Goal: Information Seeking & Learning: Compare options

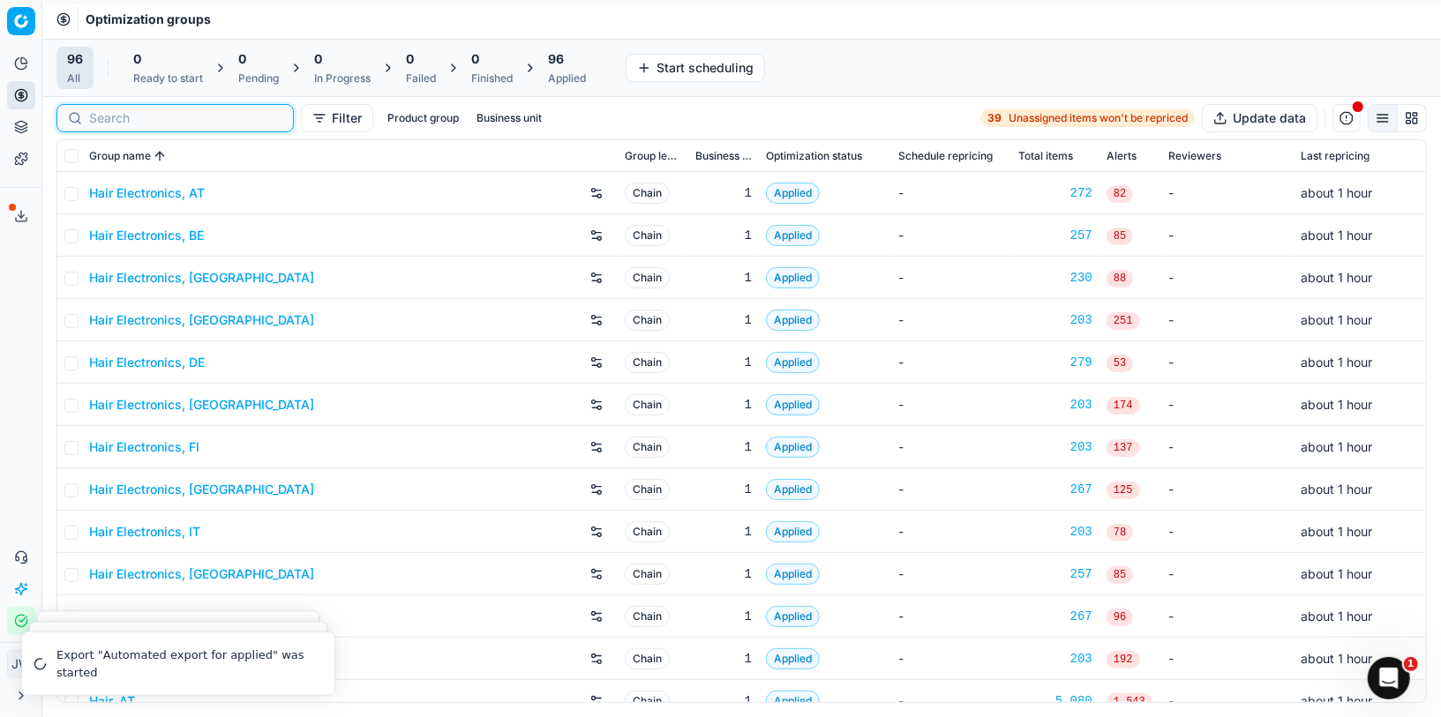
click at [101, 115] on input at bounding box center [185, 118] width 193 height 18
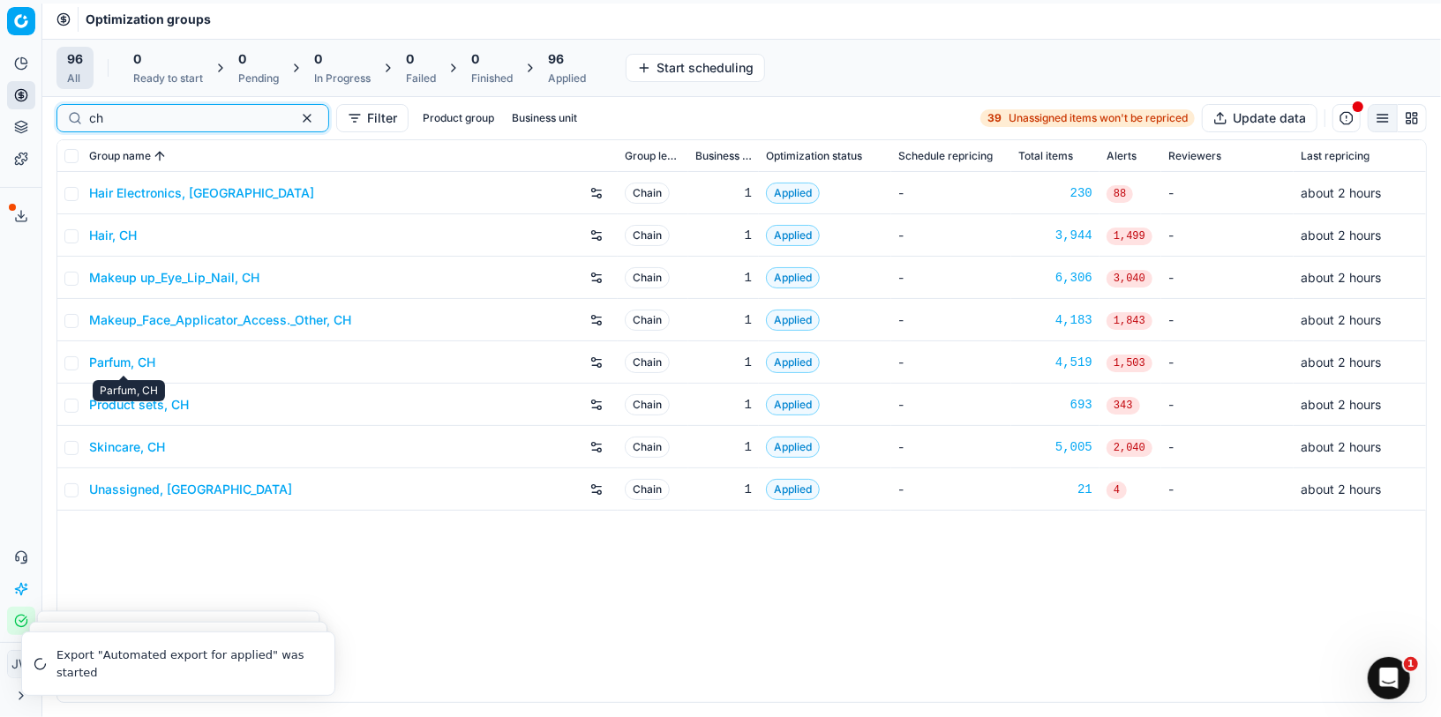
type input "ch"
click at [135, 363] on link "Parfum, CH" at bounding box center [122, 363] width 66 height 18
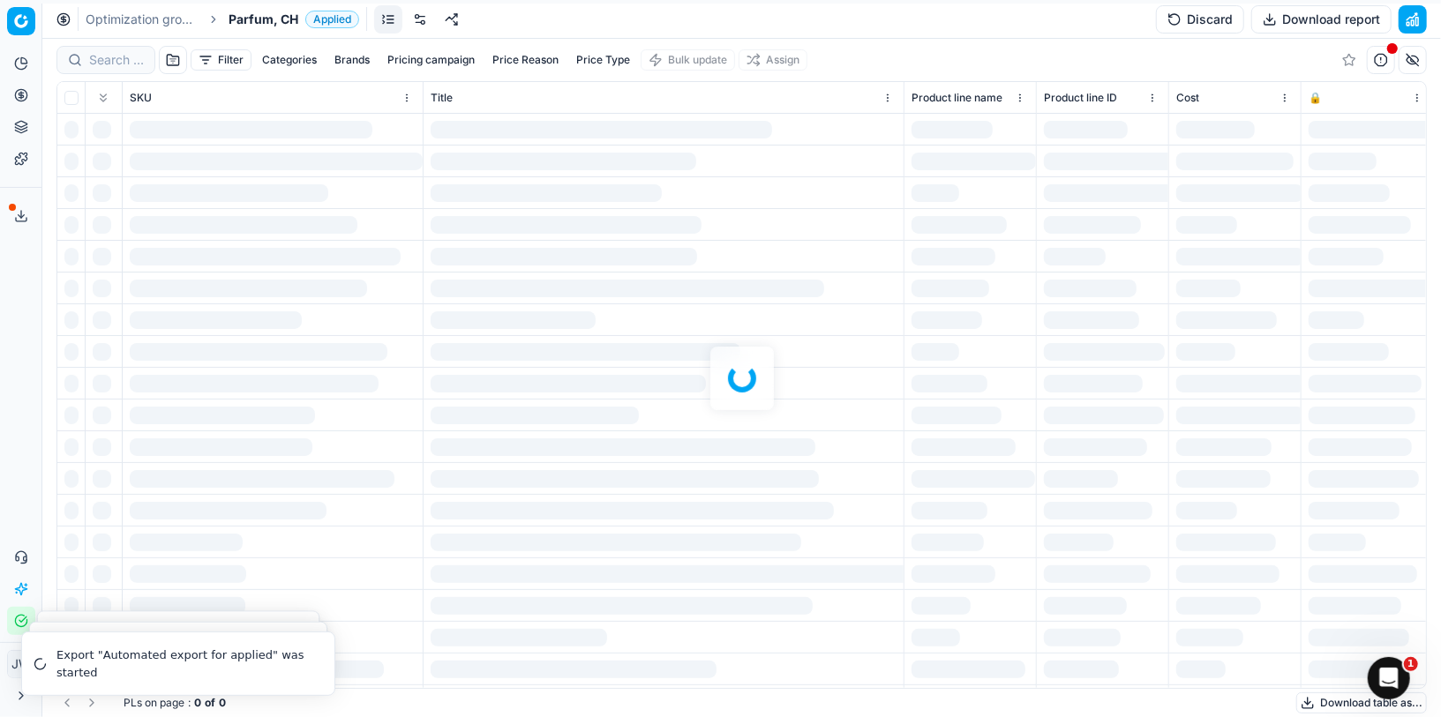
click at [109, 66] on div at bounding box center [741, 378] width 1398 height 679
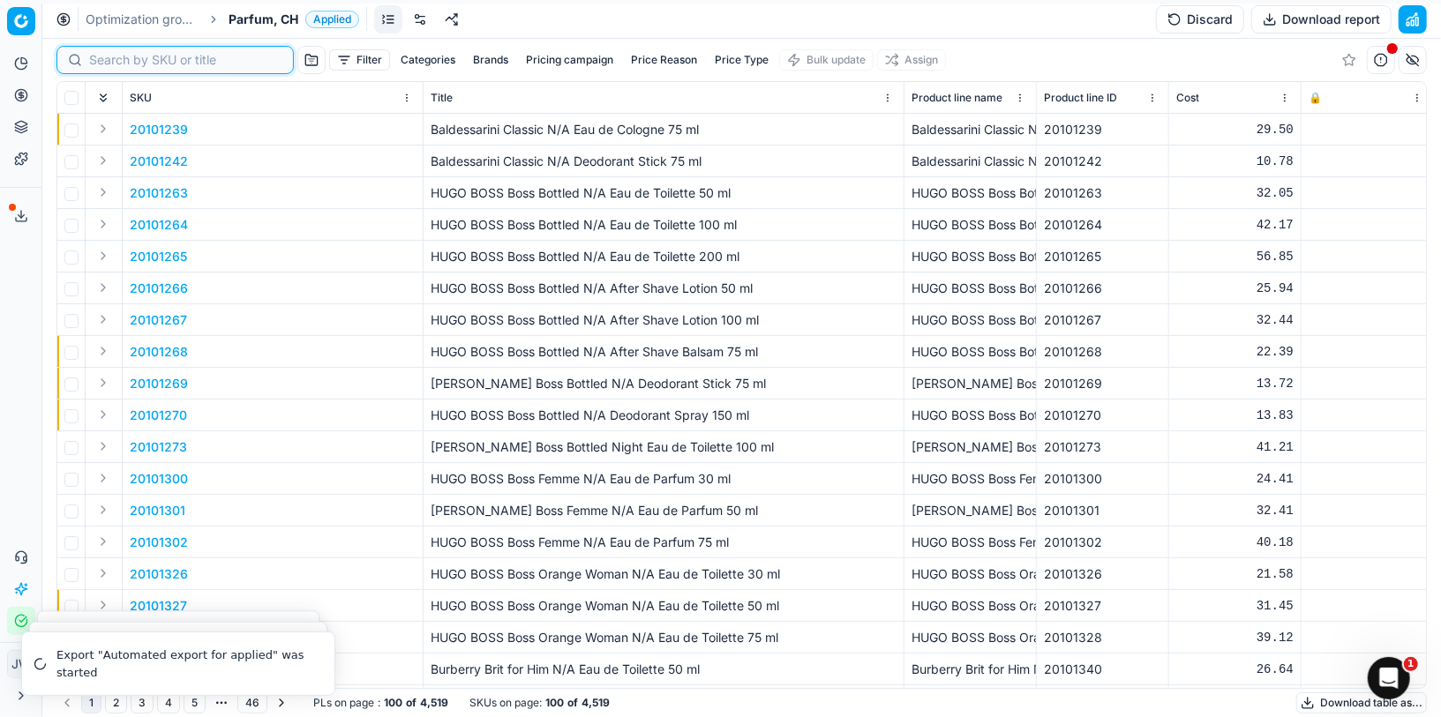
click at [109, 66] on input at bounding box center [185, 60] width 193 height 18
paste input "80052031-50"
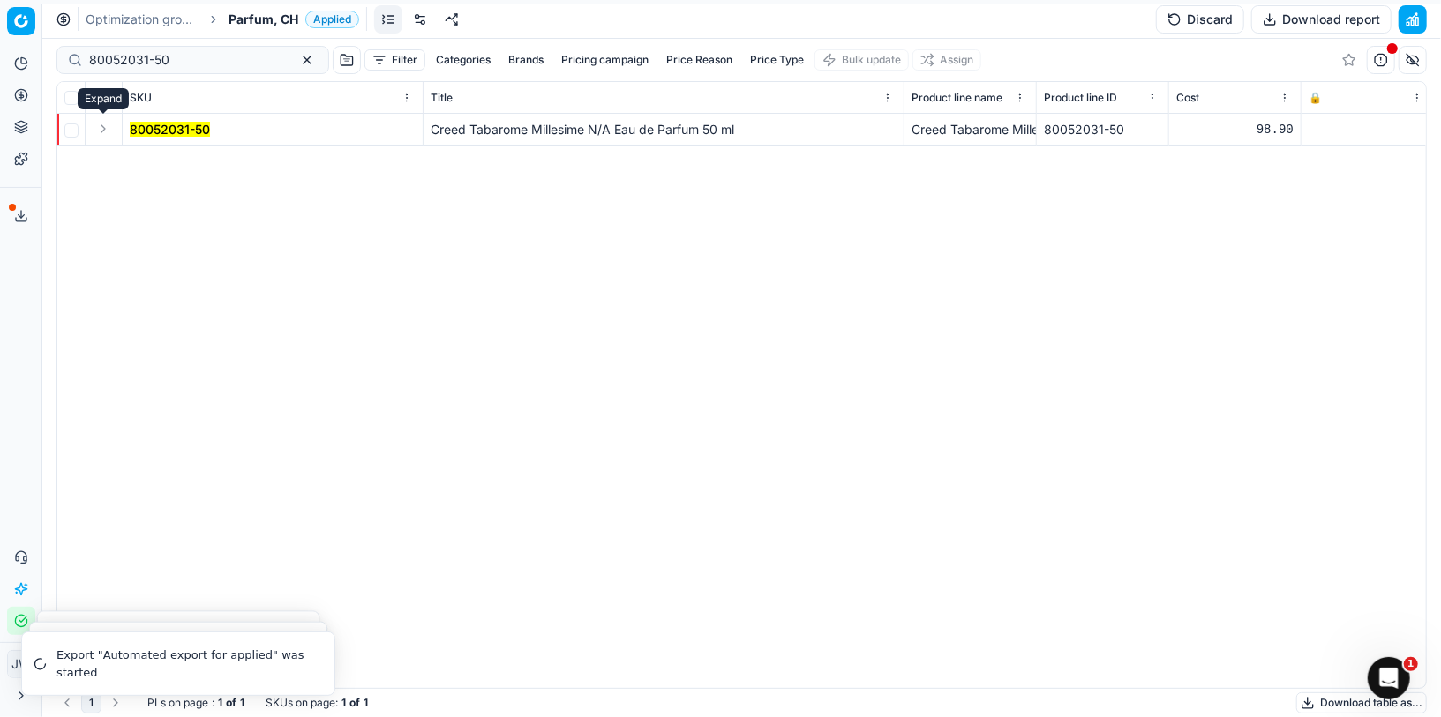
click at [100, 130] on button "Expand" at bounding box center [103, 128] width 21 height 21
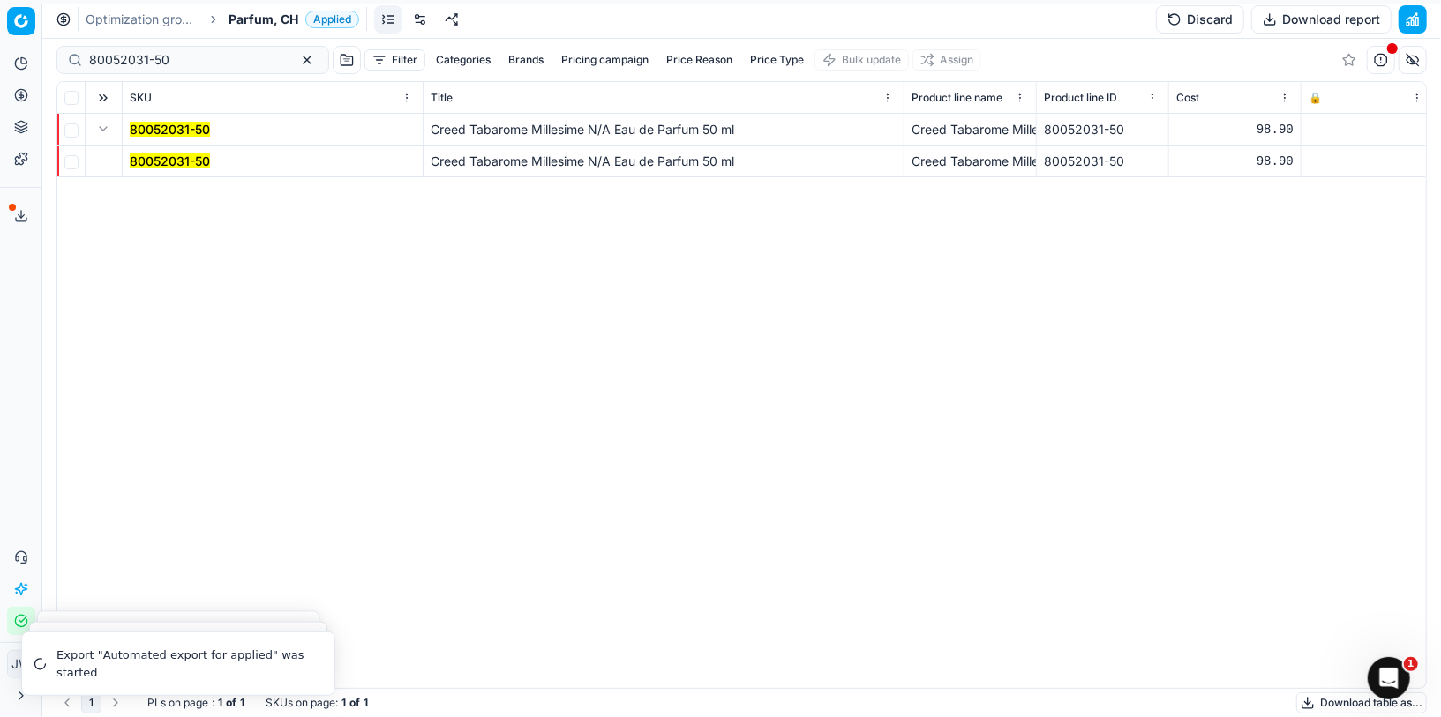
click at [159, 161] on mark "80052031-50" at bounding box center [170, 161] width 80 height 15
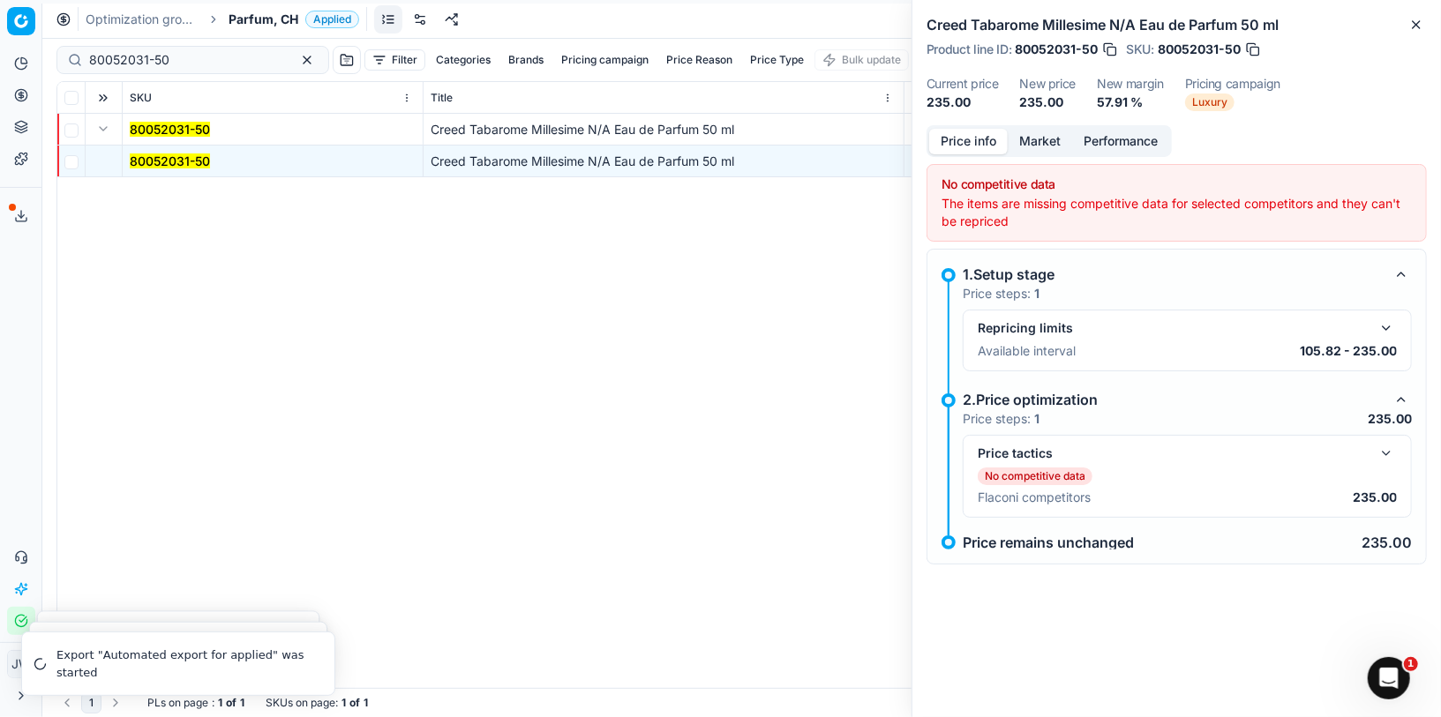
click at [1035, 148] on button "Market" at bounding box center [1040, 142] width 64 height 26
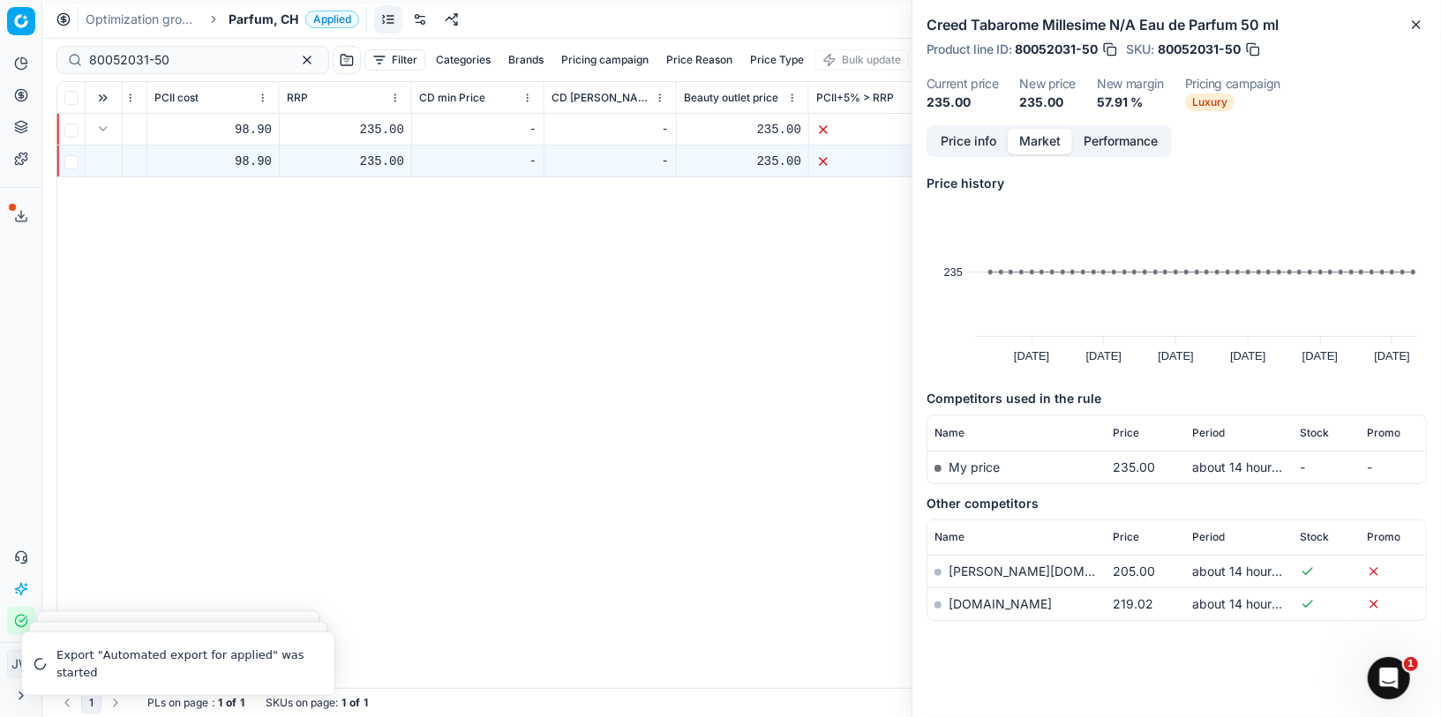
scroll to position [0, 1286]
drag, startPoint x: 189, startPoint y: 56, endPoint x: -3, endPoint y: 13, distance: 196.3
click at [0, 13] on html "Pricing platform Analytics Pricing Product portfolio Templates Export service 5…" at bounding box center [720, 358] width 1441 height 717
paste input "10092"
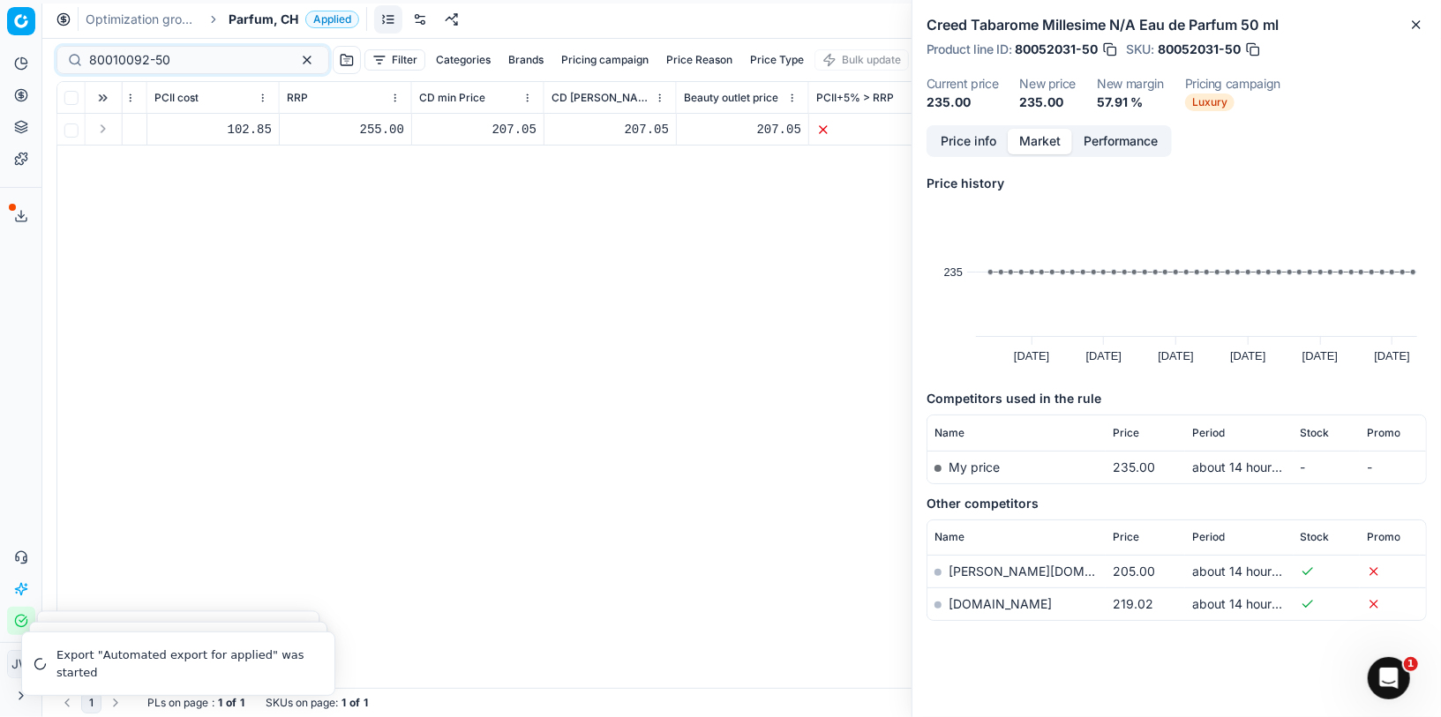
click at [106, 133] on button "Expand" at bounding box center [103, 128] width 21 height 21
click at [119, 161] on td at bounding box center [104, 162] width 37 height 32
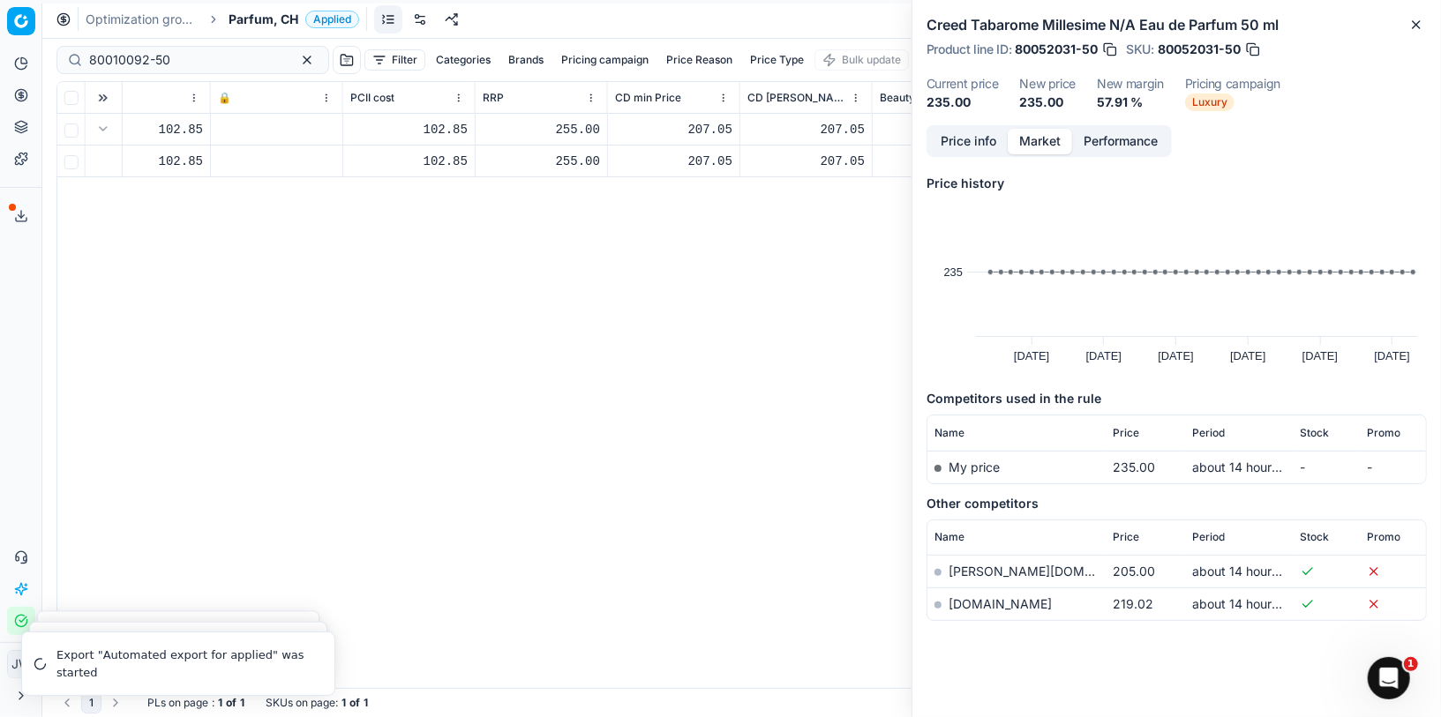
click at [254, 169] on td at bounding box center [277, 162] width 132 height 32
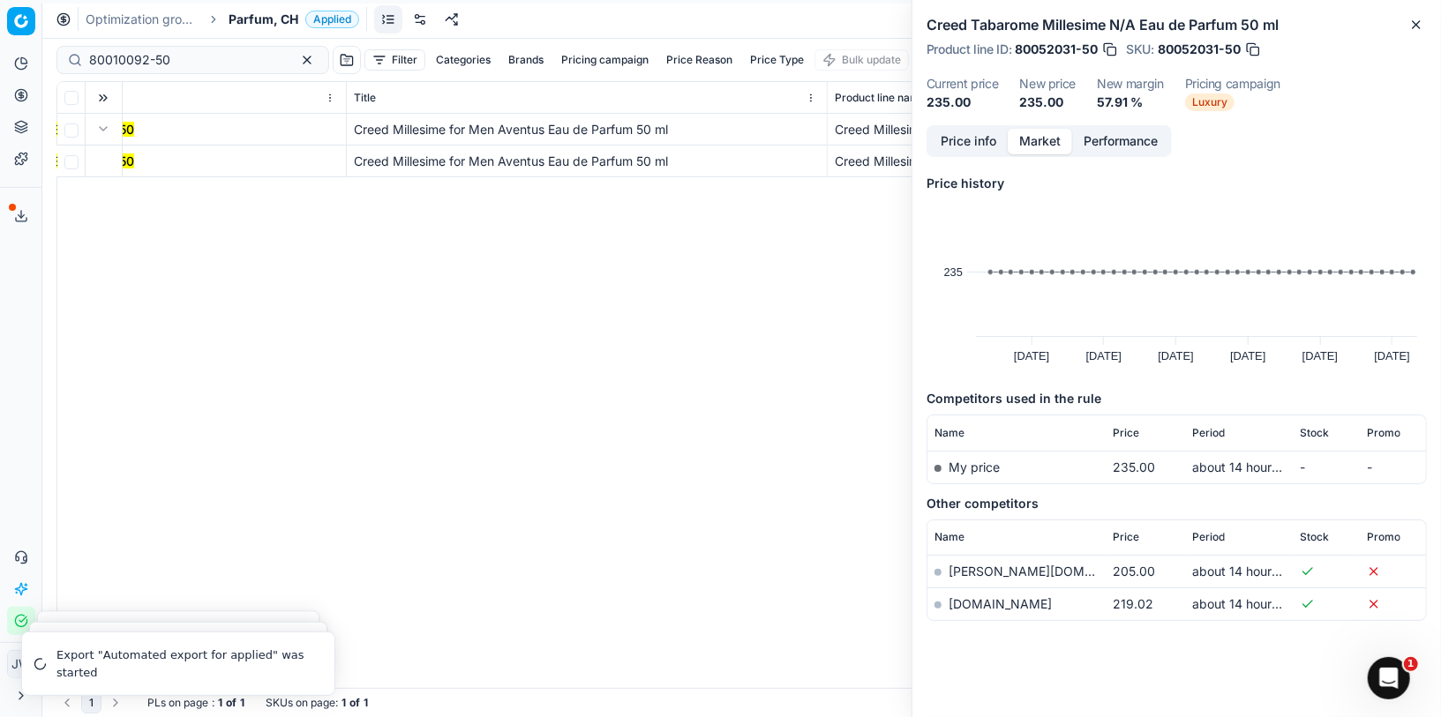
scroll to position [0, 0]
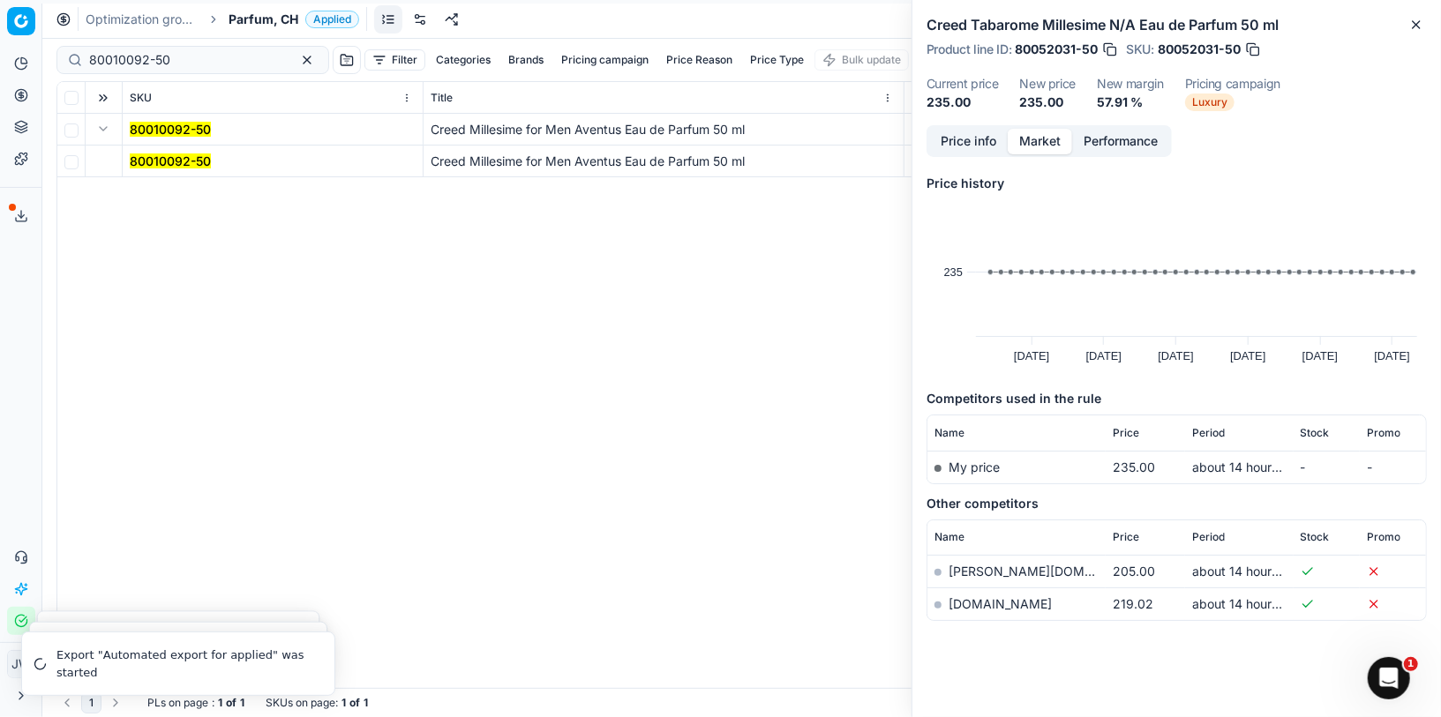
click at [177, 155] on mark "80010092-50" at bounding box center [170, 161] width 81 height 15
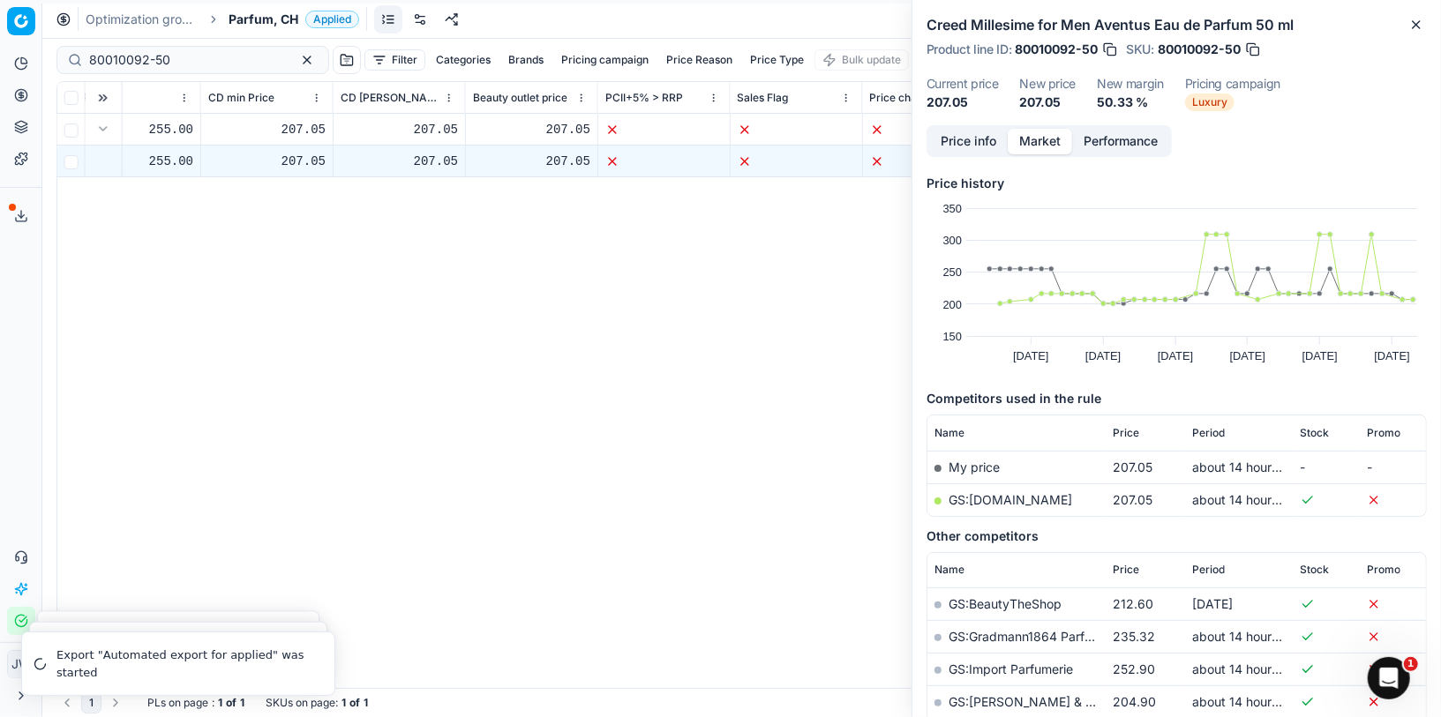
scroll to position [0, 1627]
drag, startPoint x: 930, startPoint y: 24, endPoint x: 966, endPoint y: 23, distance: 36.2
click at [966, 24] on h2 "Creed Millesime for Men Aventus Eau de Parfum 50 ml" at bounding box center [1176, 24] width 500 height 21
copy h2 "Creed"
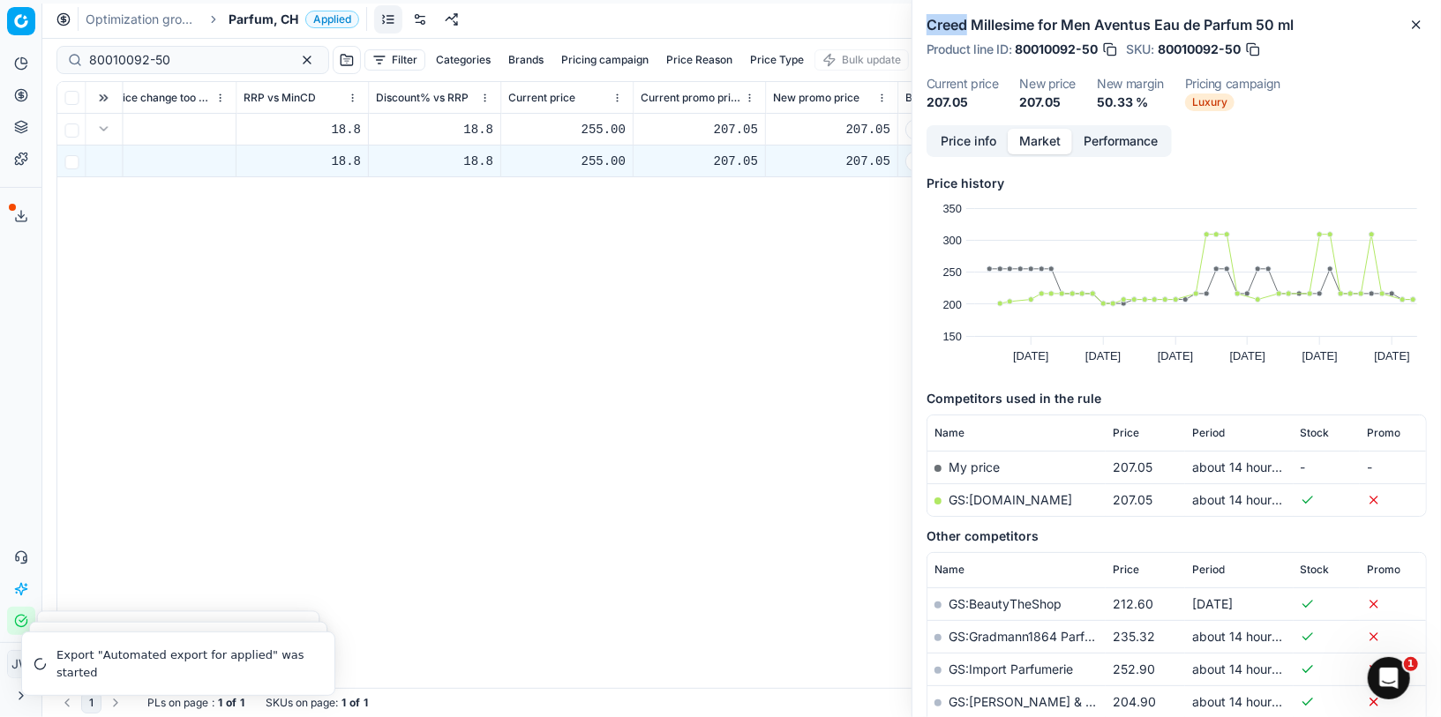
scroll to position [0, 2265]
drag, startPoint x: 574, startPoint y: 125, endPoint x: 601, endPoint y: 127, distance: 26.5
click at [601, 127] on div "255.00" at bounding box center [557, 130] width 117 height 18
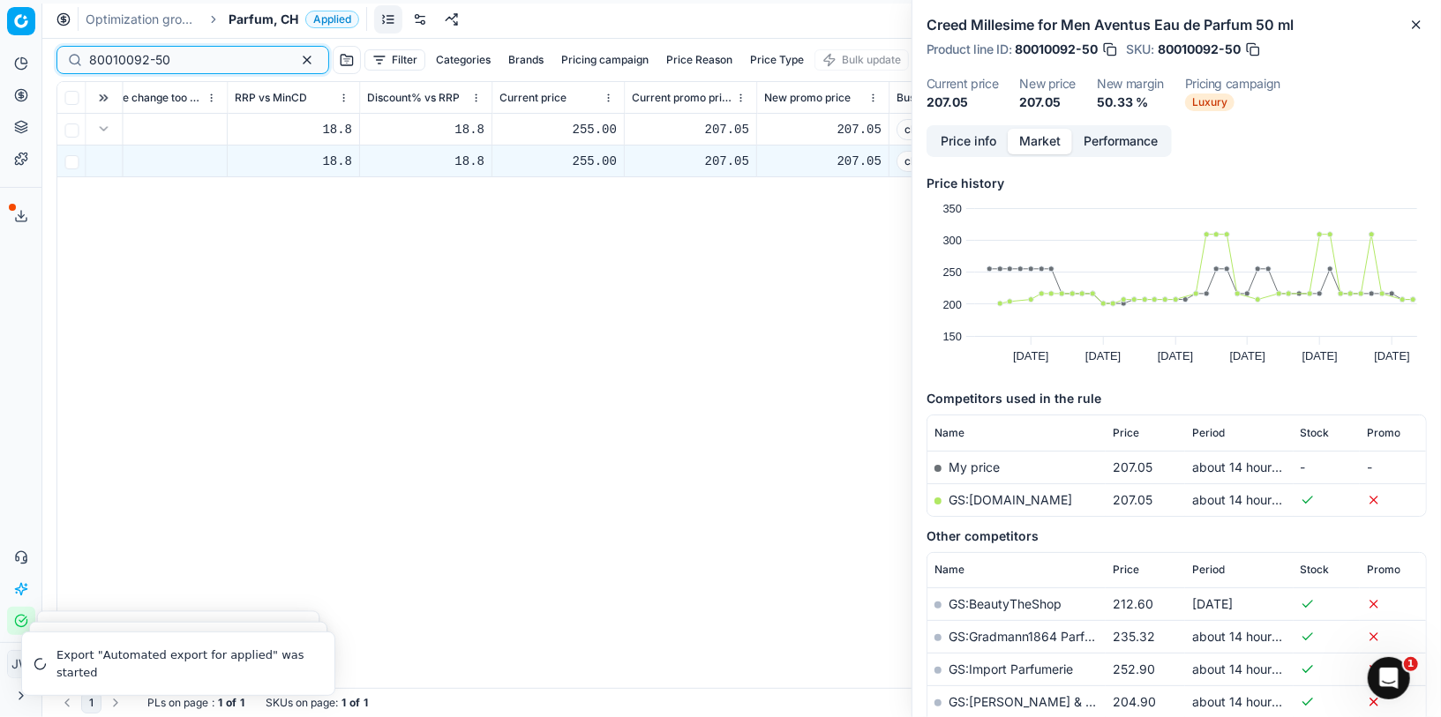
drag, startPoint x: 186, startPoint y: 54, endPoint x: 21, endPoint y: 34, distance: 166.1
click at [21, 34] on div "Pricing platform Analytics Pricing Product portfolio Templates Export service 5…" at bounding box center [720, 358] width 1441 height 717
paste input "10"
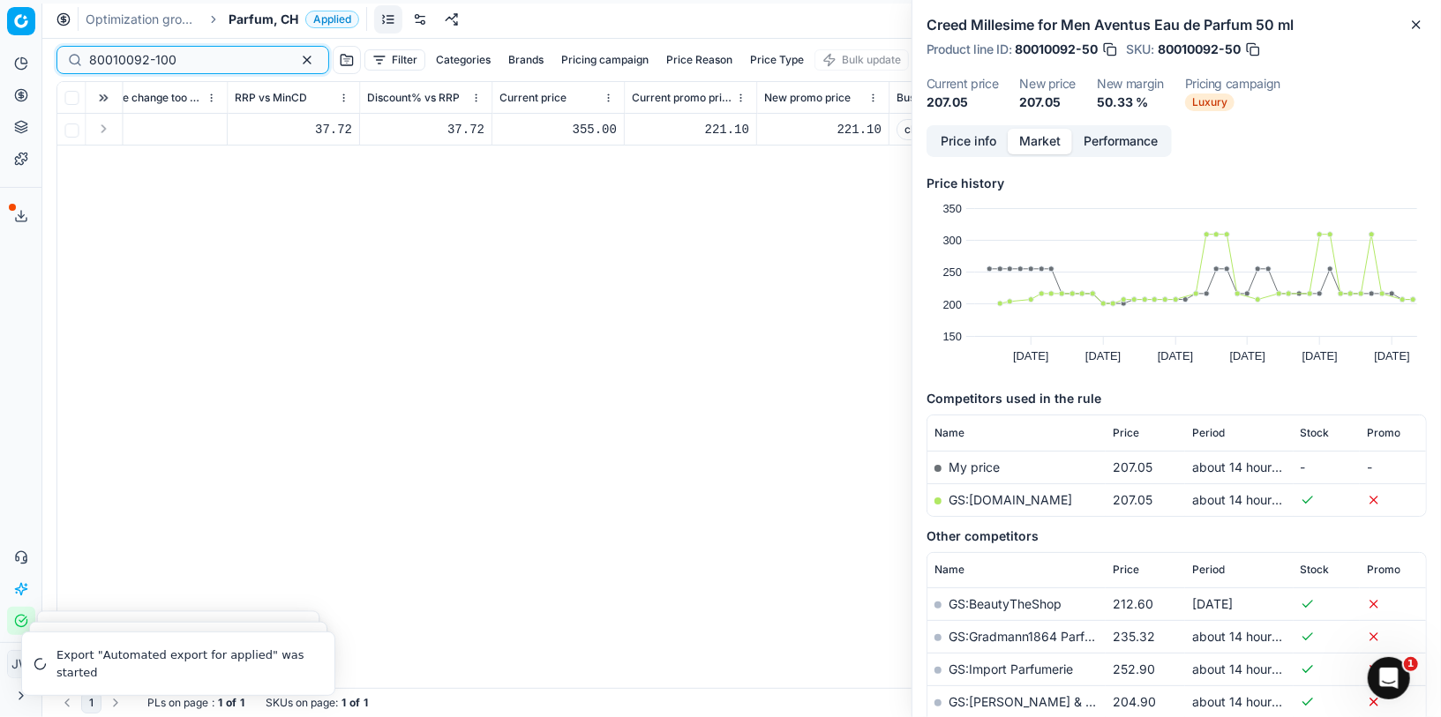
type input "80010092-100"
click at [107, 128] on button "Expand" at bounding box center [103, 128] width 21 height 21
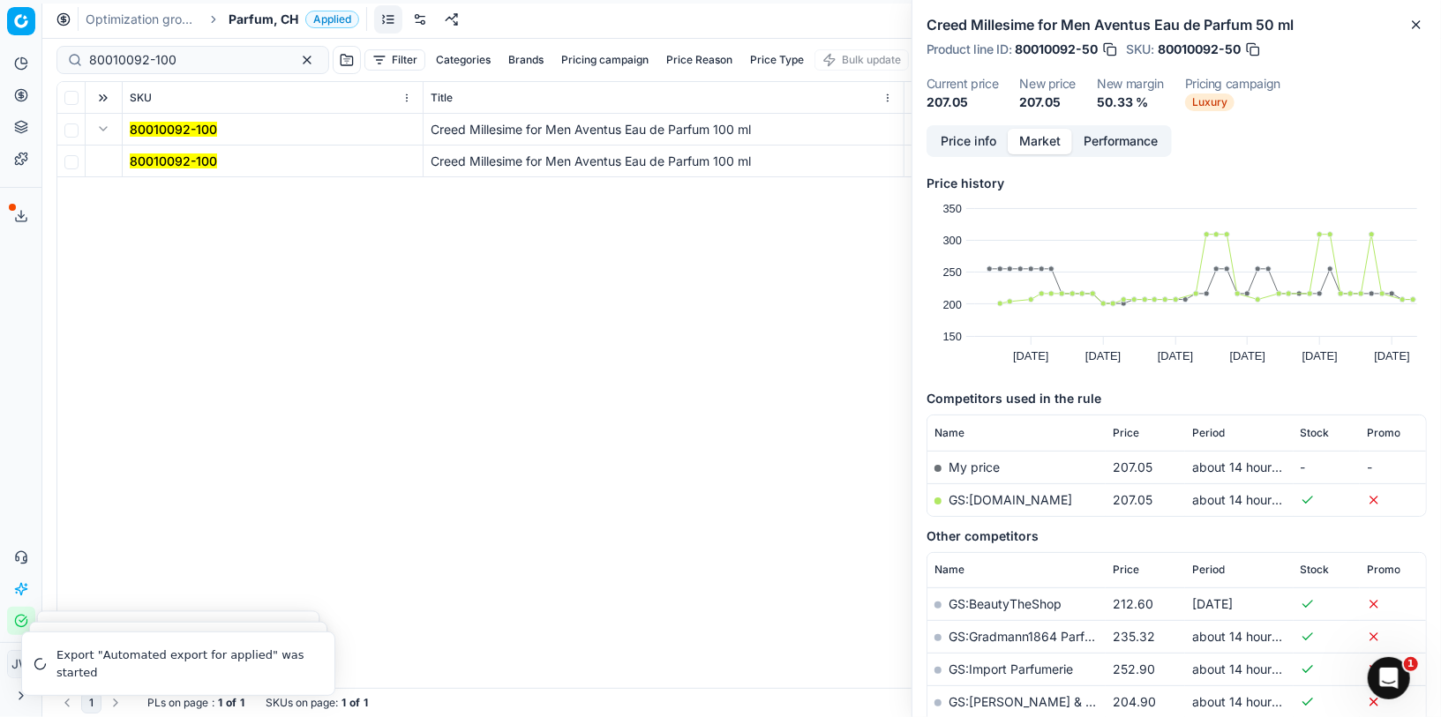
click at [149, 161] on mark "80010092-100" at bounding box center [173, 161] width 87 height 15
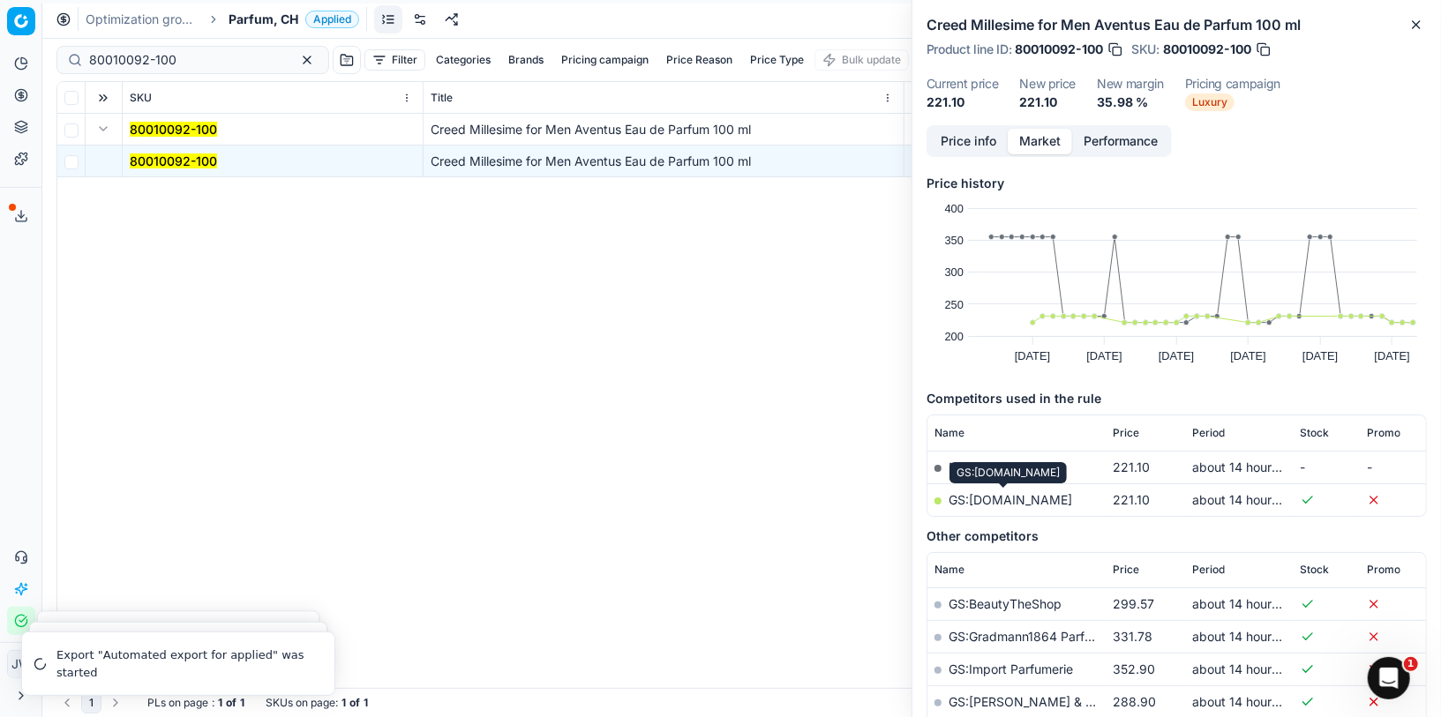
click at [1023, 500] on link "GS:[DOMAIN_NAME]" at bounding box center [1010, 499] width 124 height 15
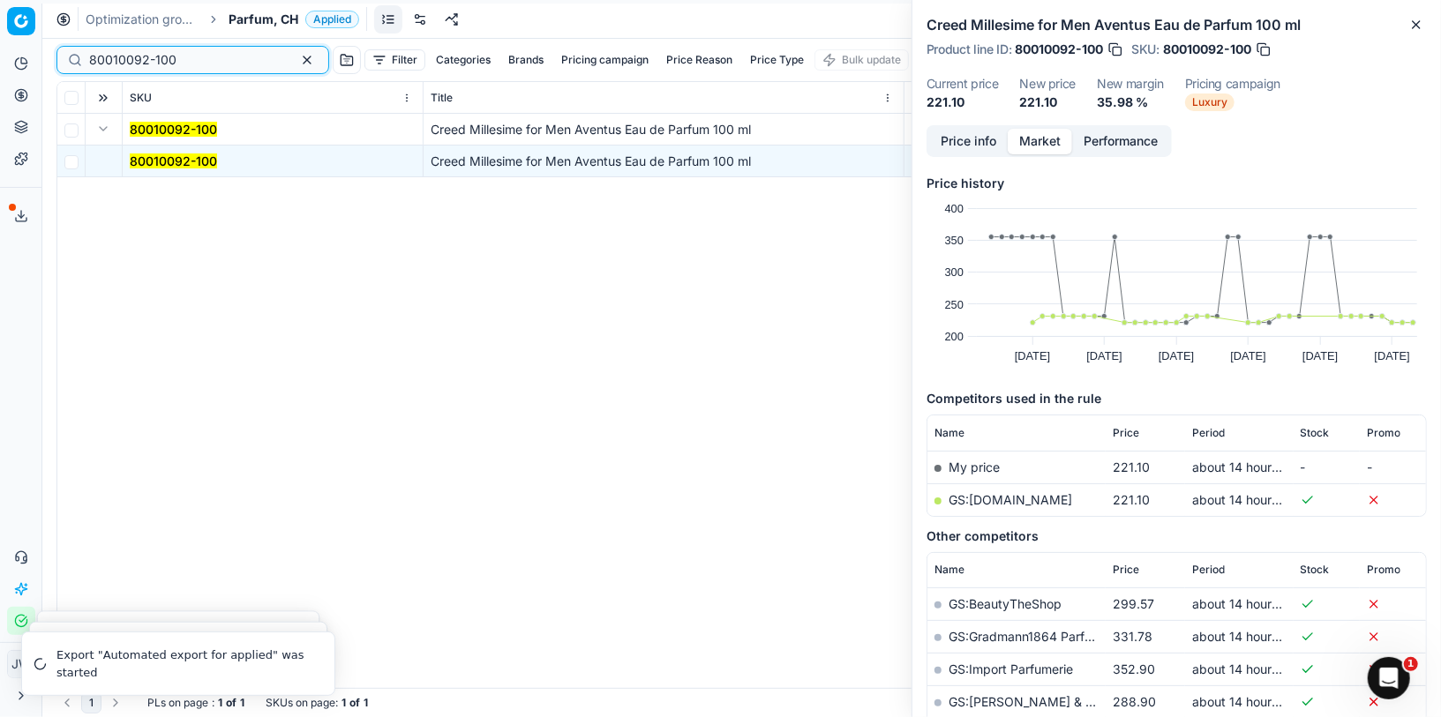
drag, startPoint x: 191, startPoint y: 60, endPoint x: 24, endPoint y: 51, distance: 167.9
click at [24, 51] on div "Pricing platform Analytics Pricing Product portfolio Templates Export service 5…" at bounding box center [720, 358] width 1441 height 717
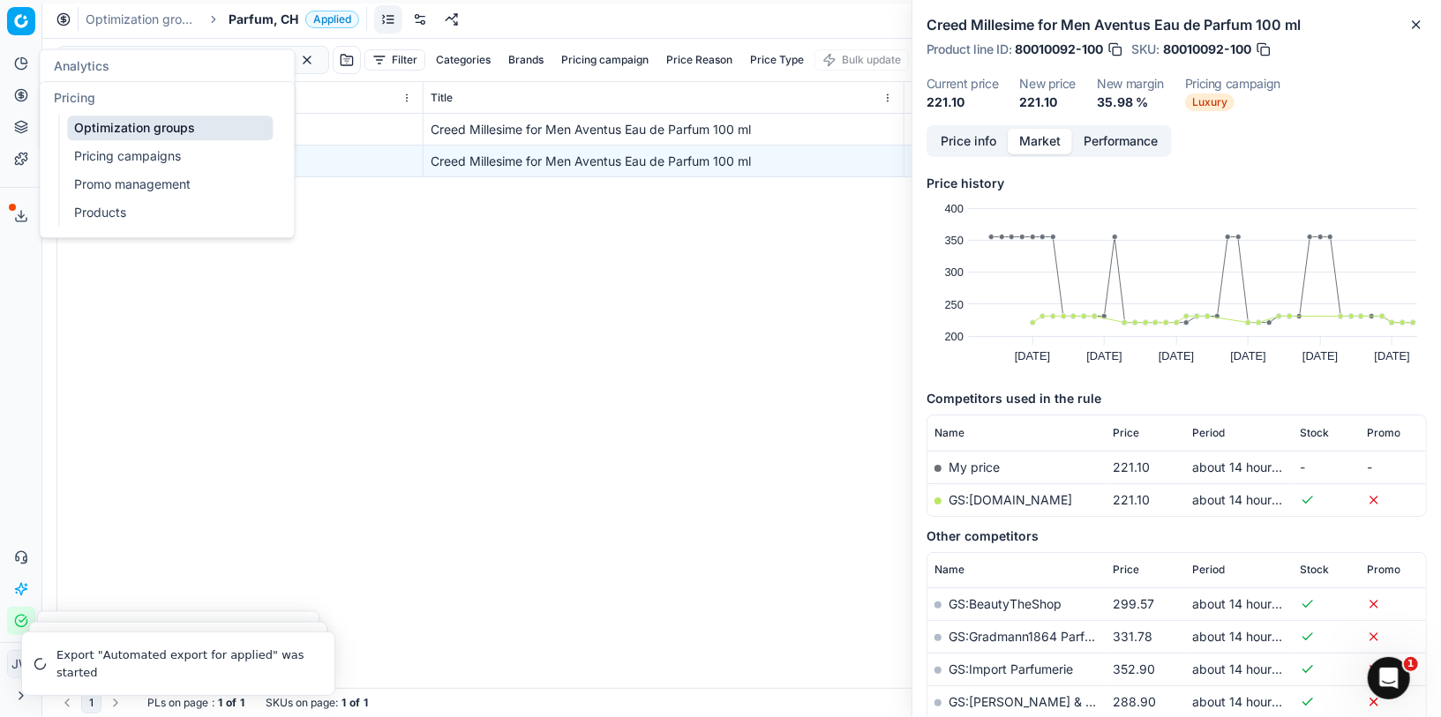
click at [24, 101] on icon at bounding box center [21, 95] width 14 height 14
click at [101, 129] on link "Optimization groups" at bounding box center [170, 128] width 206 height 25
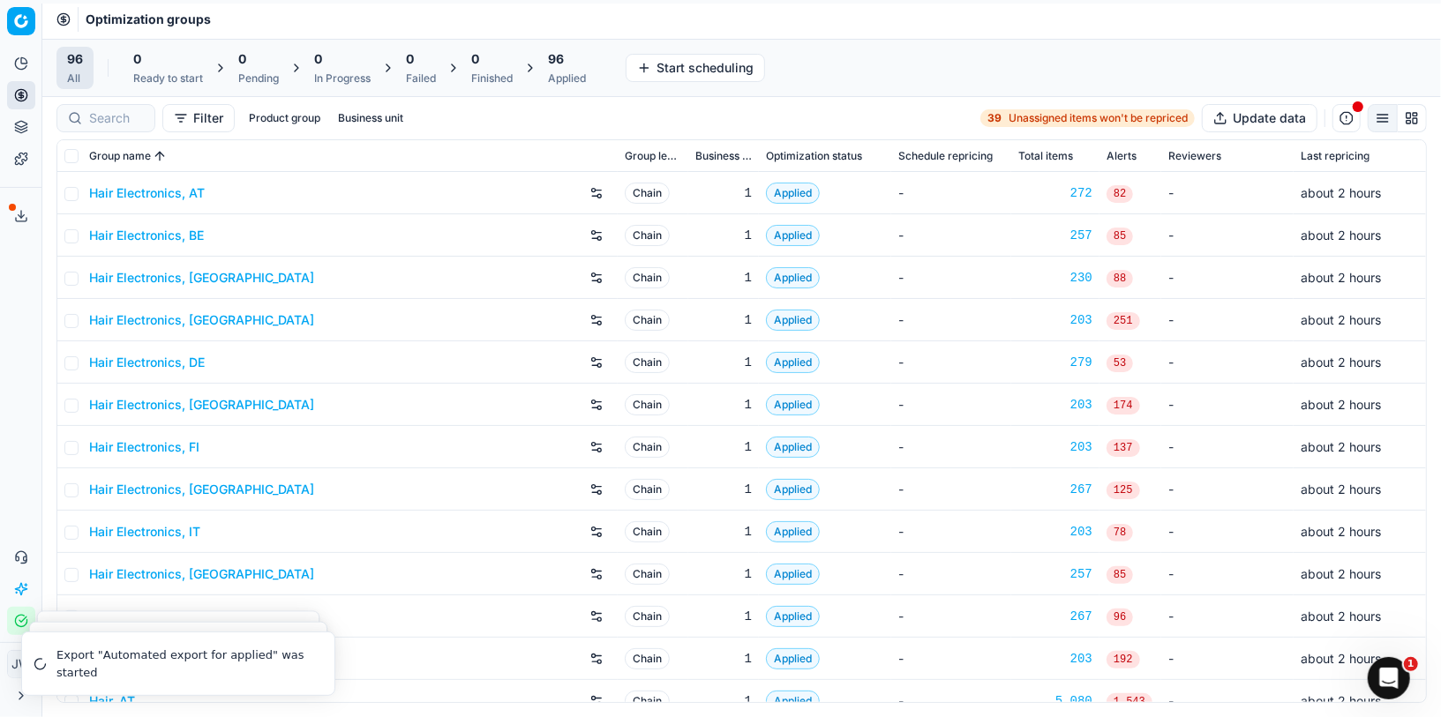
click at [98, 133] on div "Filter Product group Business unit 39 Unassigned items won't be repriced Update…" at bounding box center [741, 118] width 1398 height 42
click at [110, 117] on input at bounding box center [185, 118] width 193 height 18
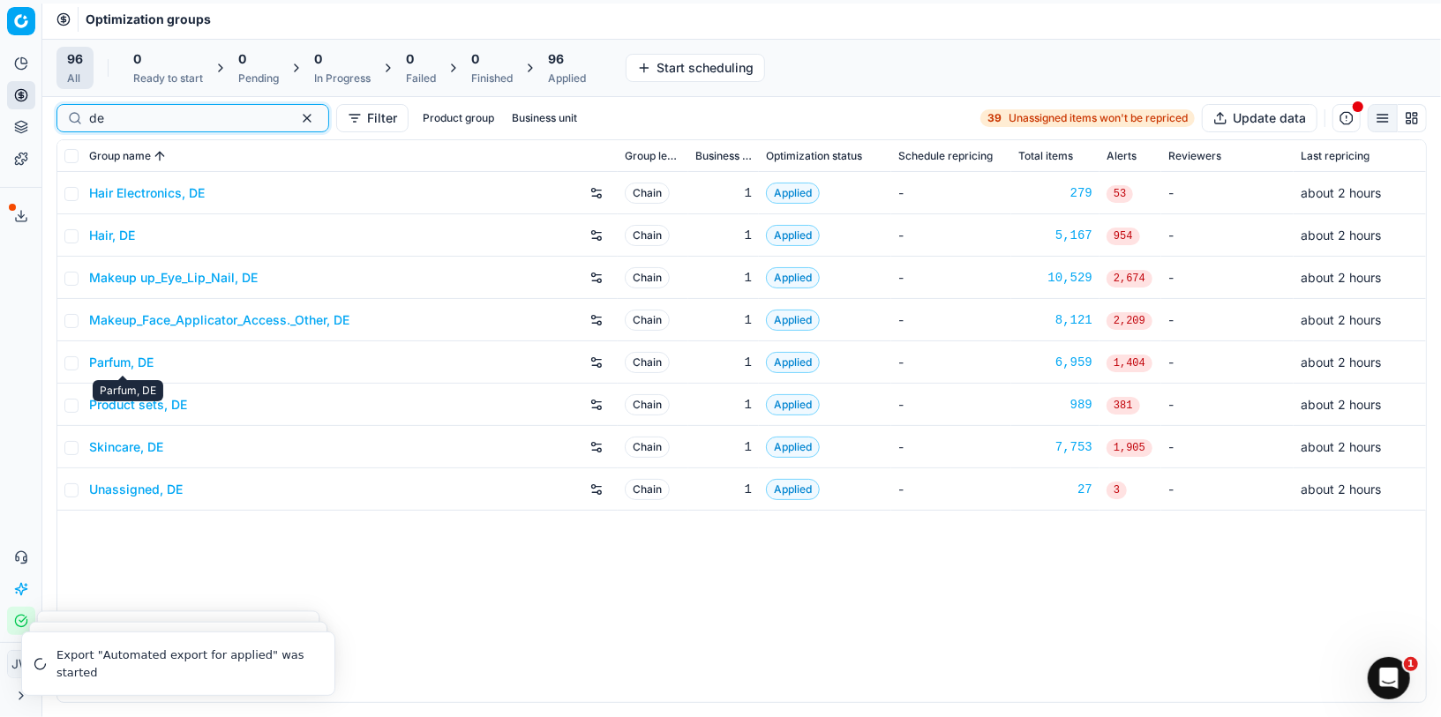
type input "de"
click at [126, 366] on link "Parfum, DE" at bounding box center [121, 363] width 64 height 18
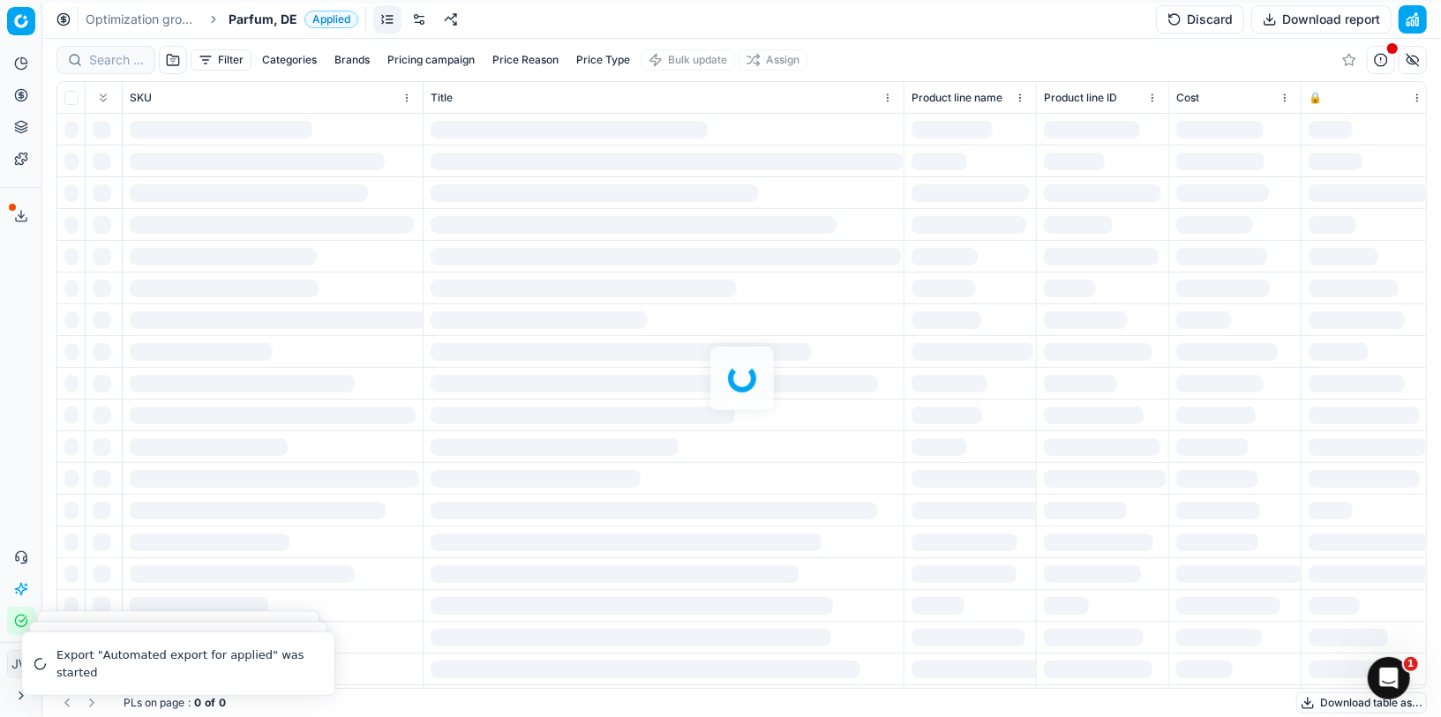
click at [101, 62] on div at bounding box center [741, 378] width 1398 height 679
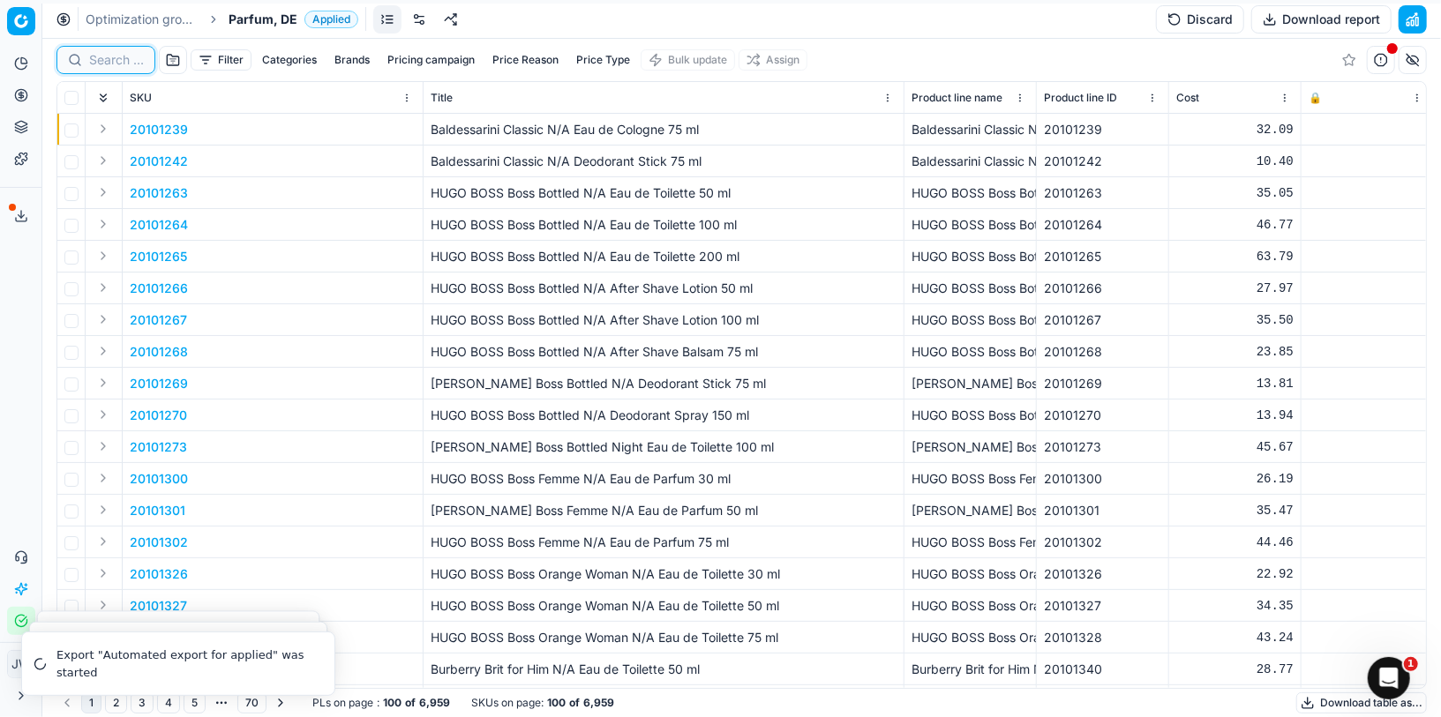
click at [101, 62] on input at bounding box center [116, 60] width 55 height 18
paste input "80010092-100"
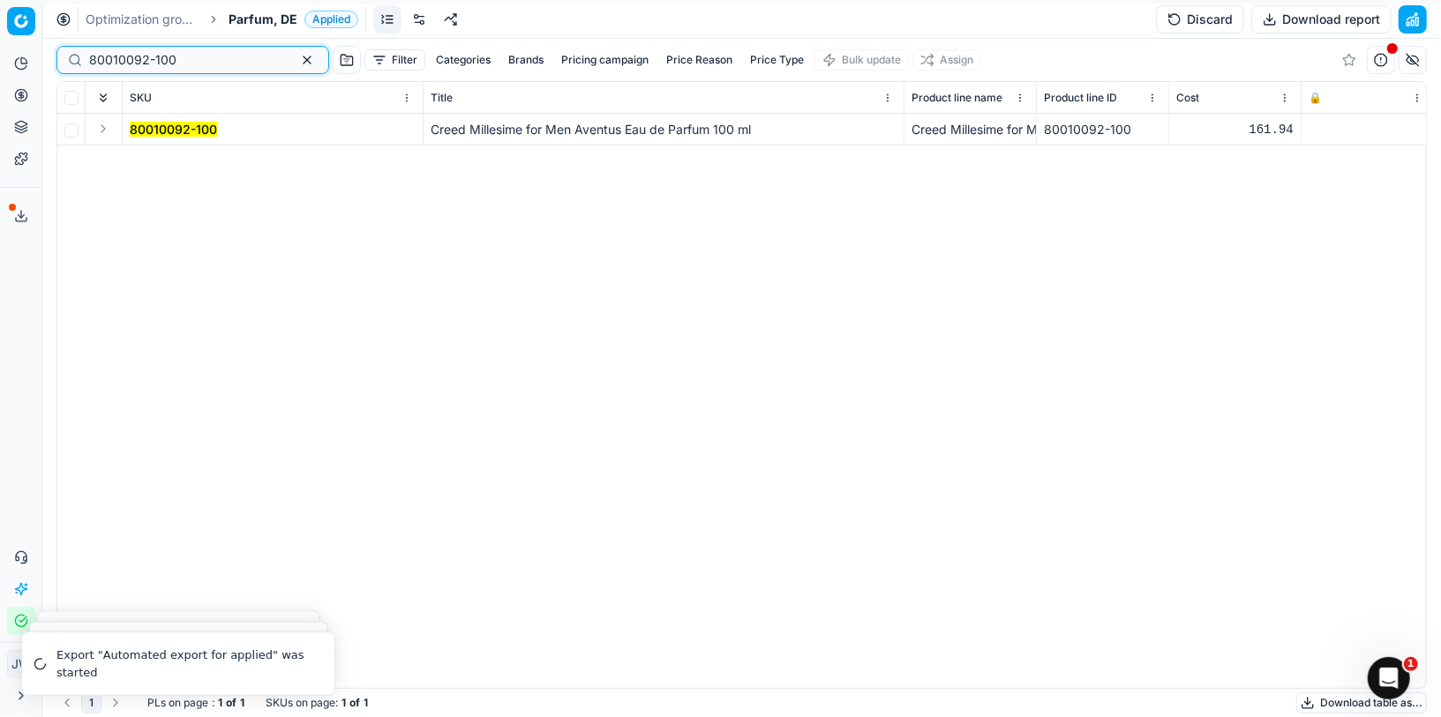
type input "80010092-100"
click at [105, 131] on button "Expand" at bounding box center [103, 128] width 21 height 21
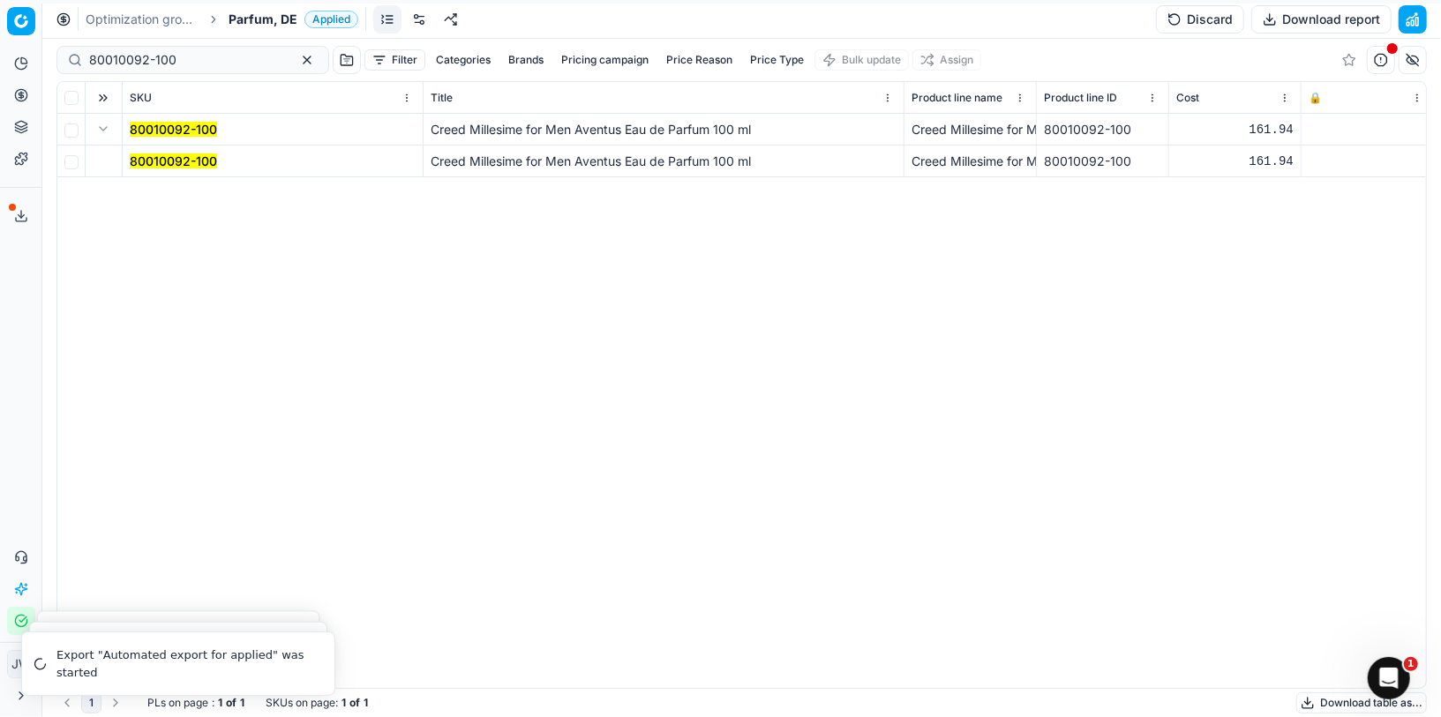
click at [156, 169] on td "80010092-100" at bounding box center [273, 162] width 301 height 32
click at [160, 160] on mark "80010092-100" at bounding box center [173, 161] width 87 height 15
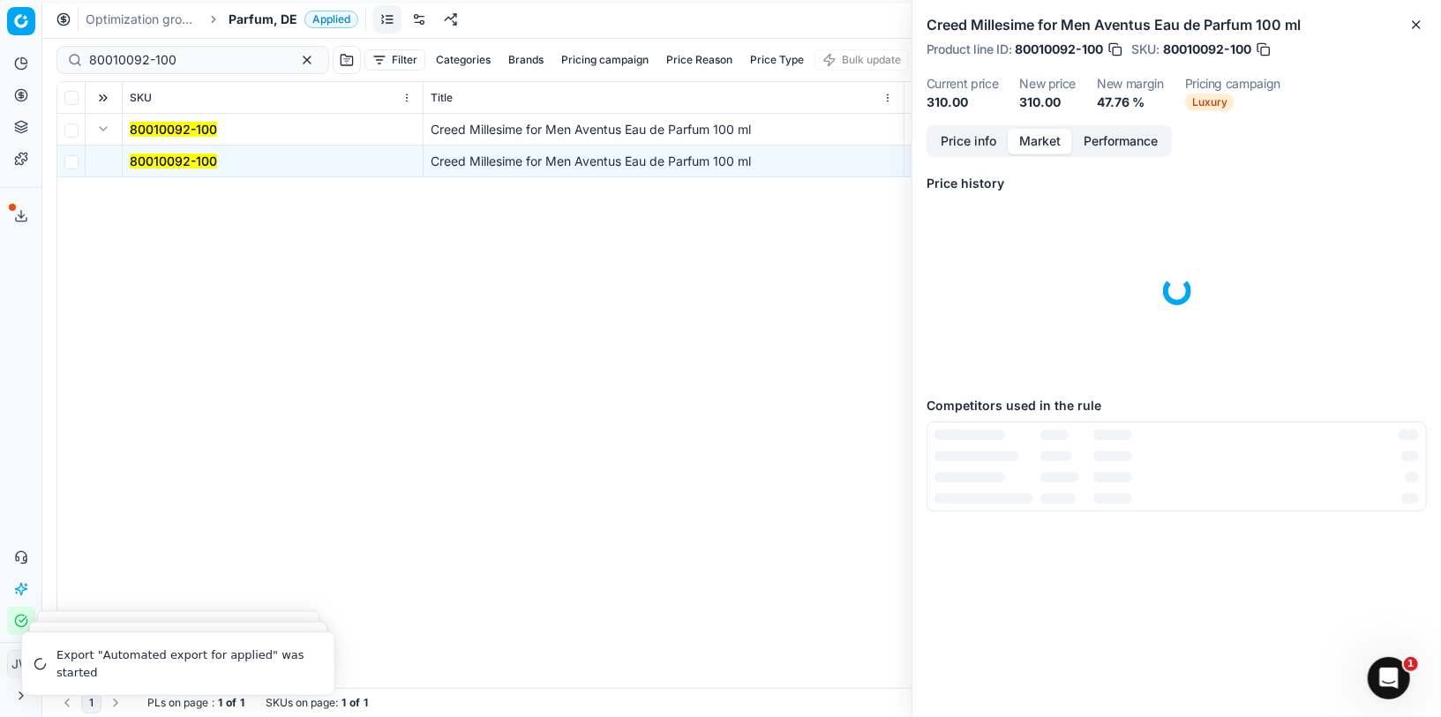
click at [1043, 139] on button "Market" at bounding box center [1040, 142] width 64 height 26
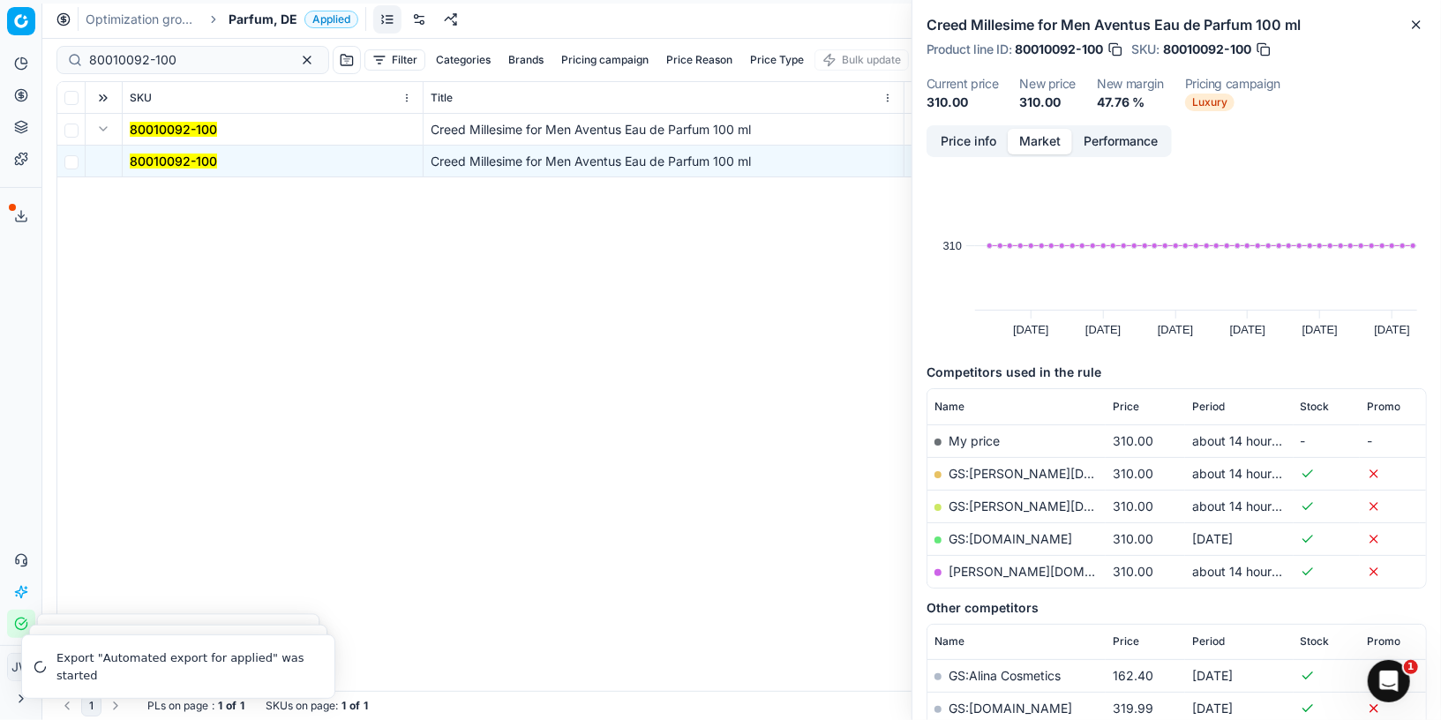
scroll to position [26, 0]
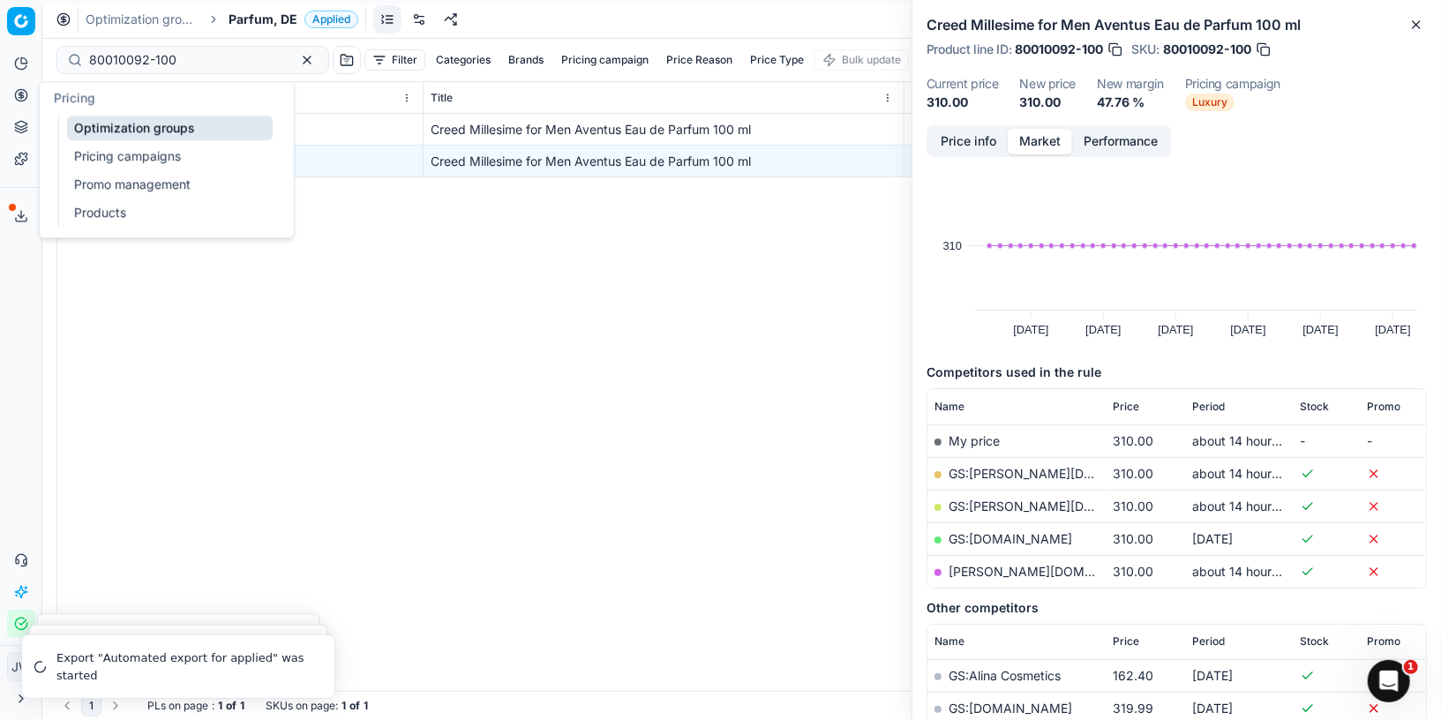
click at [23, 82] on button "Pricing" at bounding box center [21, 95] width 28 height 28
click at [117, 127] on link "Optimization groups" at bounding box center [170, 128] width 206 height 25
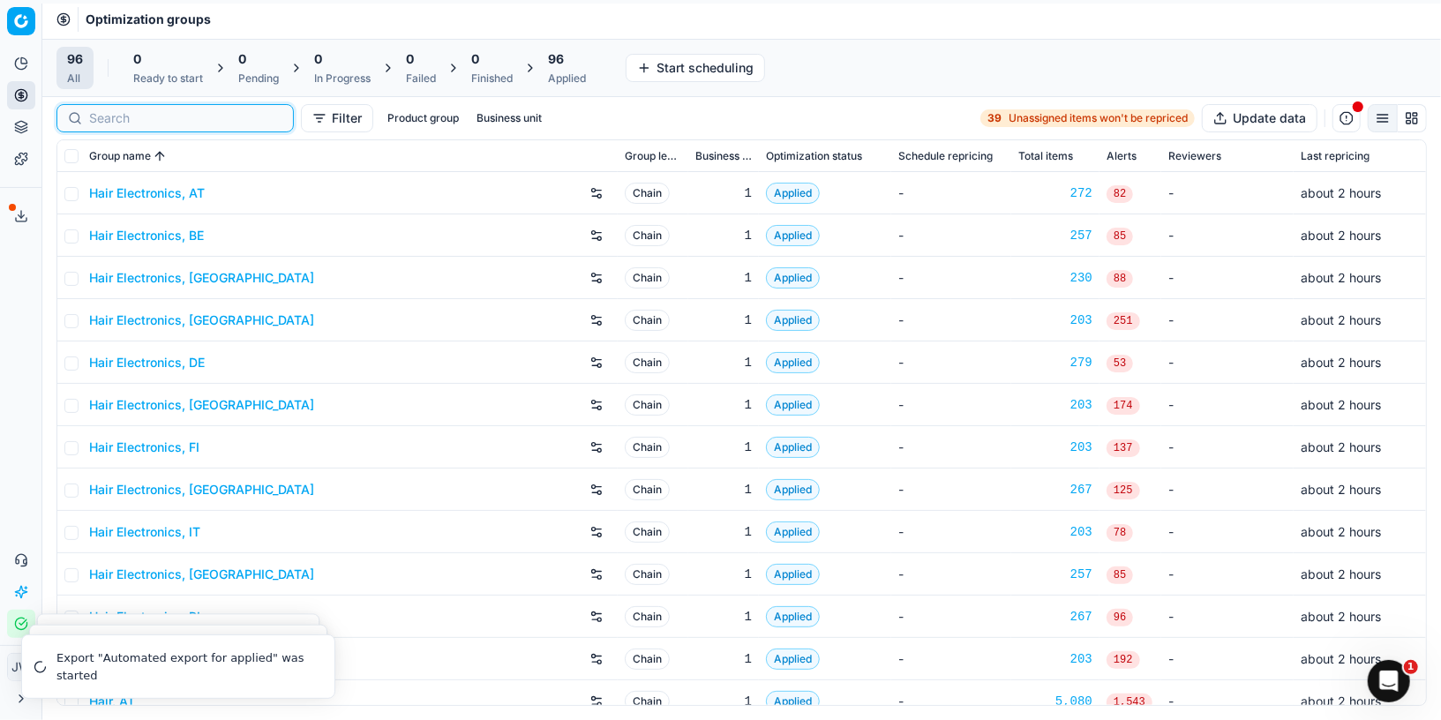
click at [124, 116] on input at bounding box center [185, 118] width 193 height 18
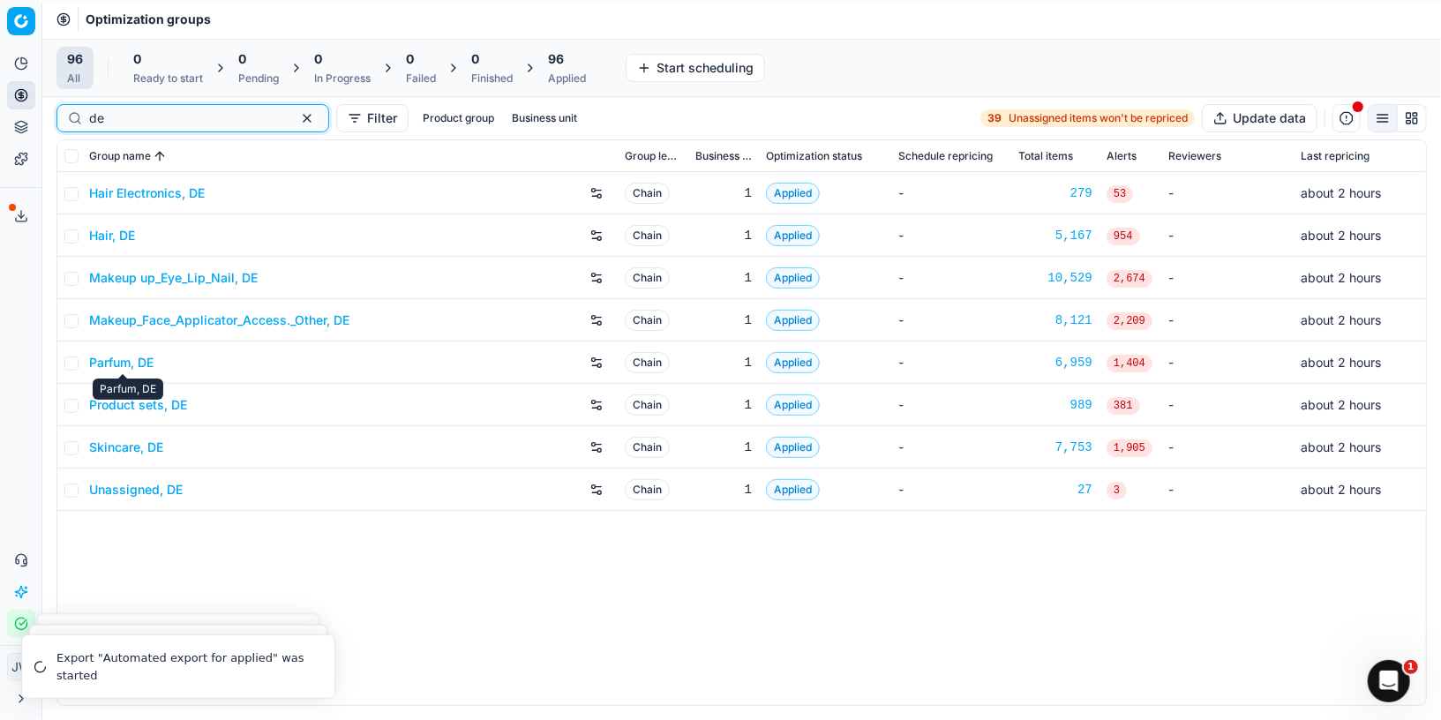
type input "de"
click at [128, 363] on link "Parfum, DE" at bounding box center [121, 363] width 64 height 18
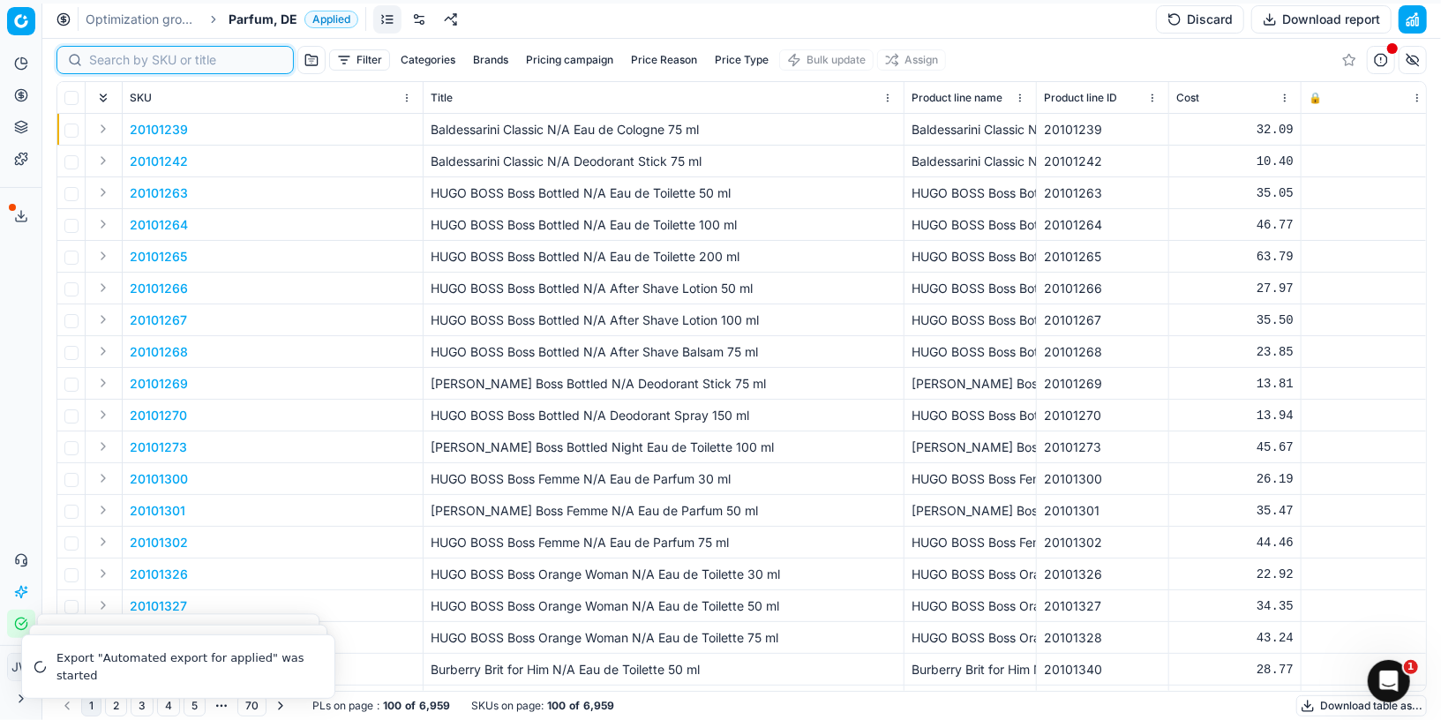
click at [94, 61] on input at bounding box center [185, 60] width 193 height 18
paste input "80015627-90"
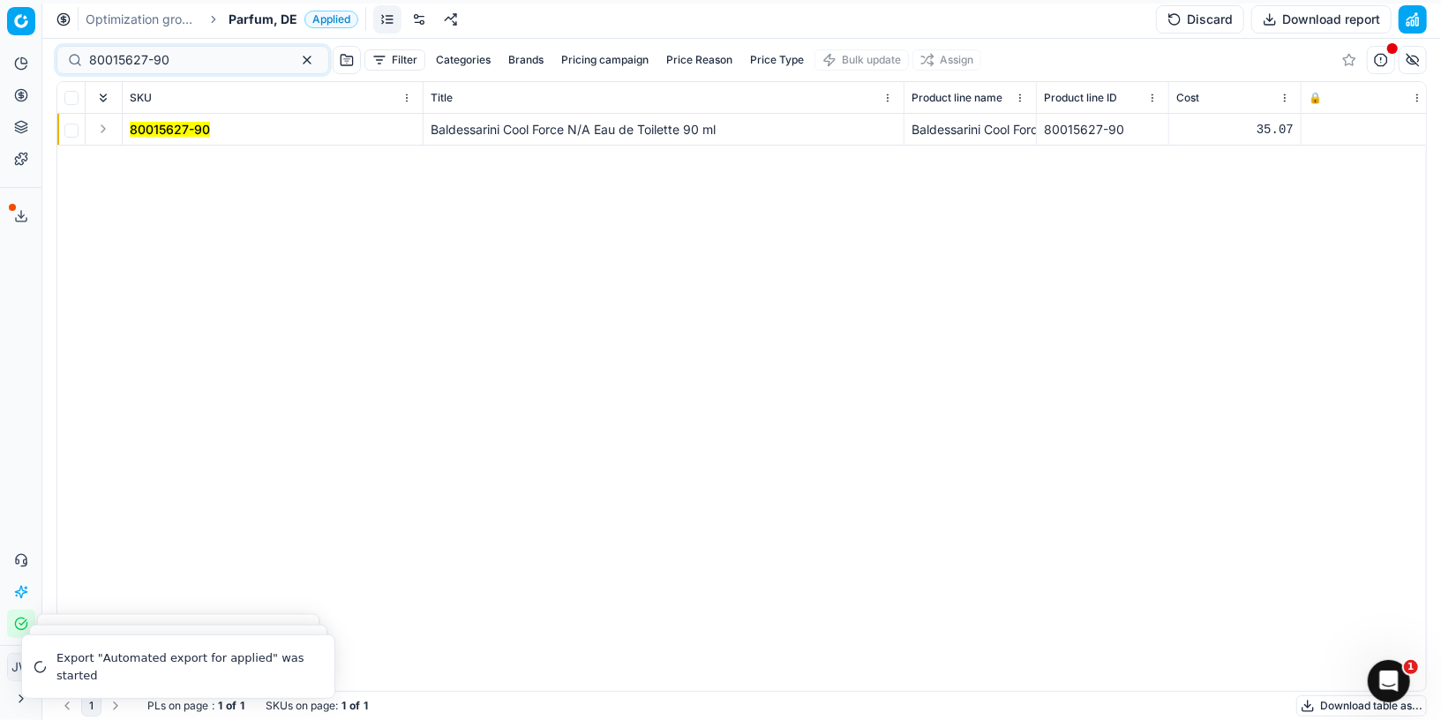
click at [97, 132] on button "Expand" at bounding box center [103, 128] width 21 height 21
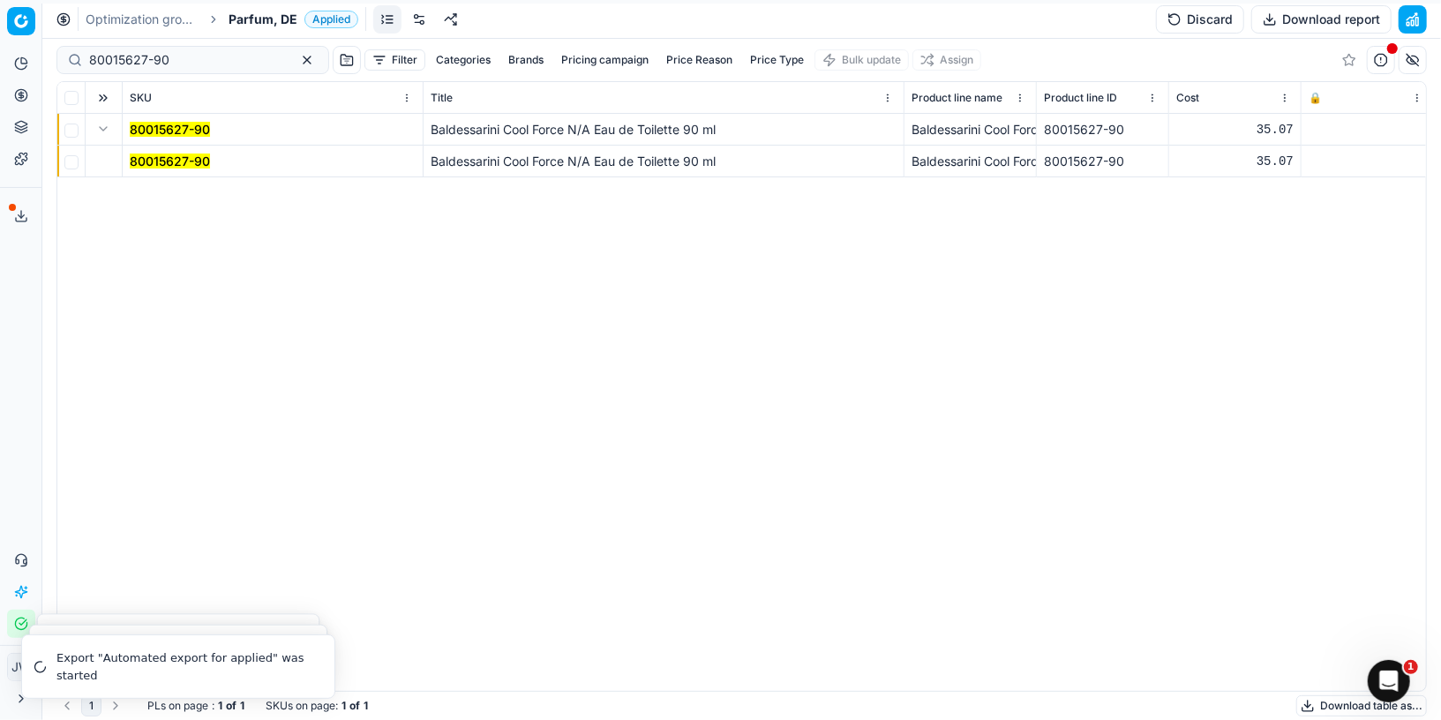
click at [149, 154] on mark "80015627-90" at bounding box center [170, 161] width 80 height 15
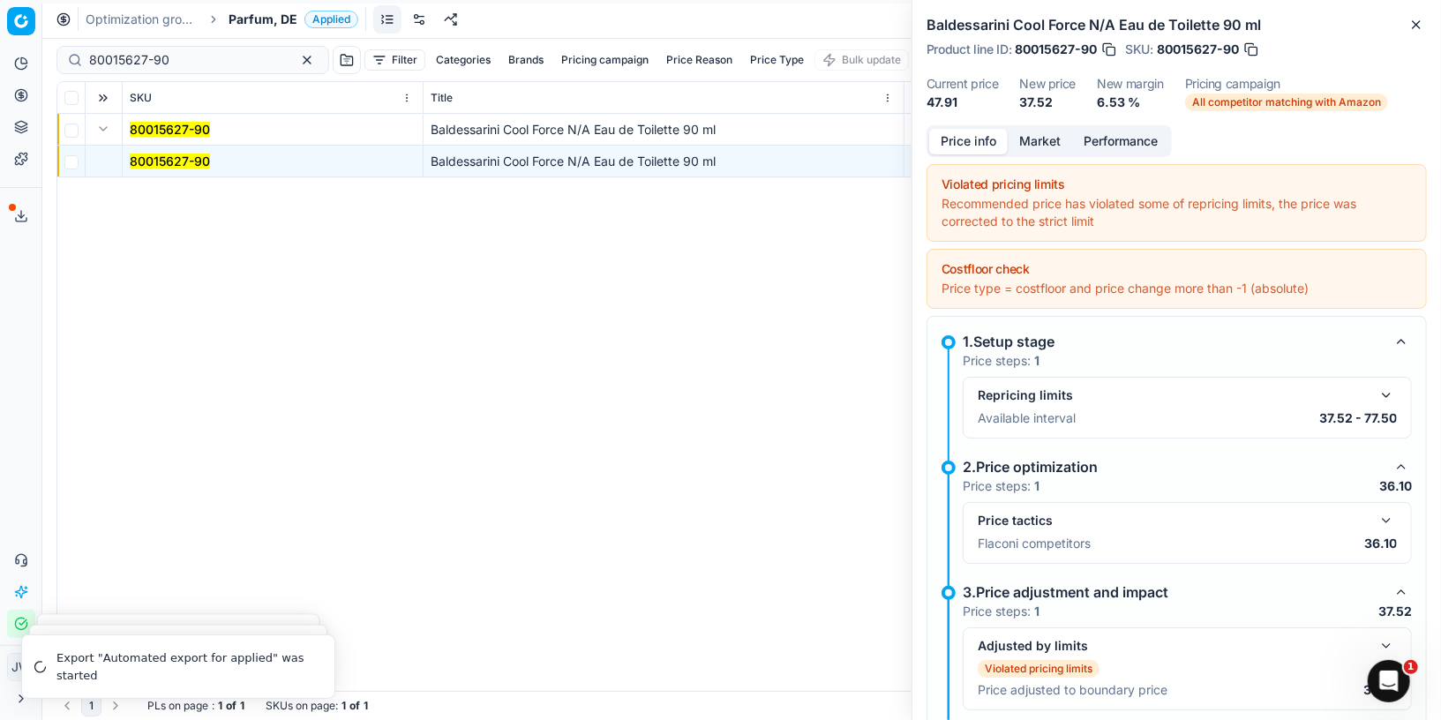
click at [1383, 514] on button "button" at bounding box center [1386, 520] width 21 height 21
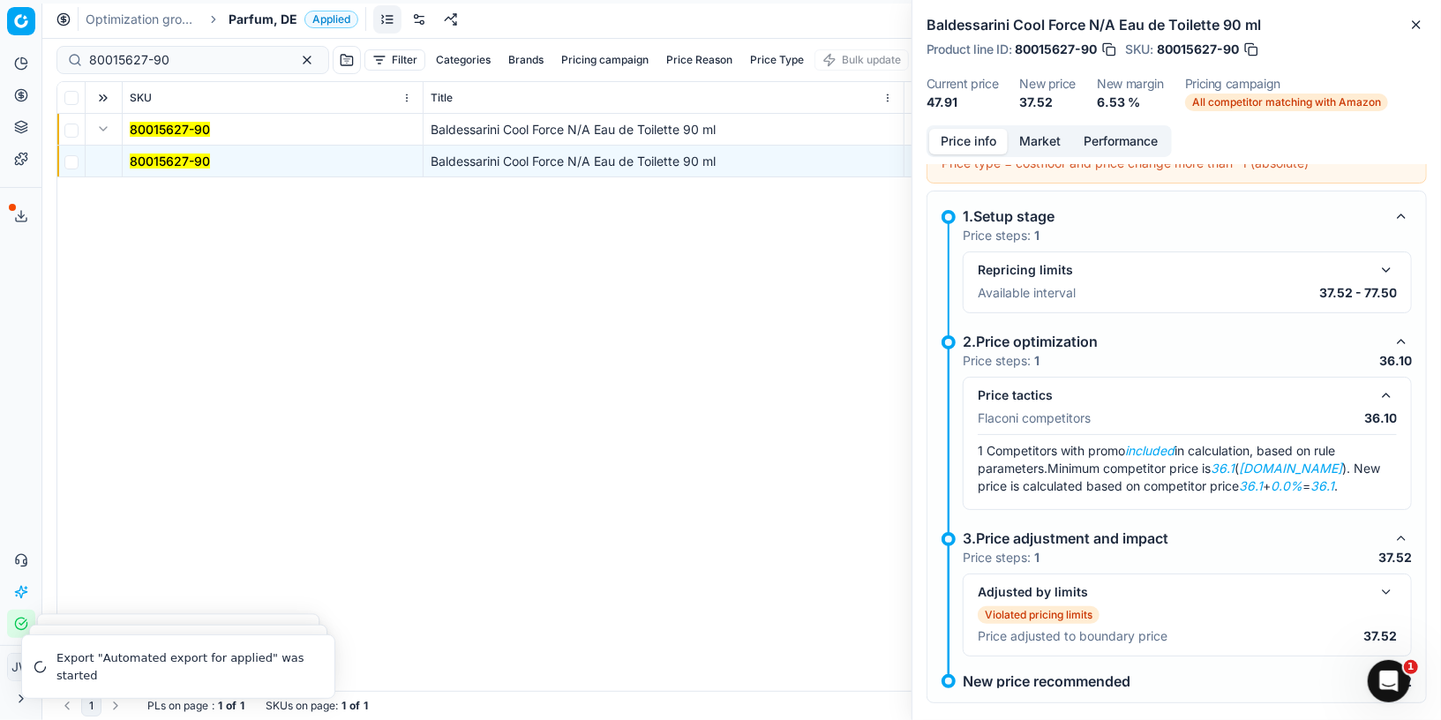
scroll to position [142, 0]
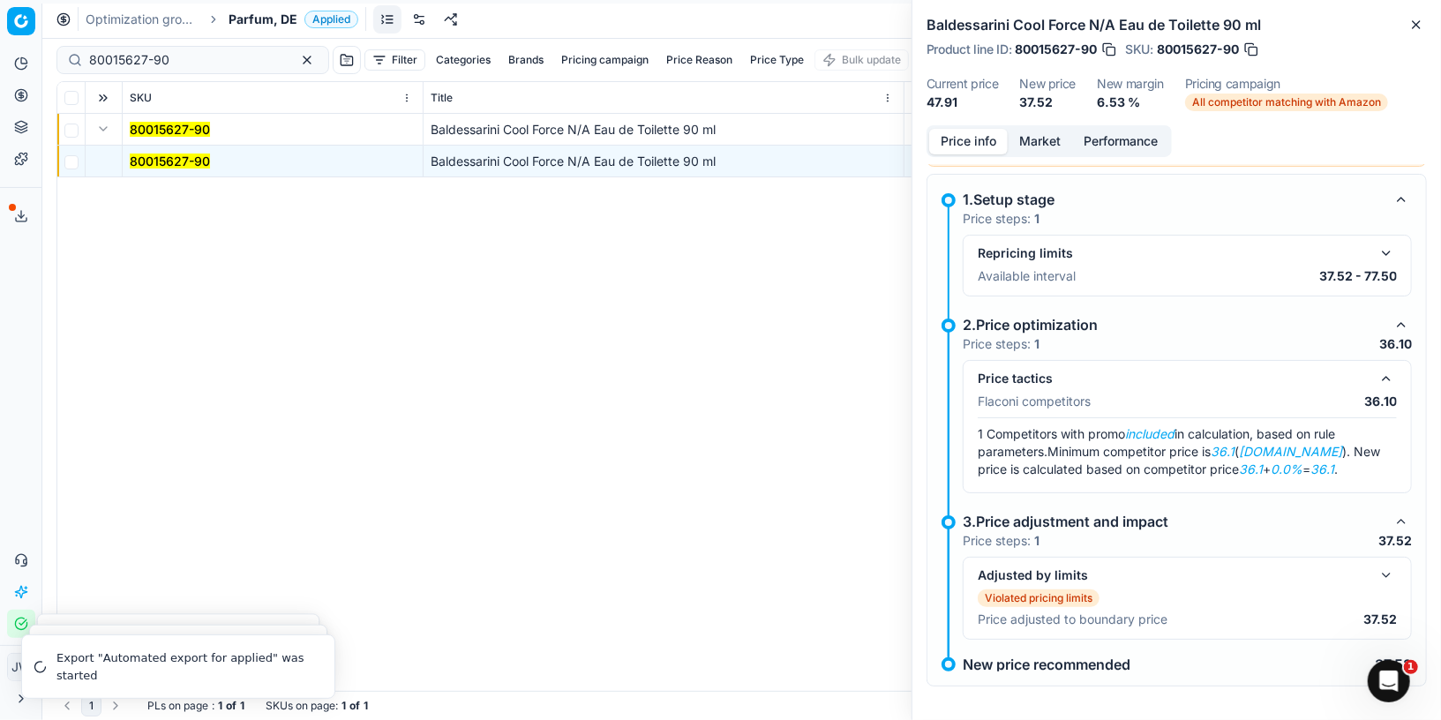
click at [1388, 571] on button "button" at bounding box center [1386, 575] width 21 height 21
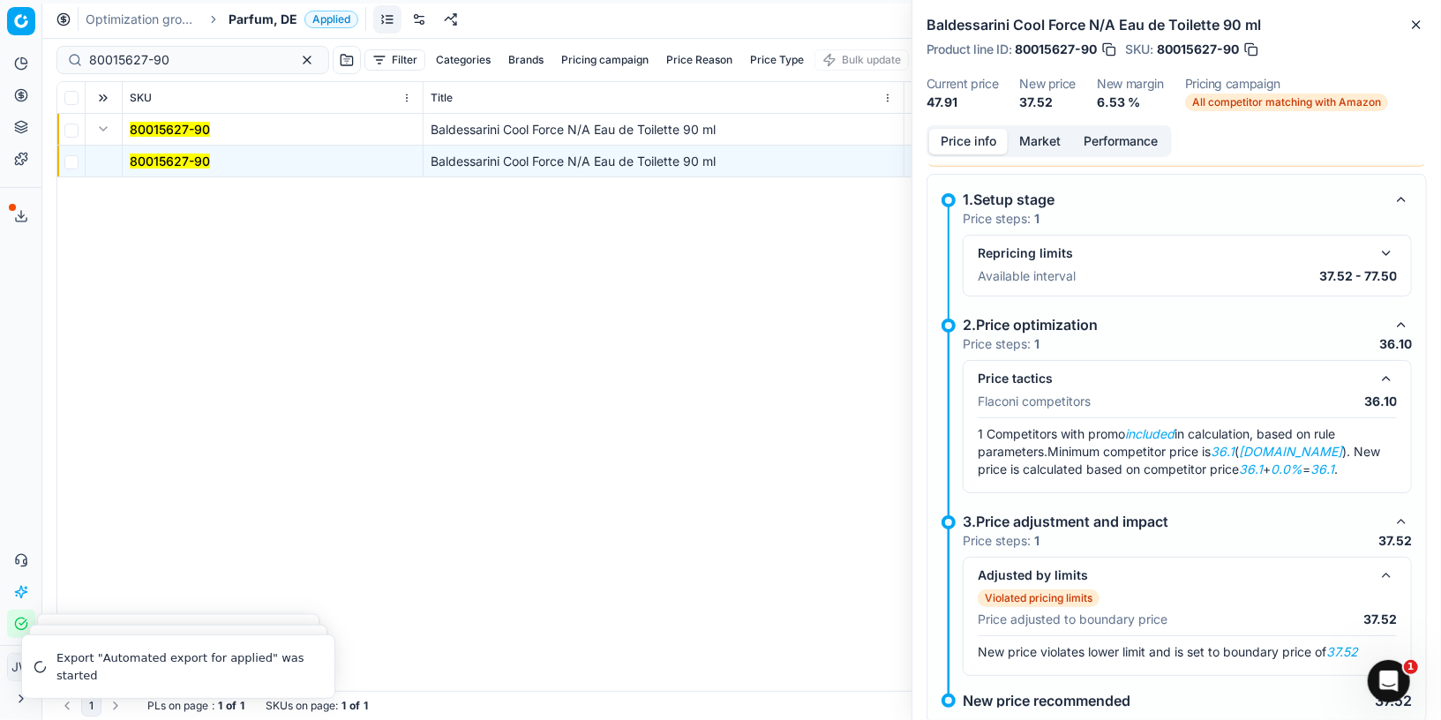
scroll to position [181, 0]
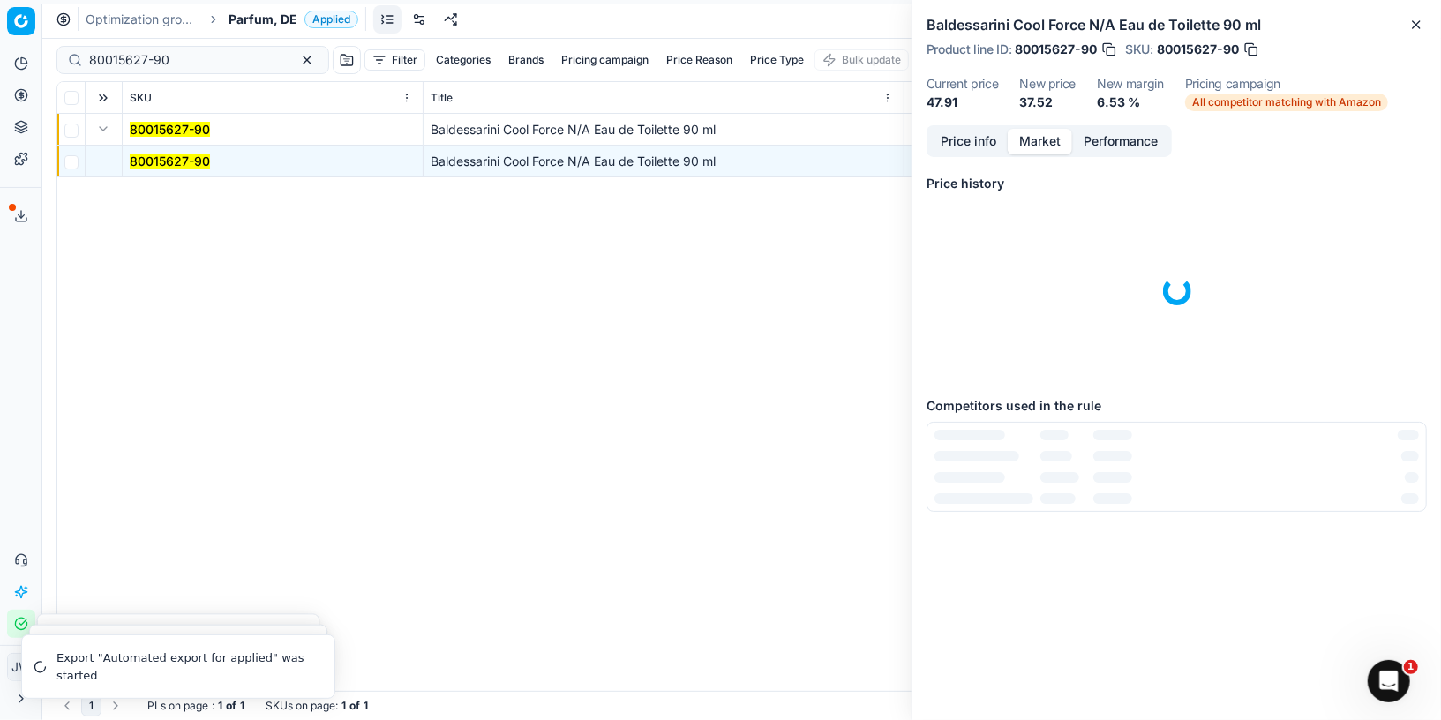
click at [1041, 144] on button "Market" at bounding box center [1040, 142] width 64 height 26
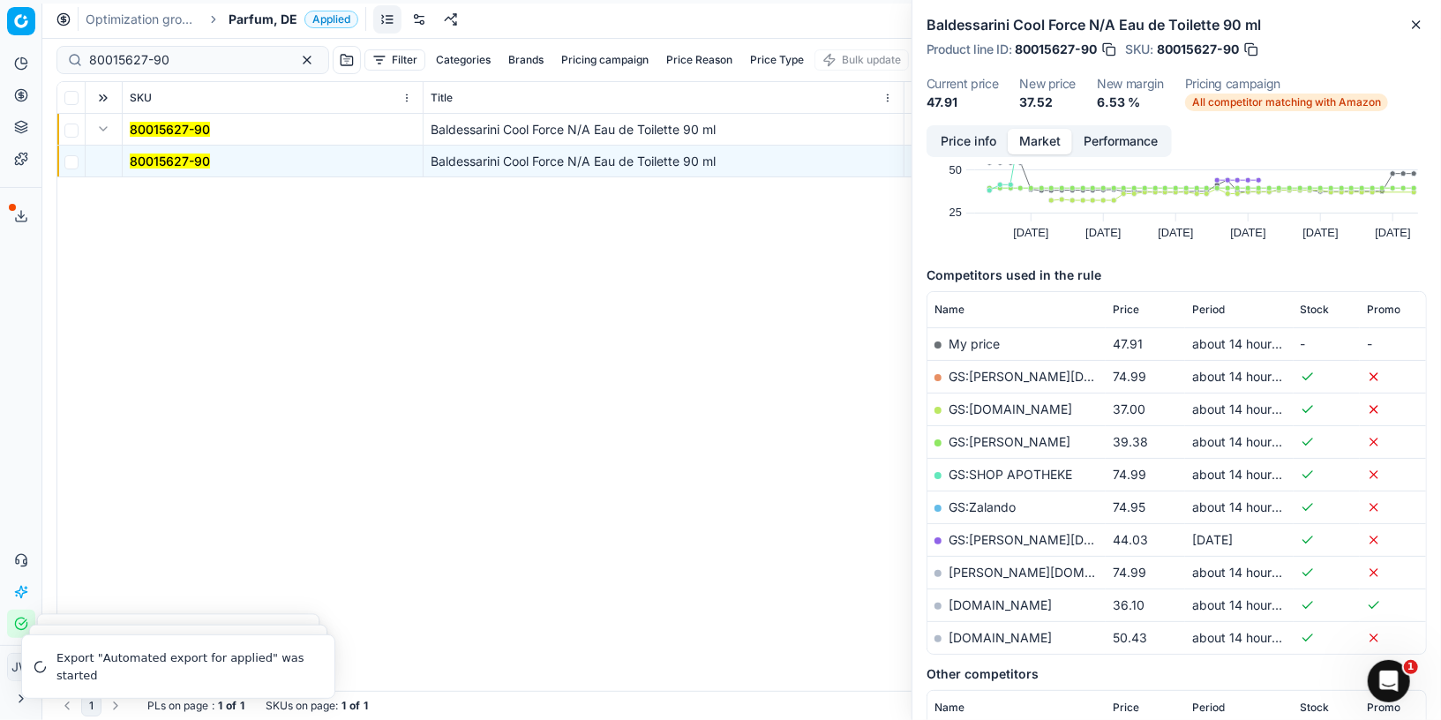
scroll to position [125, 0]
click at [970, 600] on link "[DOMAIN_NAME]" at bounding box center [999, 603] width 103 height 15
drag, startPoint x: 191, startPoint y: 64, endPoint x: 59, endPoint y: 30, distance: 136.5
click at [59, 30] on div "Optimization groups Parfum, DE Applied Discard Download report 80015627-90 Filt…" at bounding box center [741, 360] width 1398 height 720
paste input "20103373"
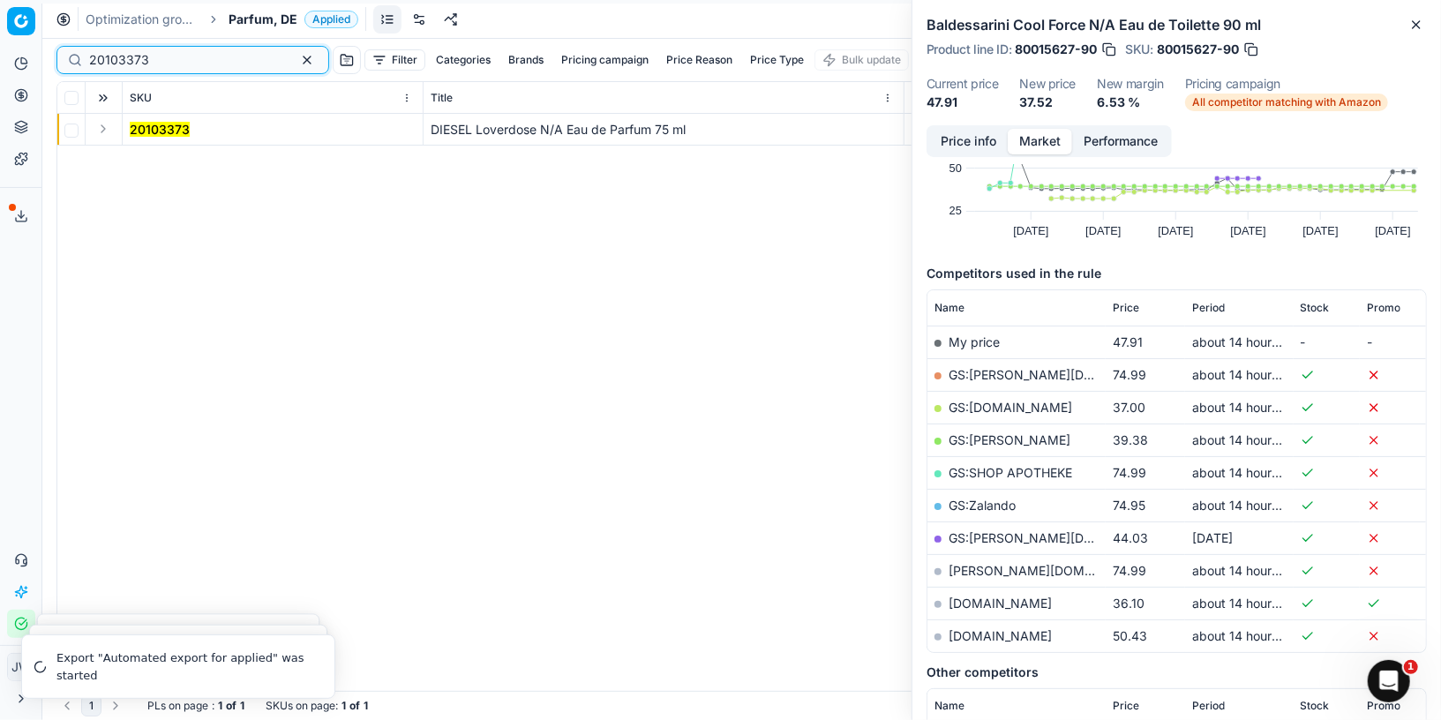
type input "20103373"
click at [104, 129] on button "Expand" at bounding box center [103, 128] width 21 height 21
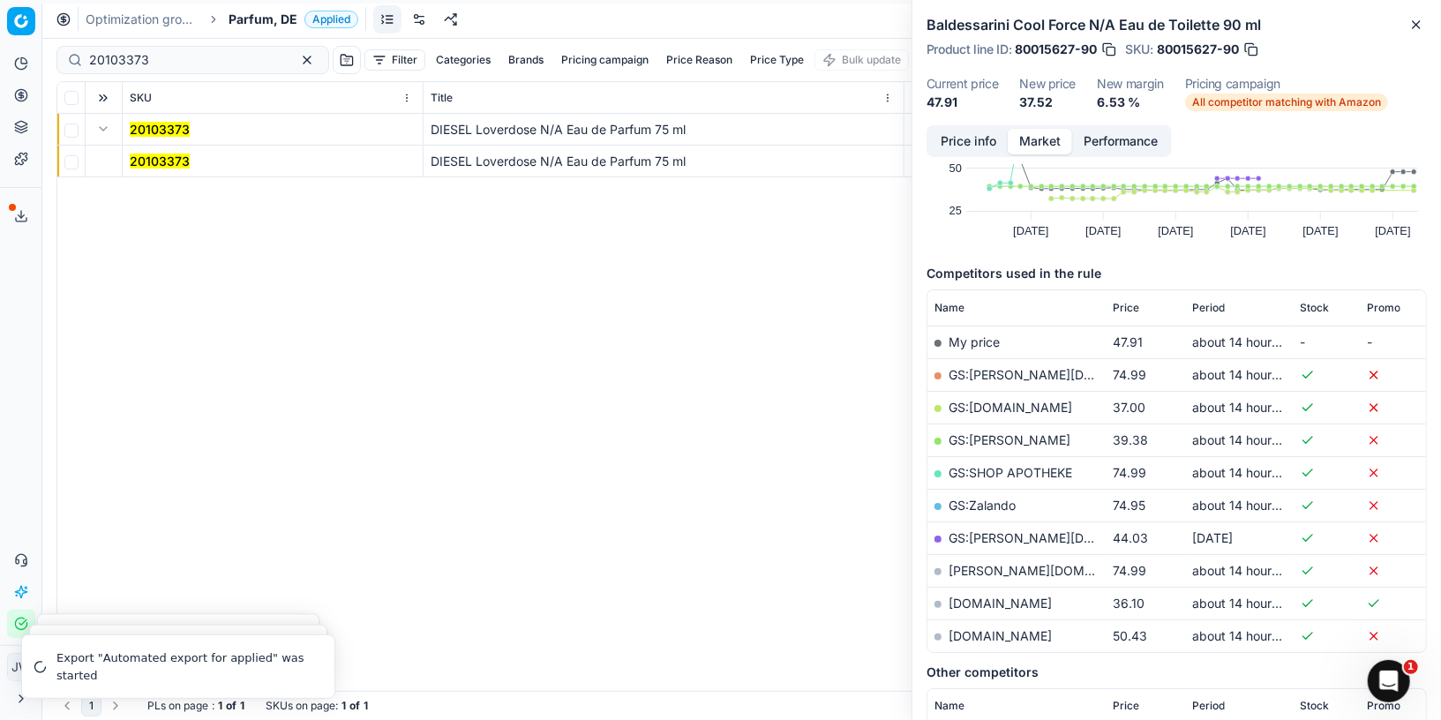
click at [147, 158] on mark "20103373" at bounding box center [160, 161] width 60 height 15
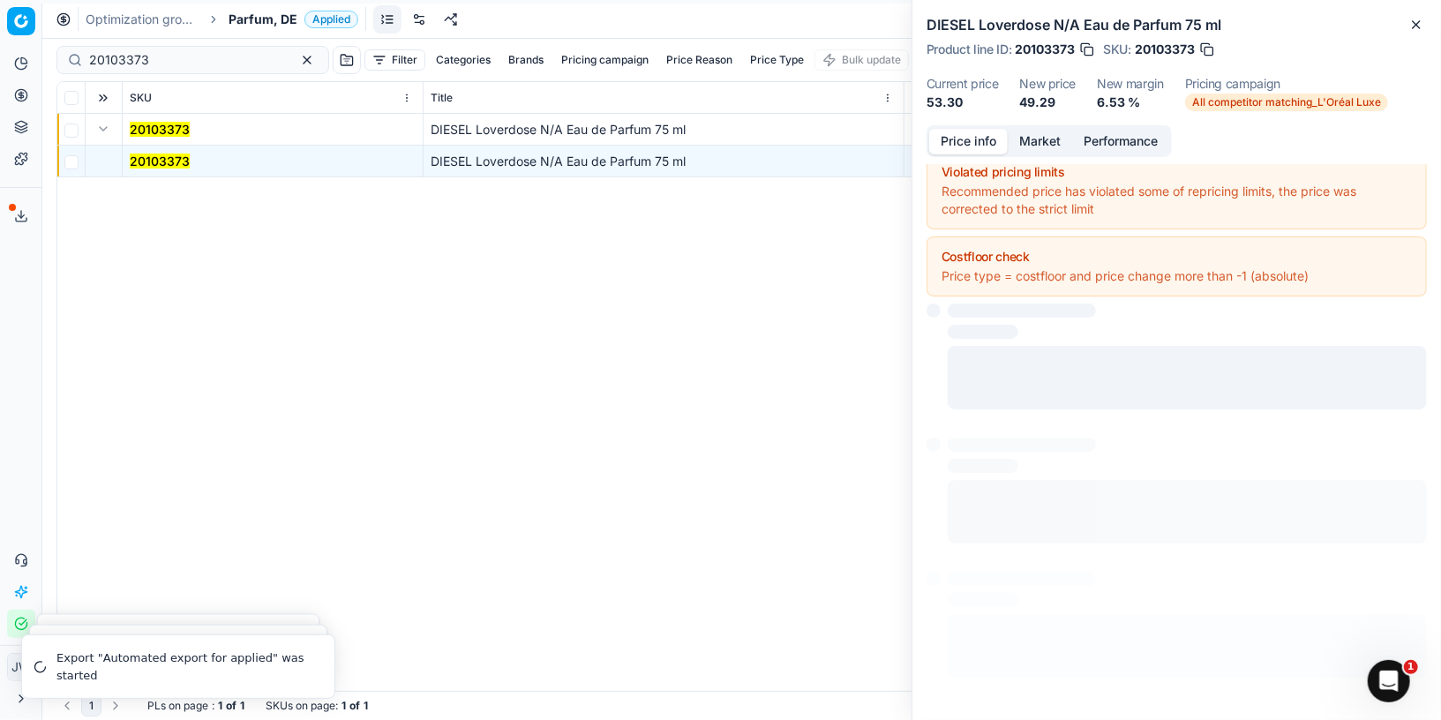
scroll to position [10, 0]
click at [982, 138] on button "Price info" at bounding box center [968, 142] width 79 height 26
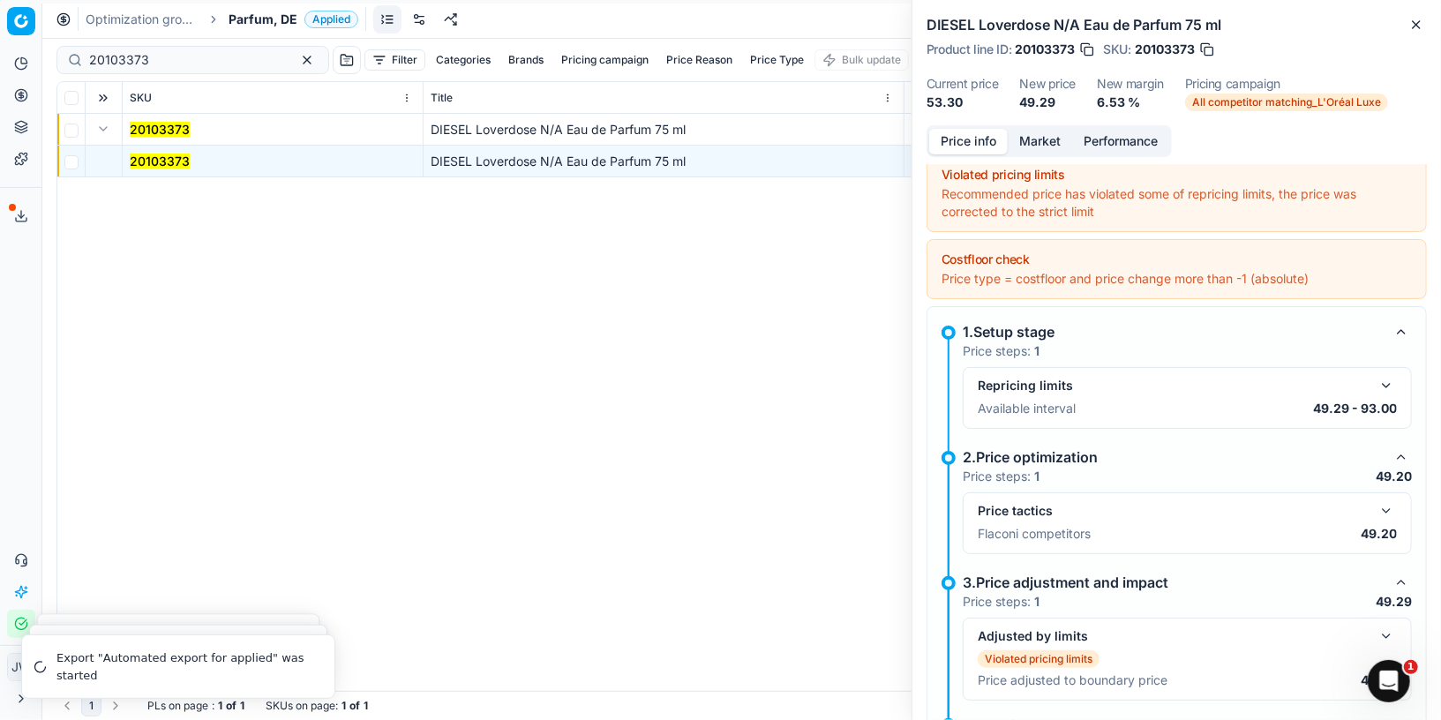
click at [1404, 576] on button "button" at bounding box center [1401, 582] width 21 height 21
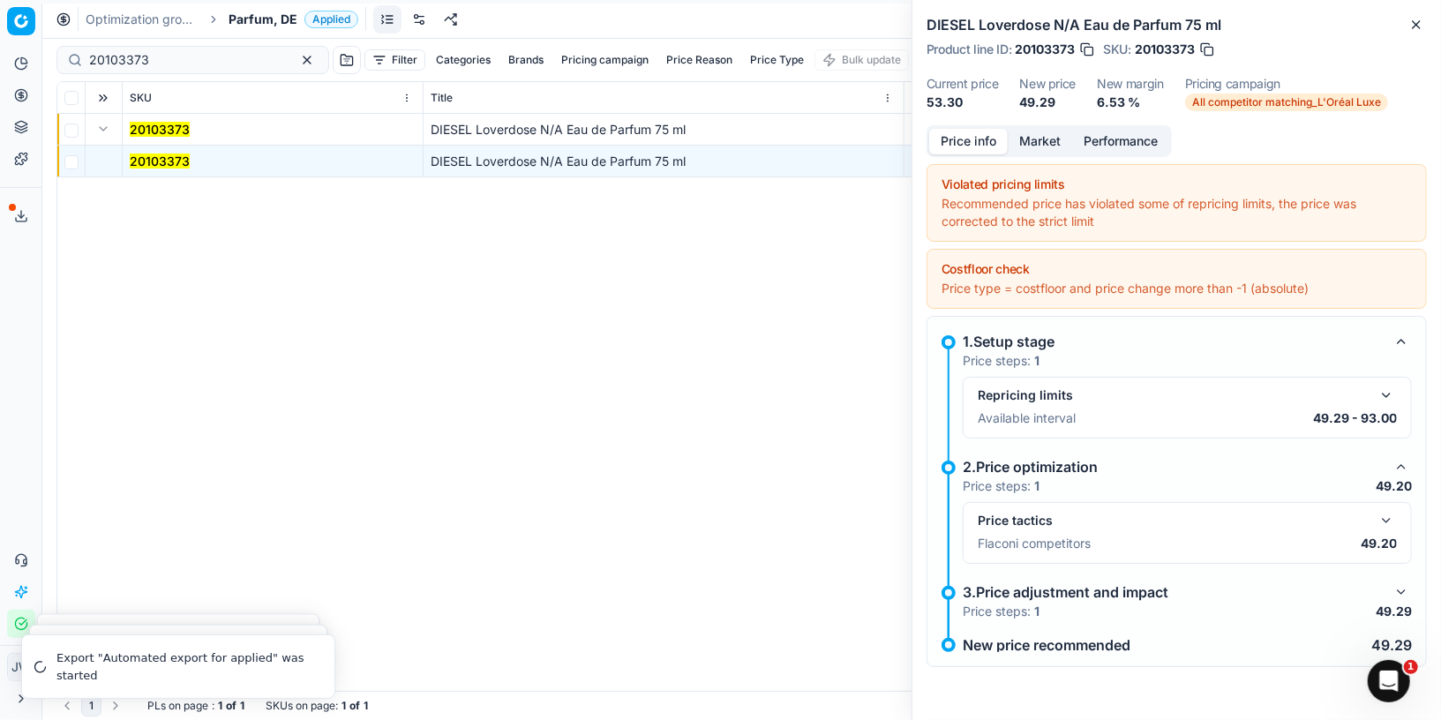
scroll to position [0, 0]
click at [1387, 530] on div "Price tactics Flaconi competitors 49.20" at bounding box center [1187, 533] width 419 height 46
click at [1387, 521] on button "button" at bounding box center [1386, 520] width 21 height 21
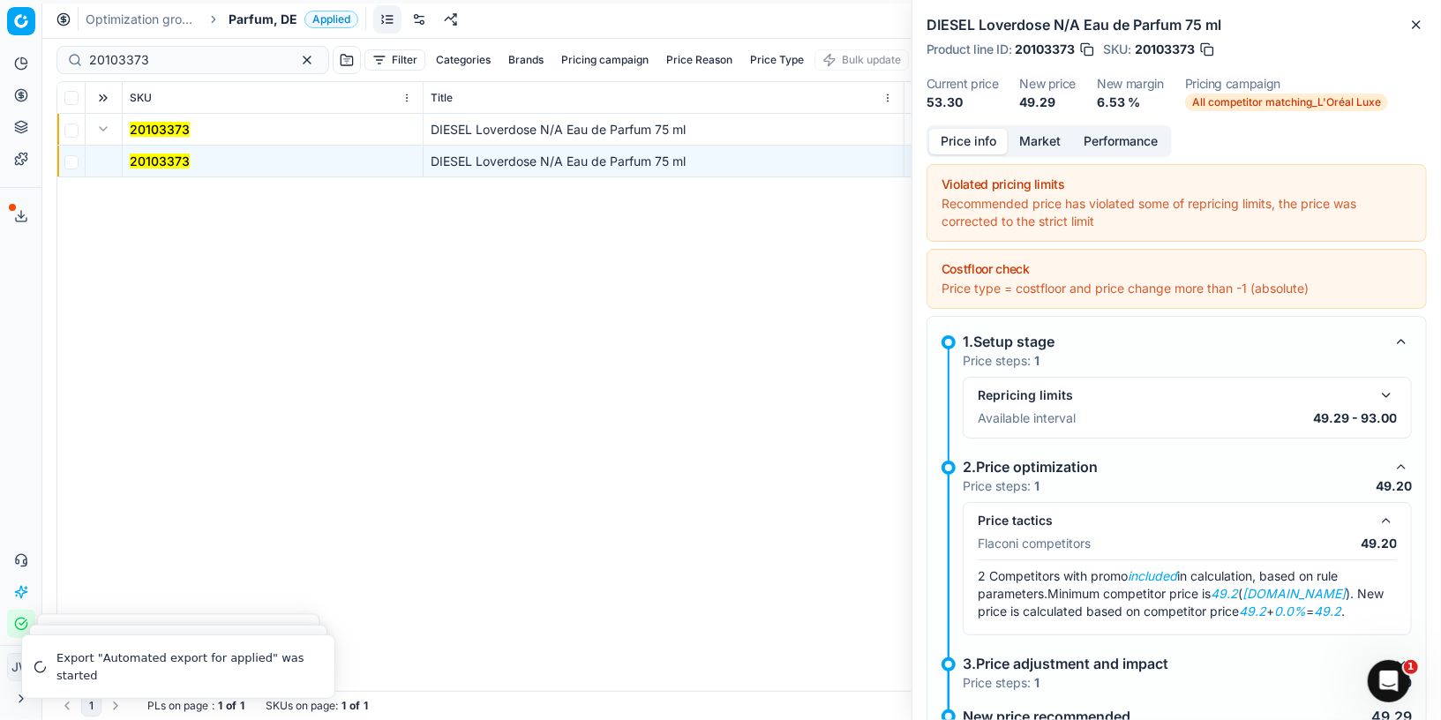
scroll to position [56, 0]
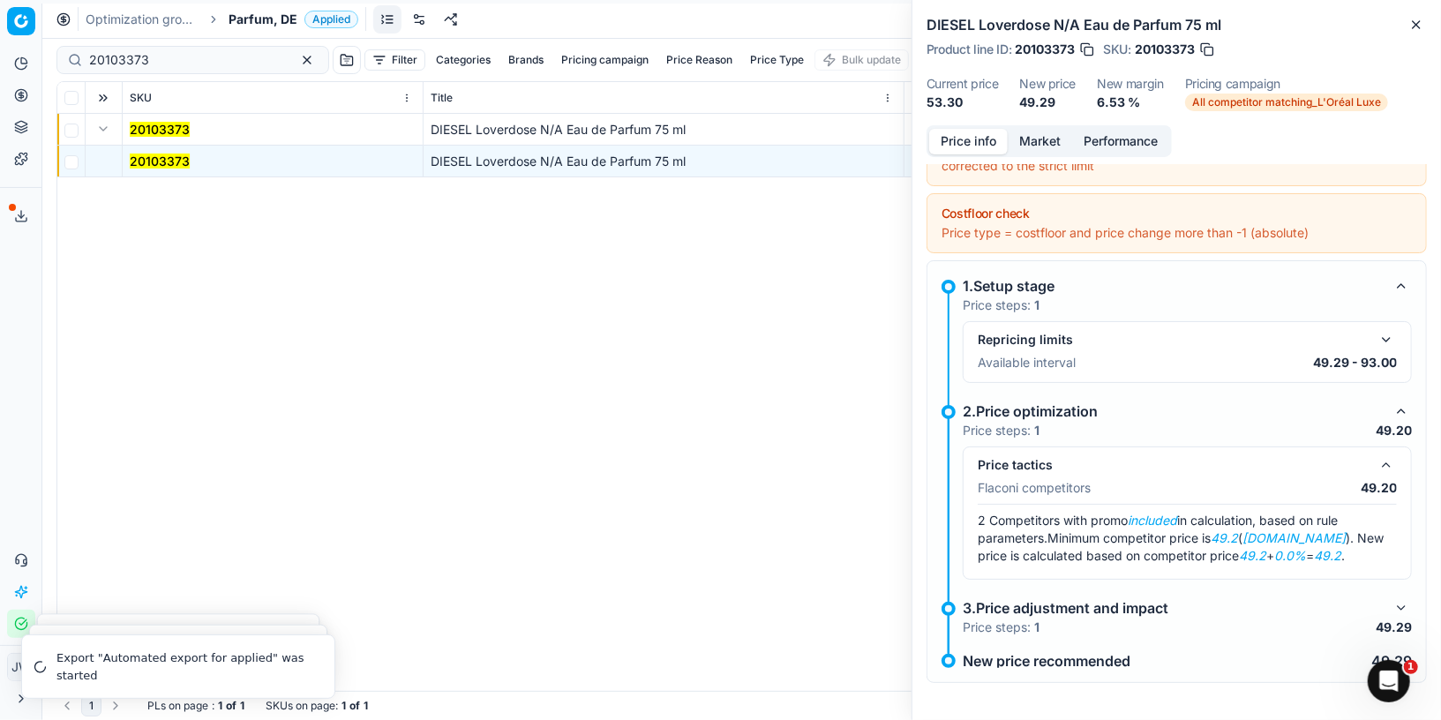
click at [1400, 598] on button "button" at bounding box center [1401, 607] width 21 height 21
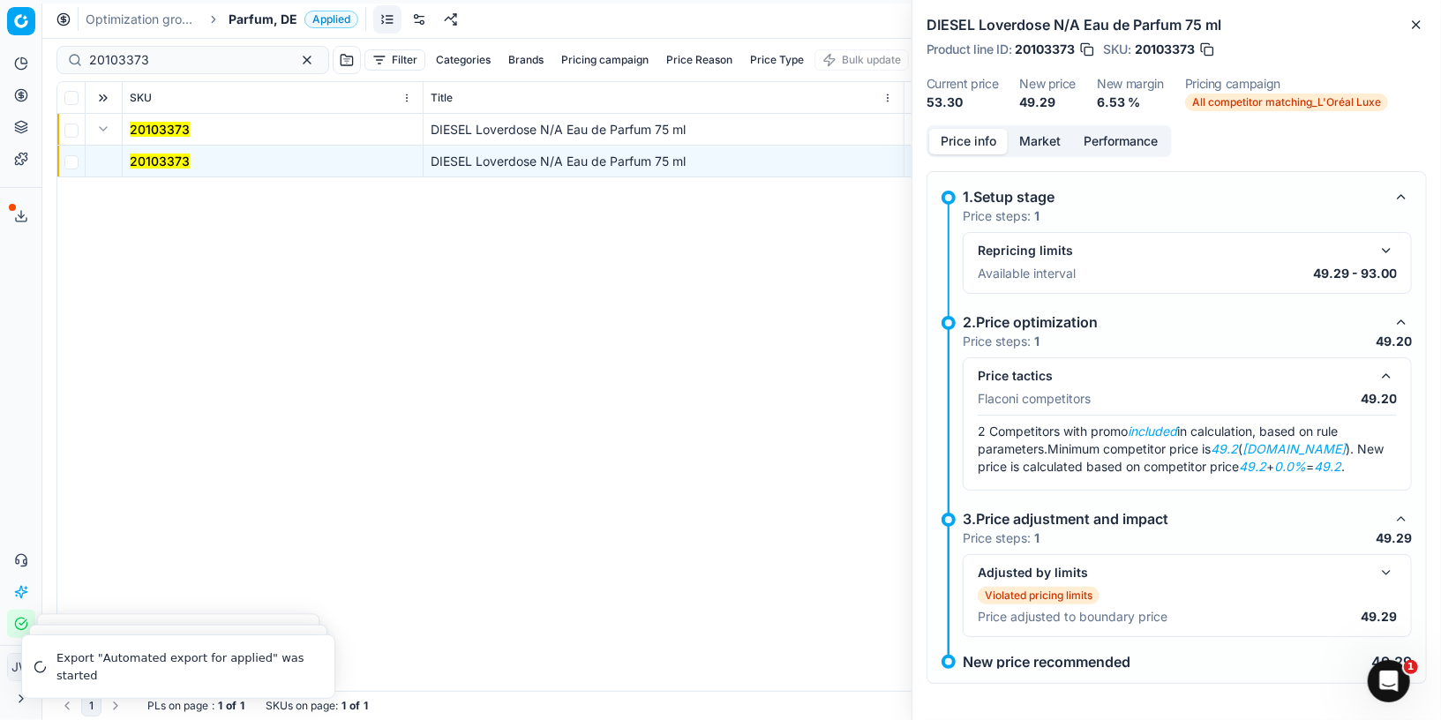
scroll to position [0, 0]
click at [1023, 139] on button "Market" at bounding box center [1040, 142] width 64 height 26
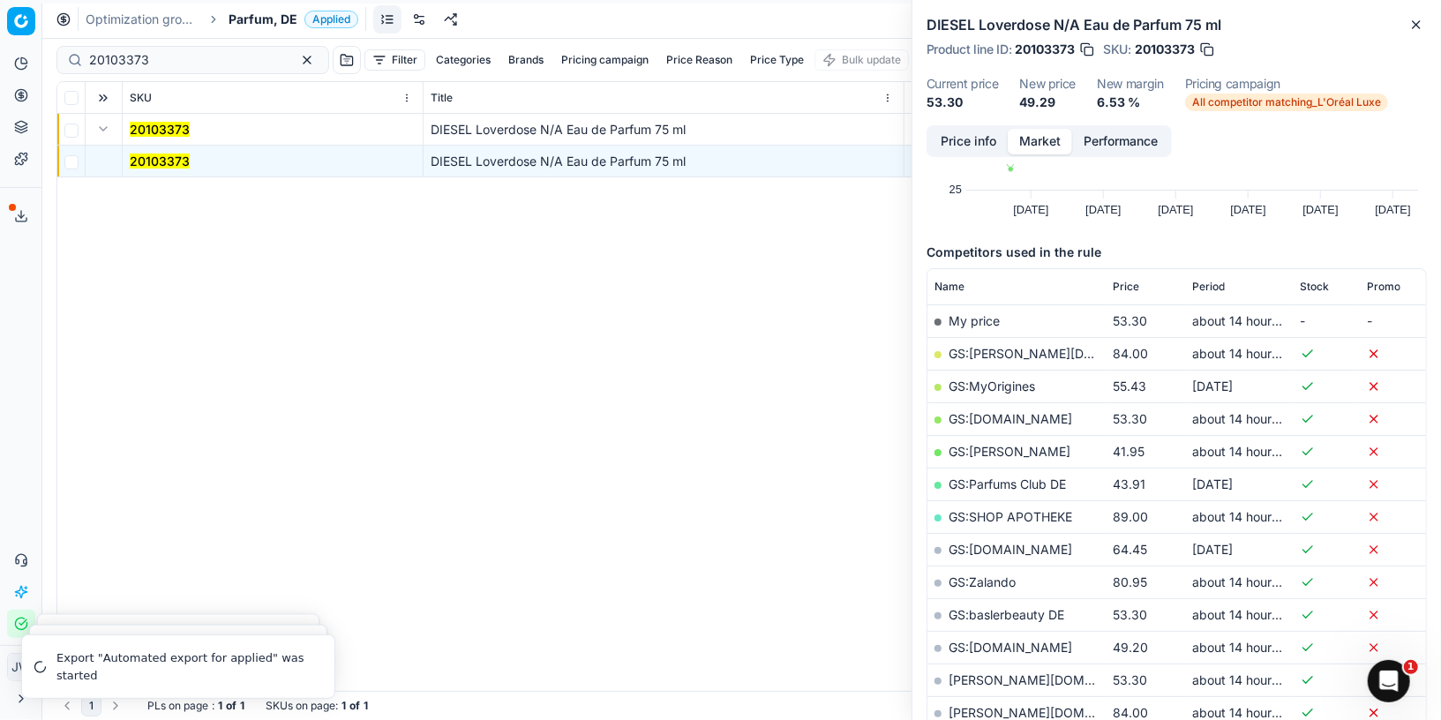
scroll to position [73, 0]
click at [973, 143] on button "Price info" at bounding box center [968, 142] width 79 height 26
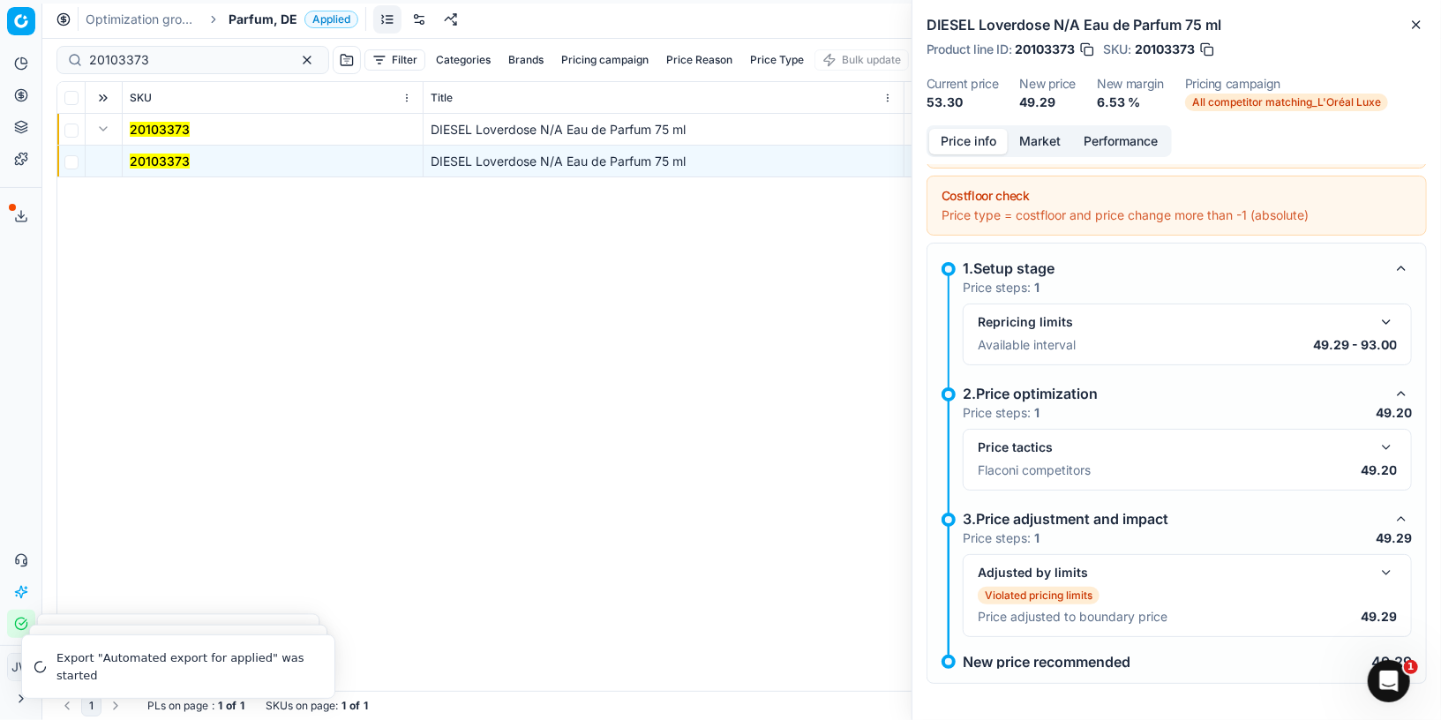
click at [1388, 439] on button "button" at bounding box center [1386, 447] width 21 height 21
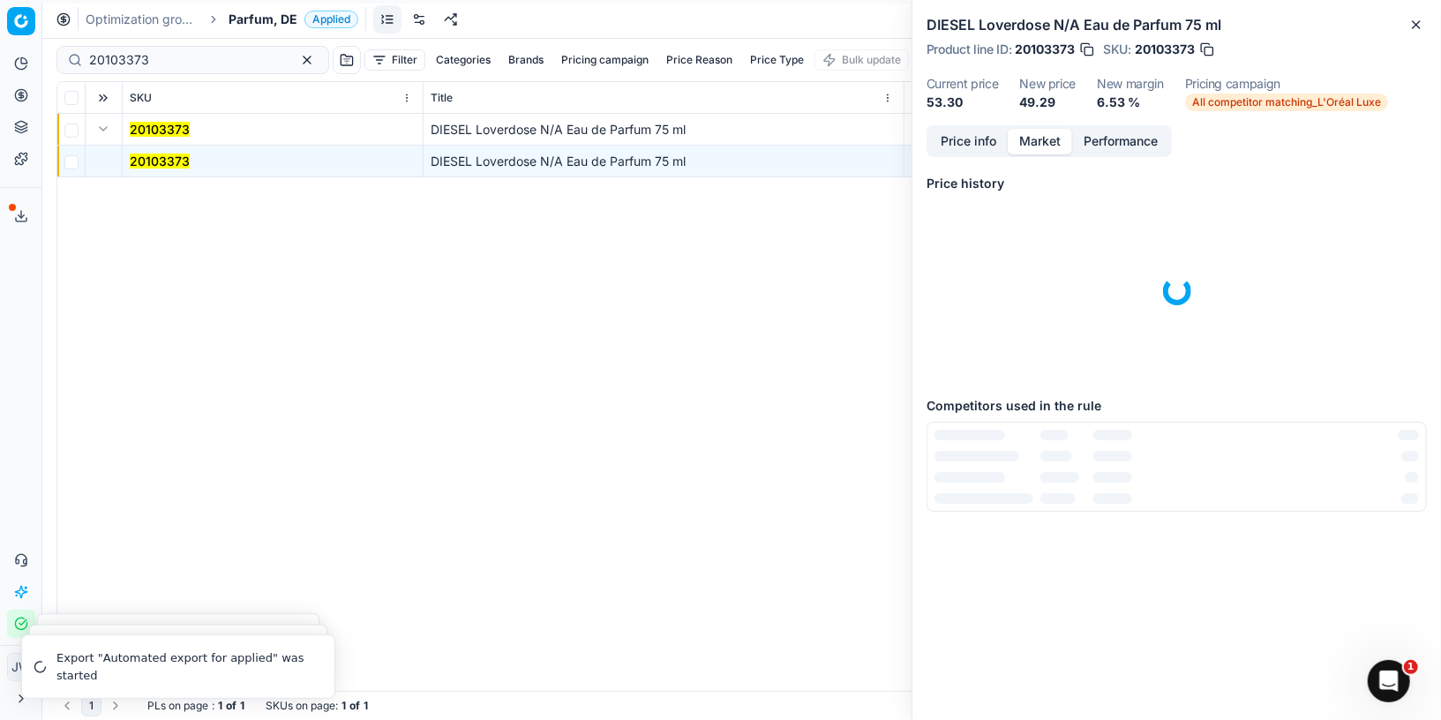
click at [1039, 138] on button "Market" at bounding box center [1040, 142] width 64 height 26
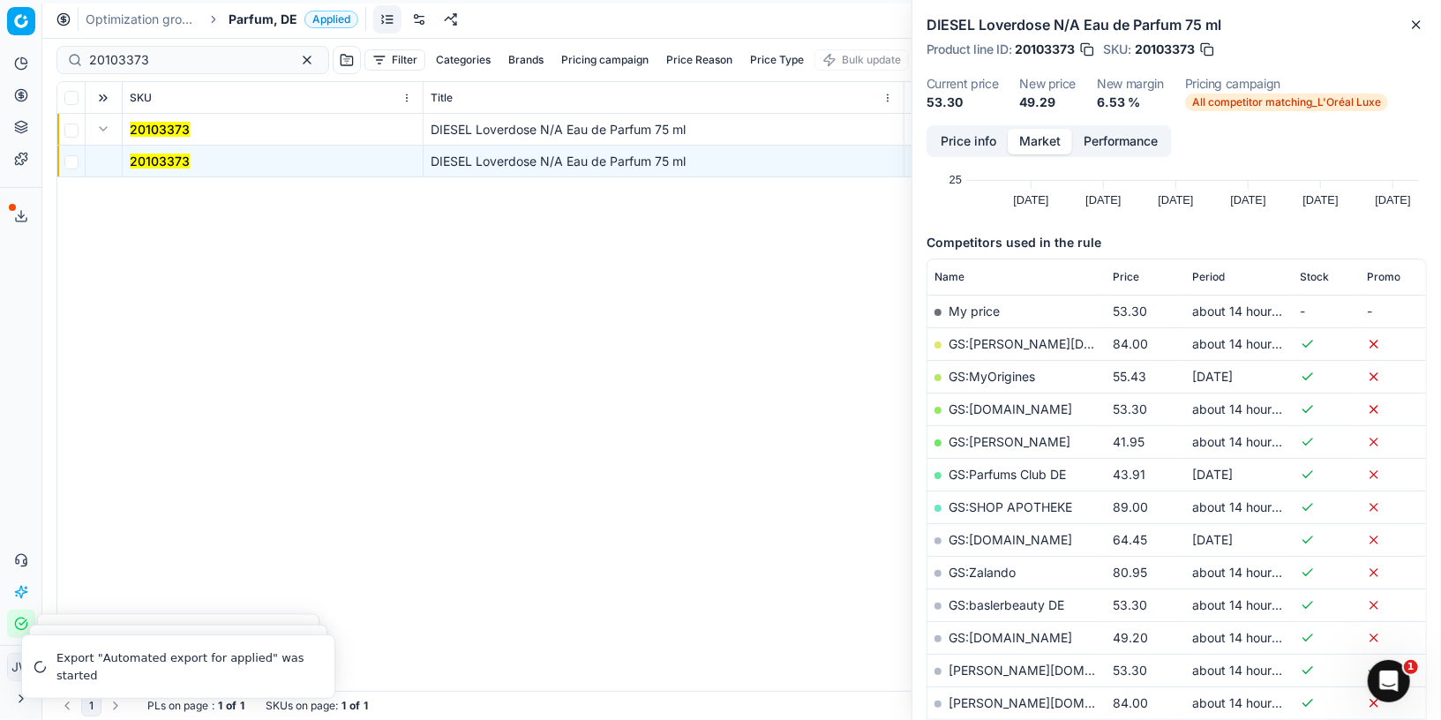
scroll to position [160, 0]
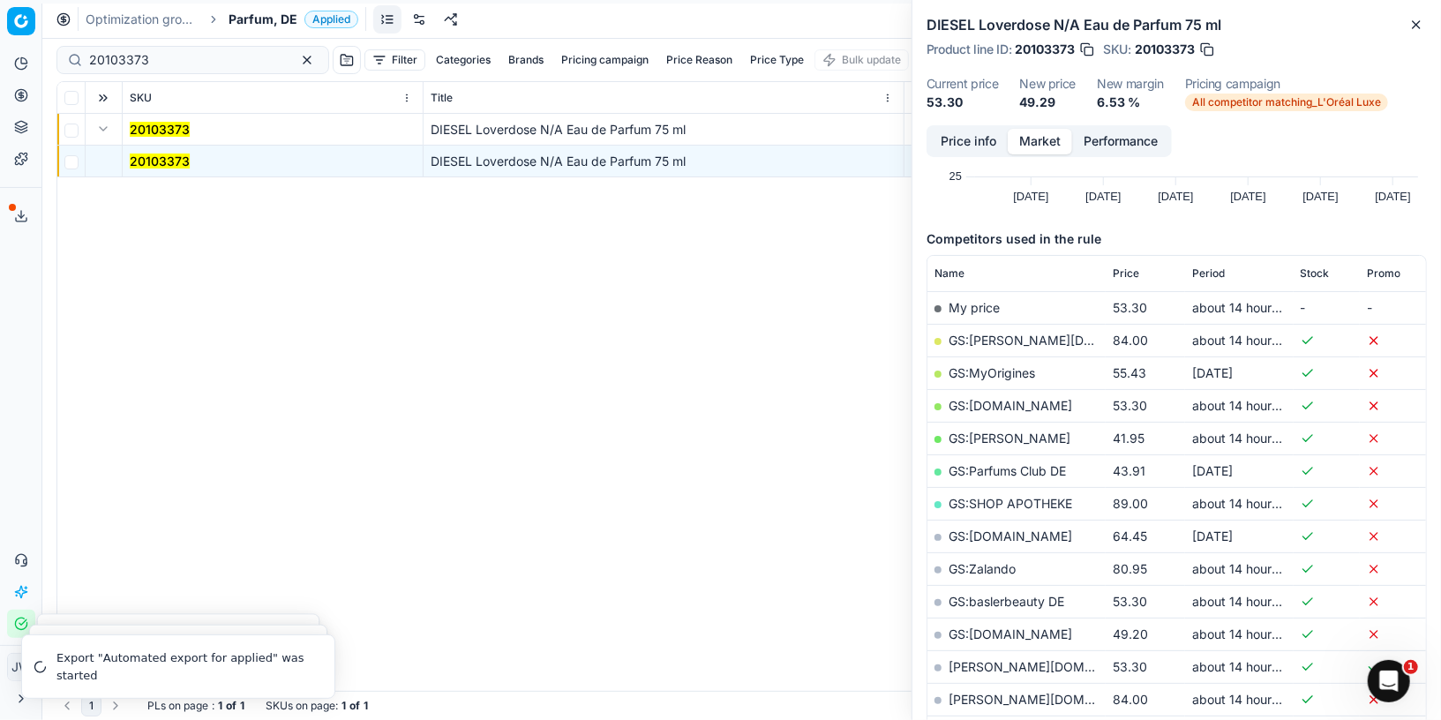
click at [1017, 626] on link "GS:[DOMAIN_NAME]" at bounding box center [1010, 633] width 124 height 15
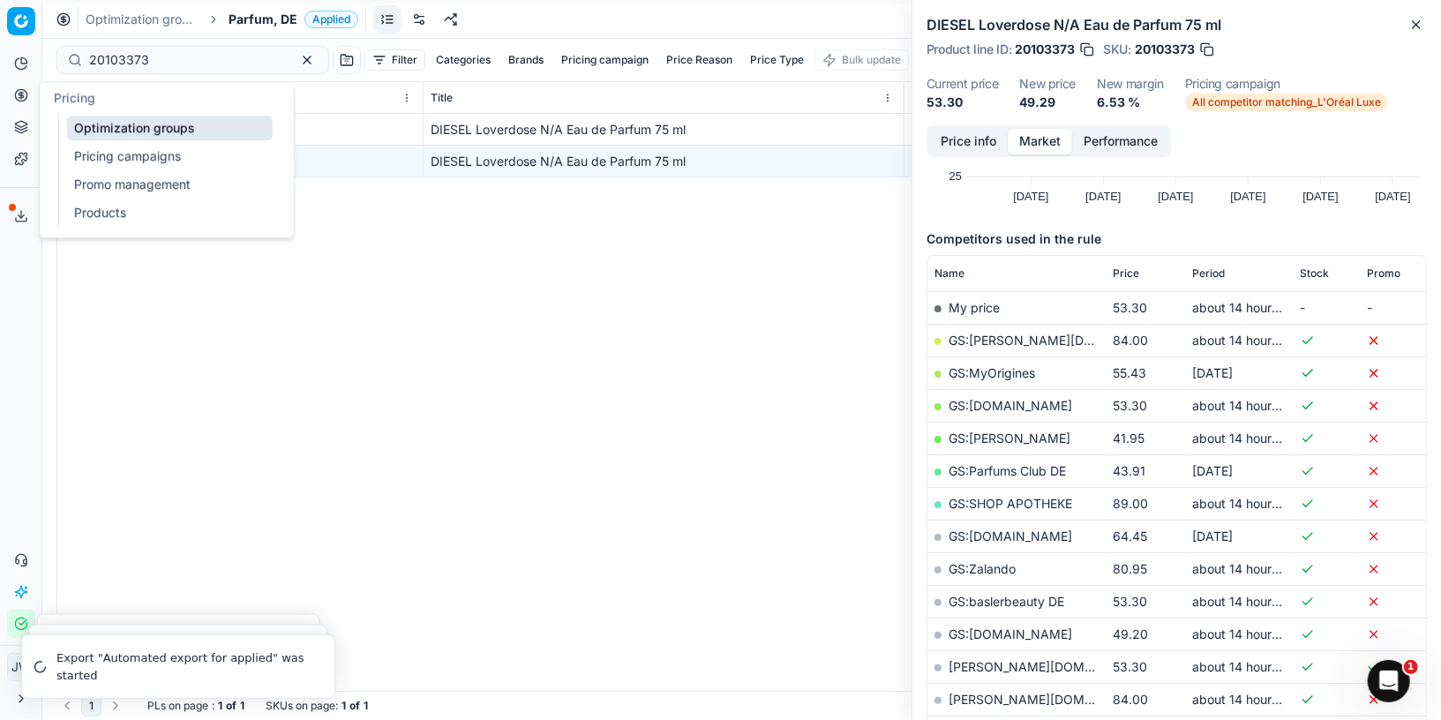
click at [19, 92] on icon at bounding box center [21, 95] width 14 height 14
click at [98, 131] on link "Optimization groups" at bounding box center [170, 128] width 206 height 25
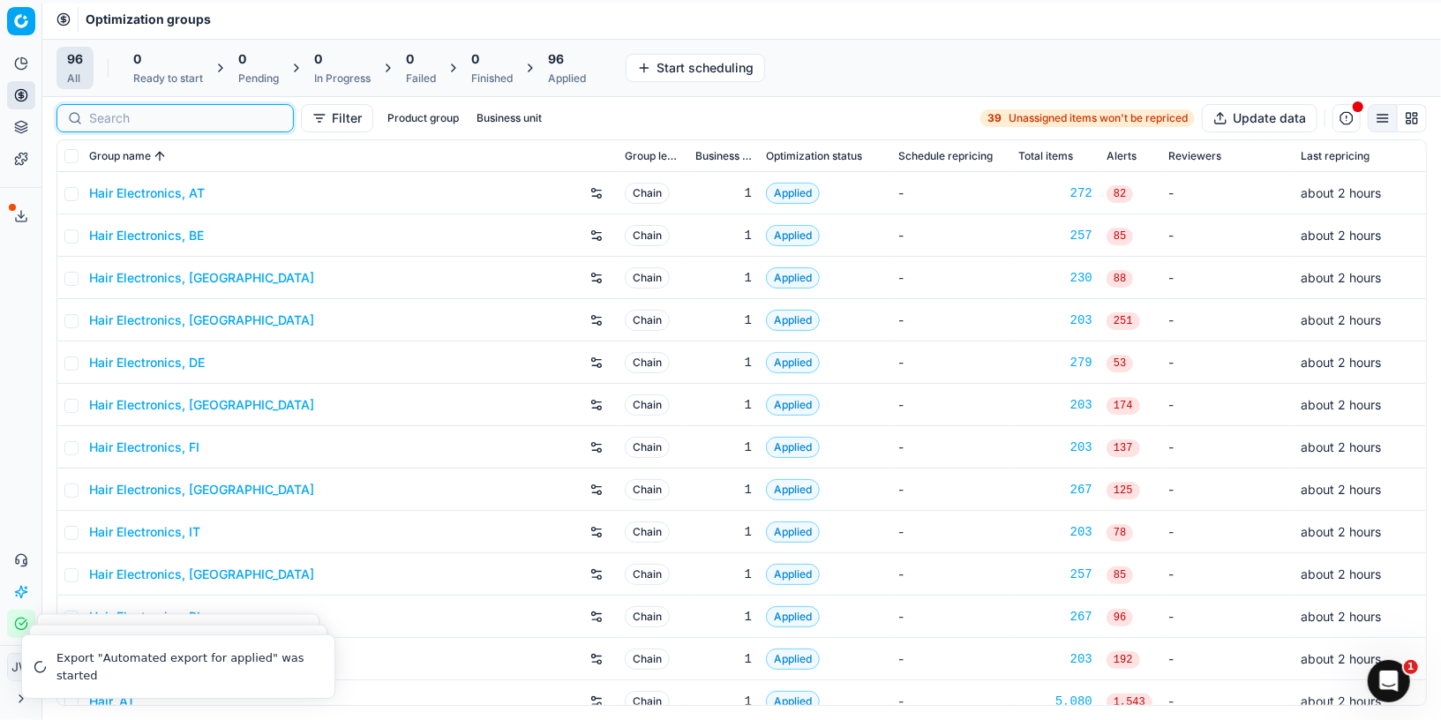
click at [133, 109] on input at bounding box center [185, 118] width 193 height 18
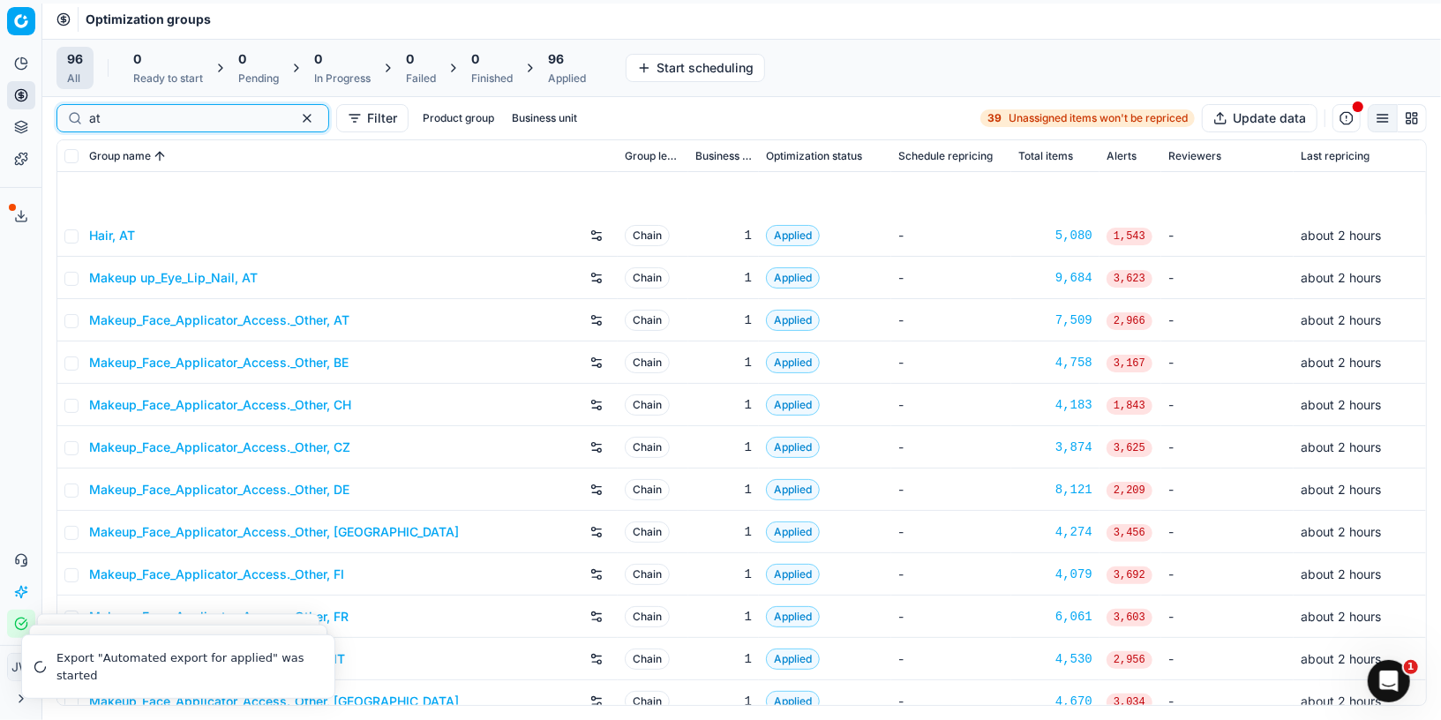
scroll to position [269, 0]
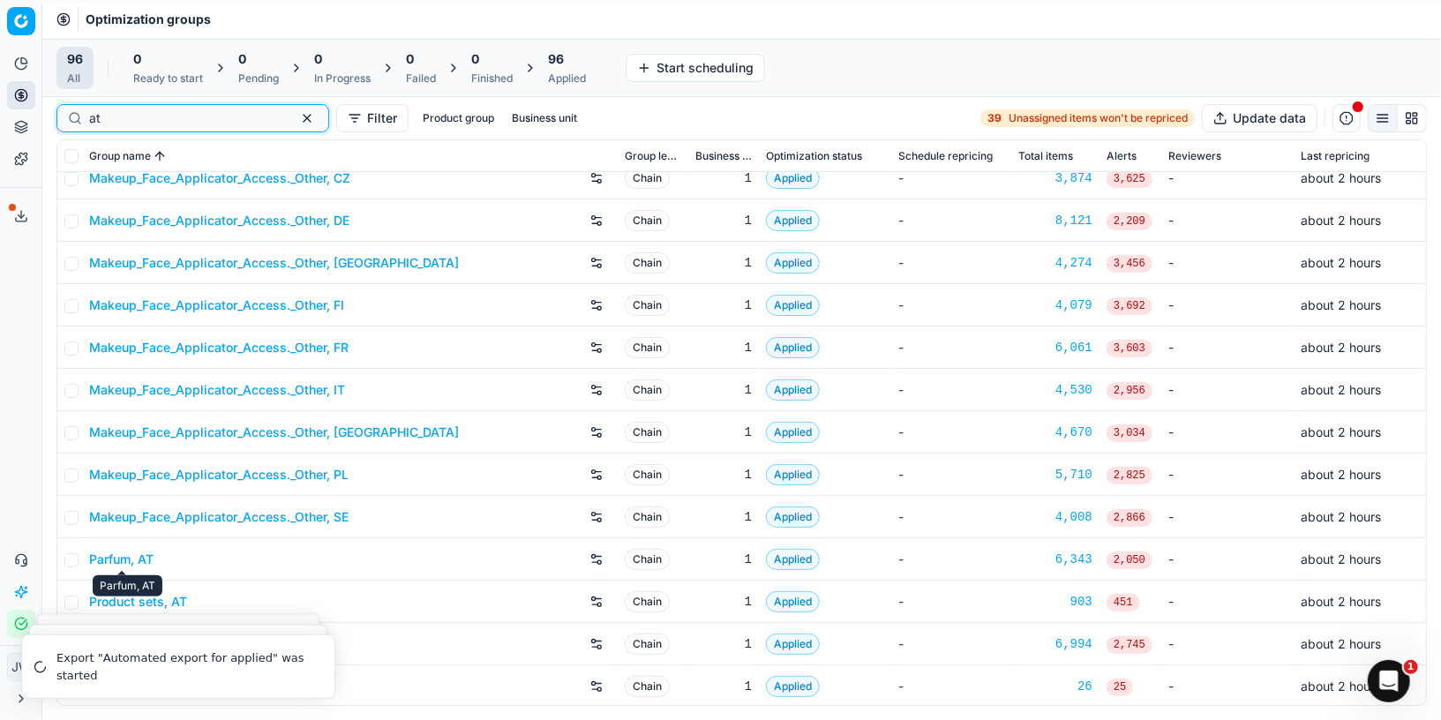
type input "at"
click at [140, 556] on link "Parfum, AT" at bounding box center [121, 560] width 64 height 18
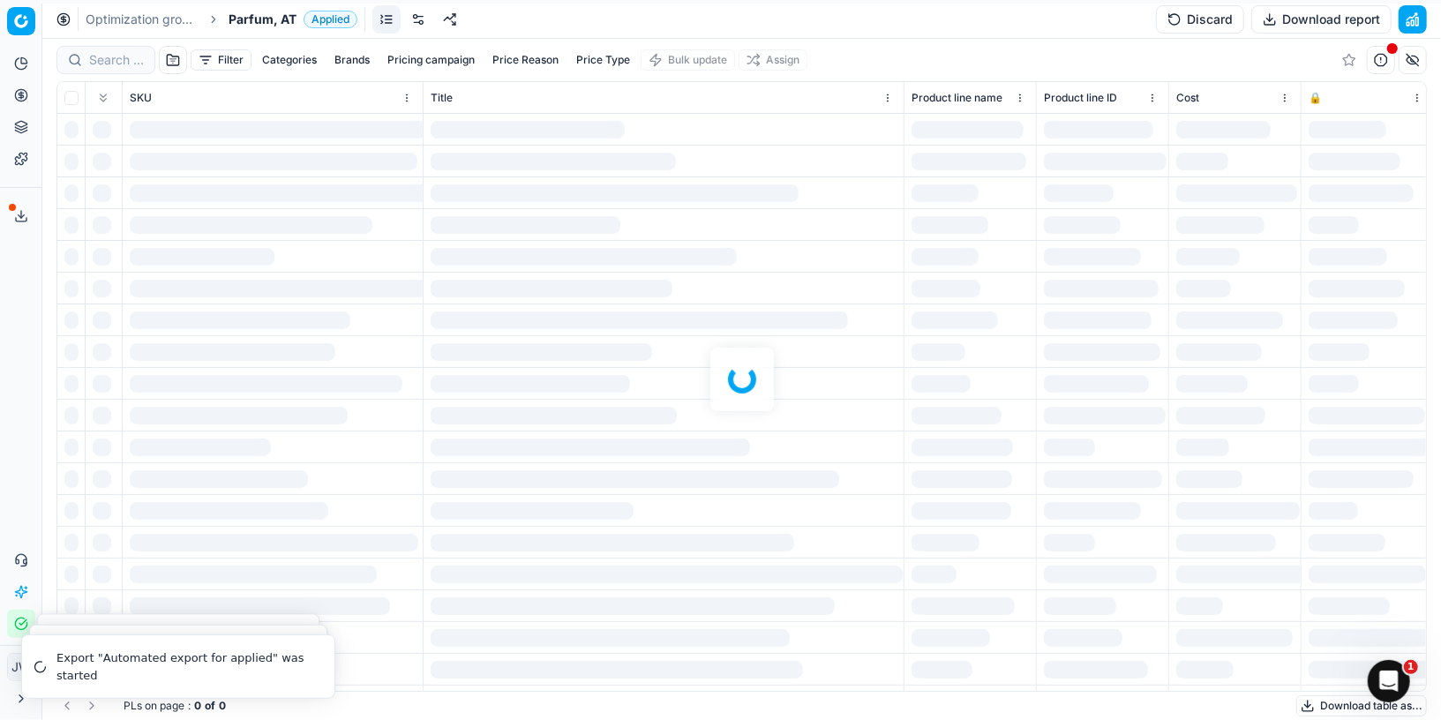
click at [120, 65] on div at bounding box center [741, 379] width 1398 height 681
click at [120, 65] on input at bounding box center [116, 60] width 55 height 18
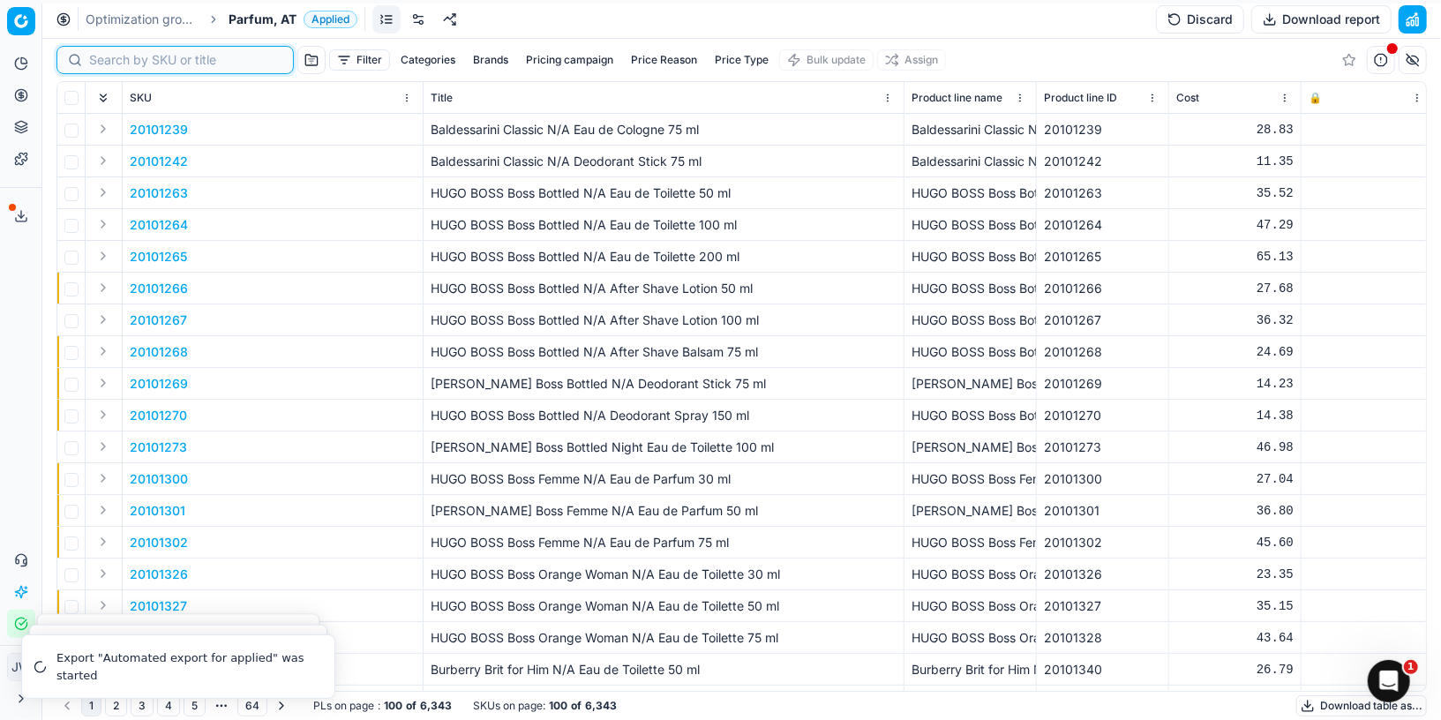
paste input "20102589"
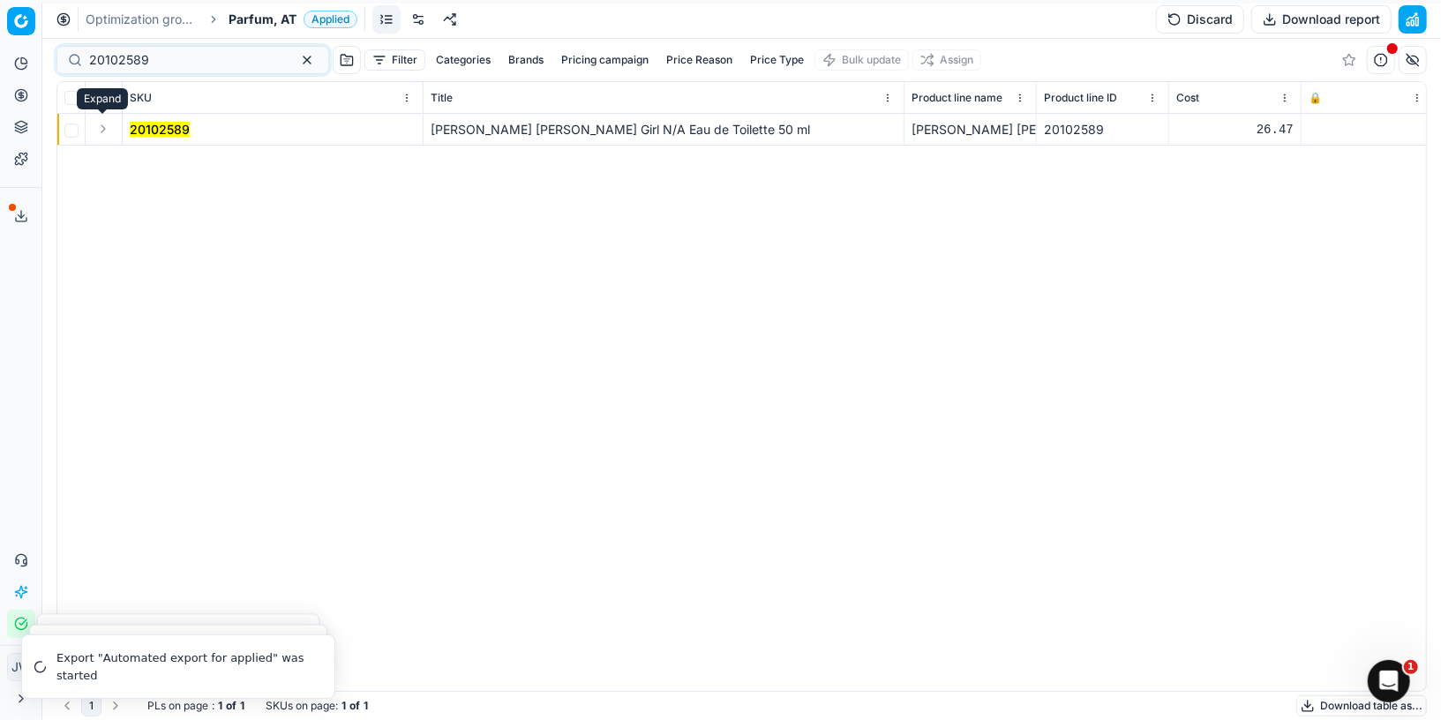
click at [101, 126] on button "Expand" at bounding box center [103, 128] width 21 height 21
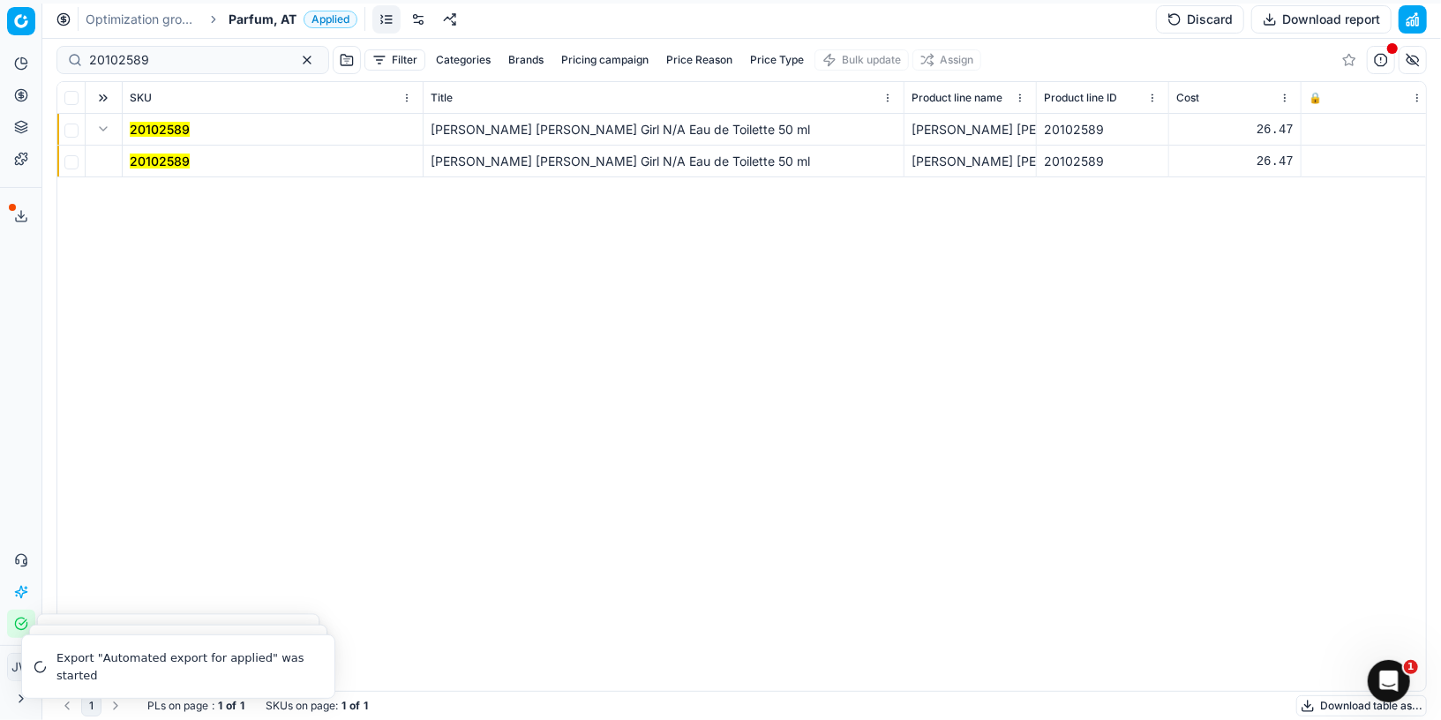
click at [153, 163] on mark "20102589" at bounding box center [160, 161] width 60 height 15
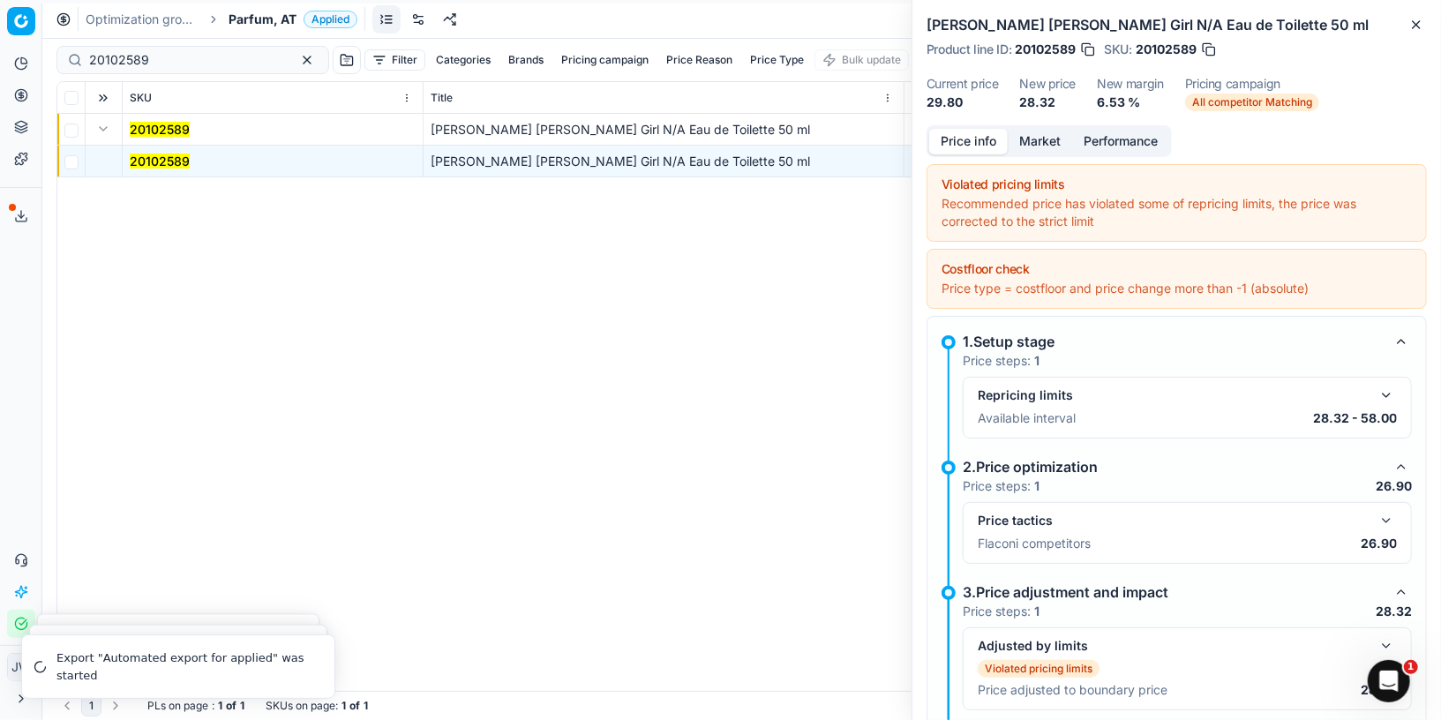
click at [1385, 522] on button "button" at bounding box center [1386, 520] width 21 height 21
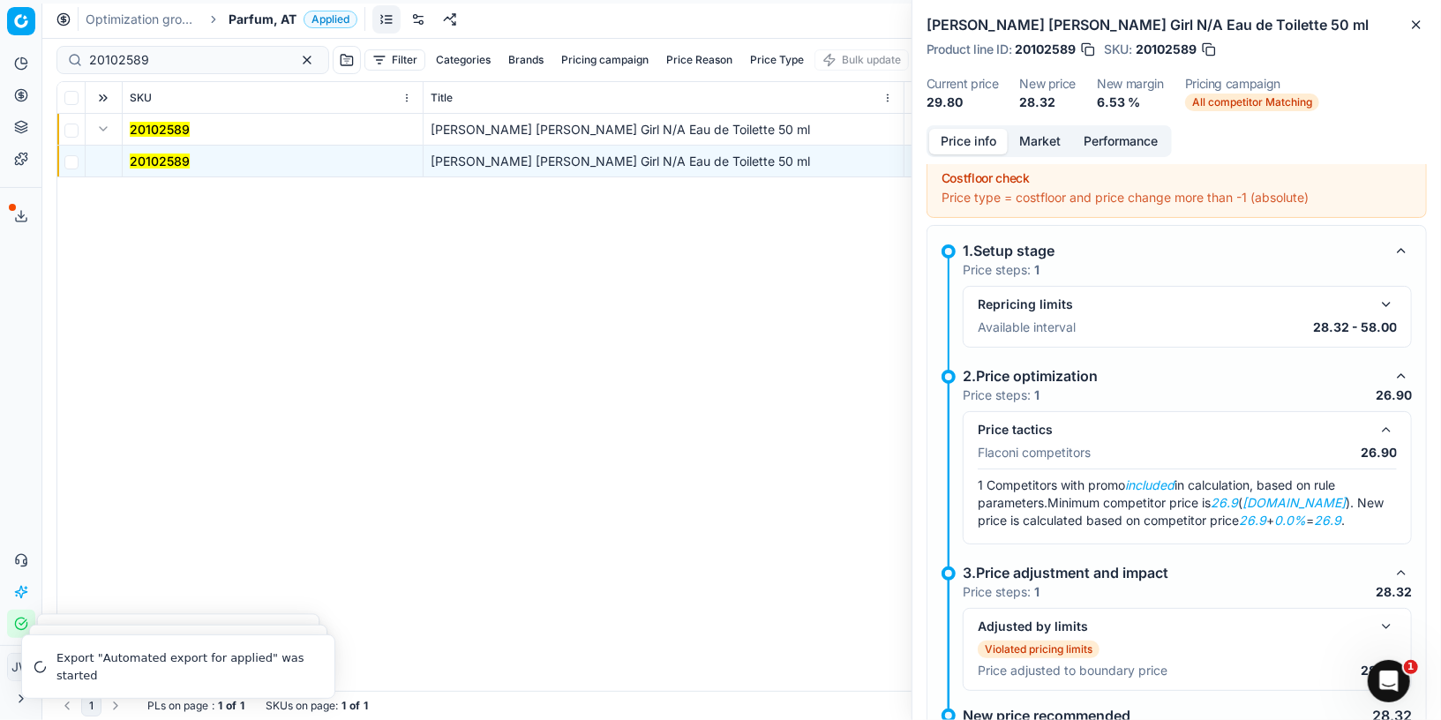
scroll to position [128, 0]
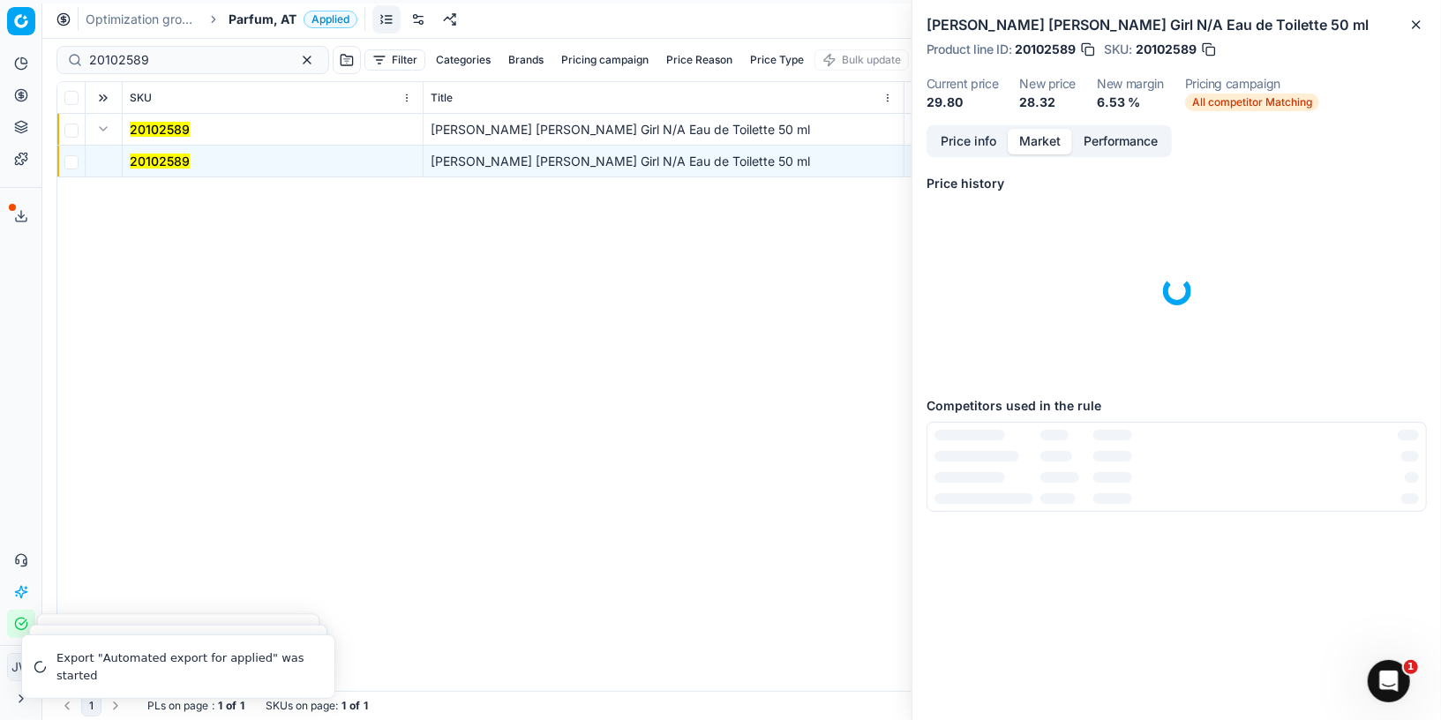
click at [1034, 146] on button "Market" at bounding box center [1040, 142] width 64 height 26
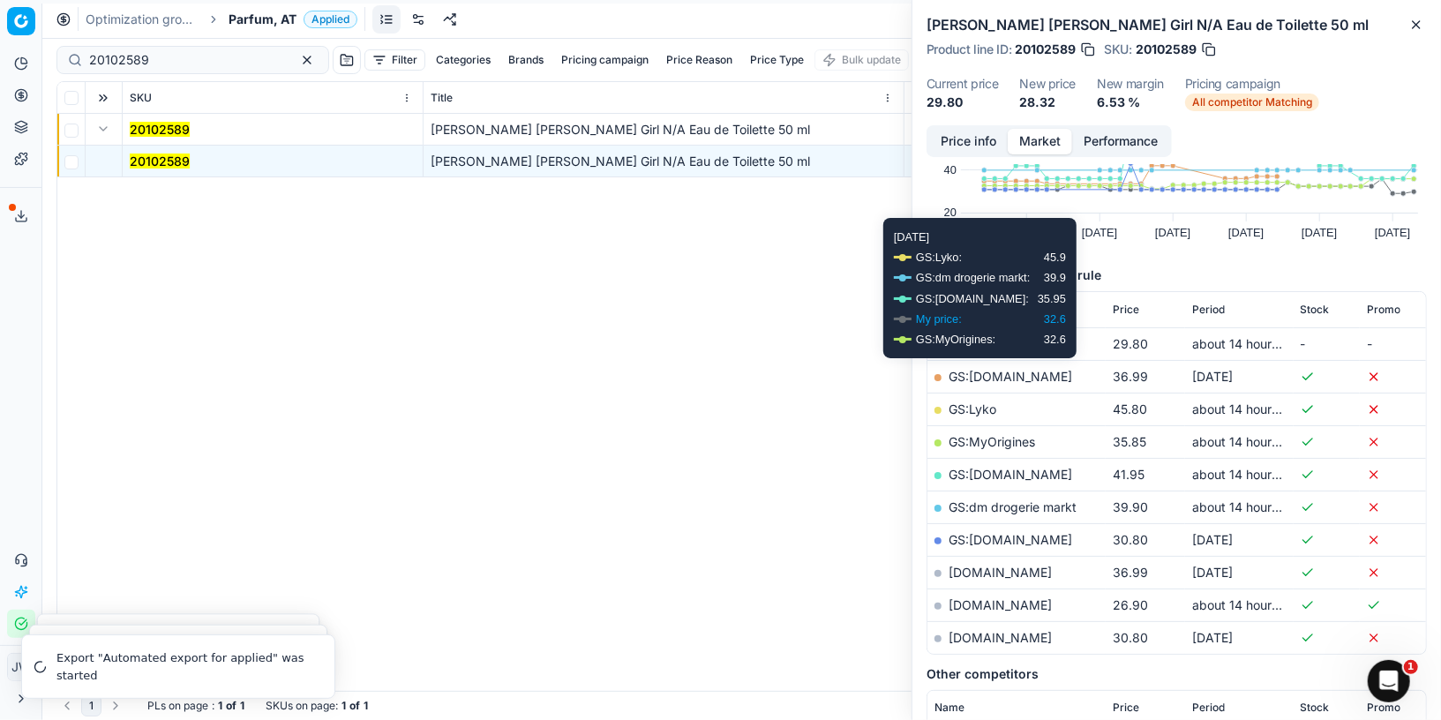
scroll to position [160, 0]
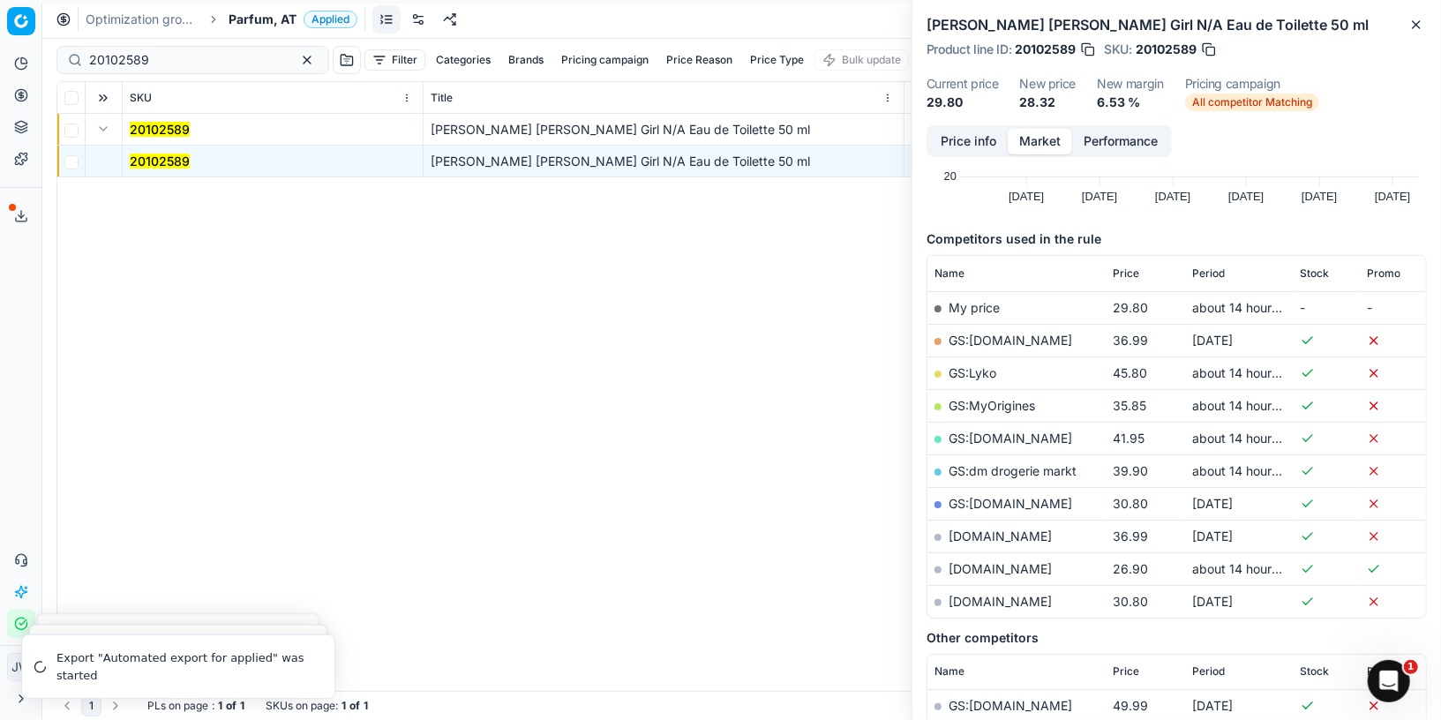
click at [973, 561] on link "[DOMAIN_NAME]" at bounding box center [999, 568] width 103 height 15
drag, startPoint x: 176, startPoint y: 59, endPoint x: 29, endPoint y: 42, distance: 148.3
click at [29, 42] on div "Pricing platform Analytics Pricing Product portfolio Templates Export service 5…" at bounding box center [720, 360] width 1441 height 720
paste input "80011021-0018584"
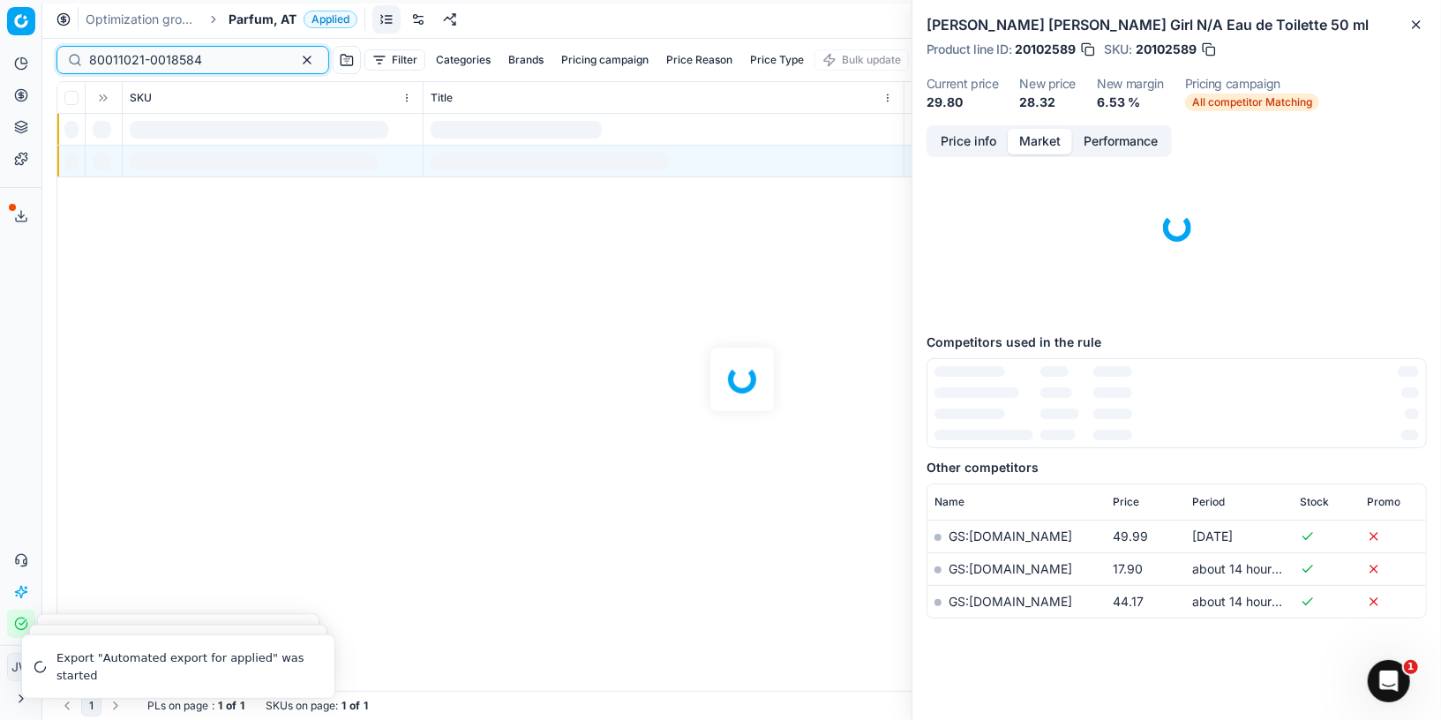
scroll to position [160, 0]
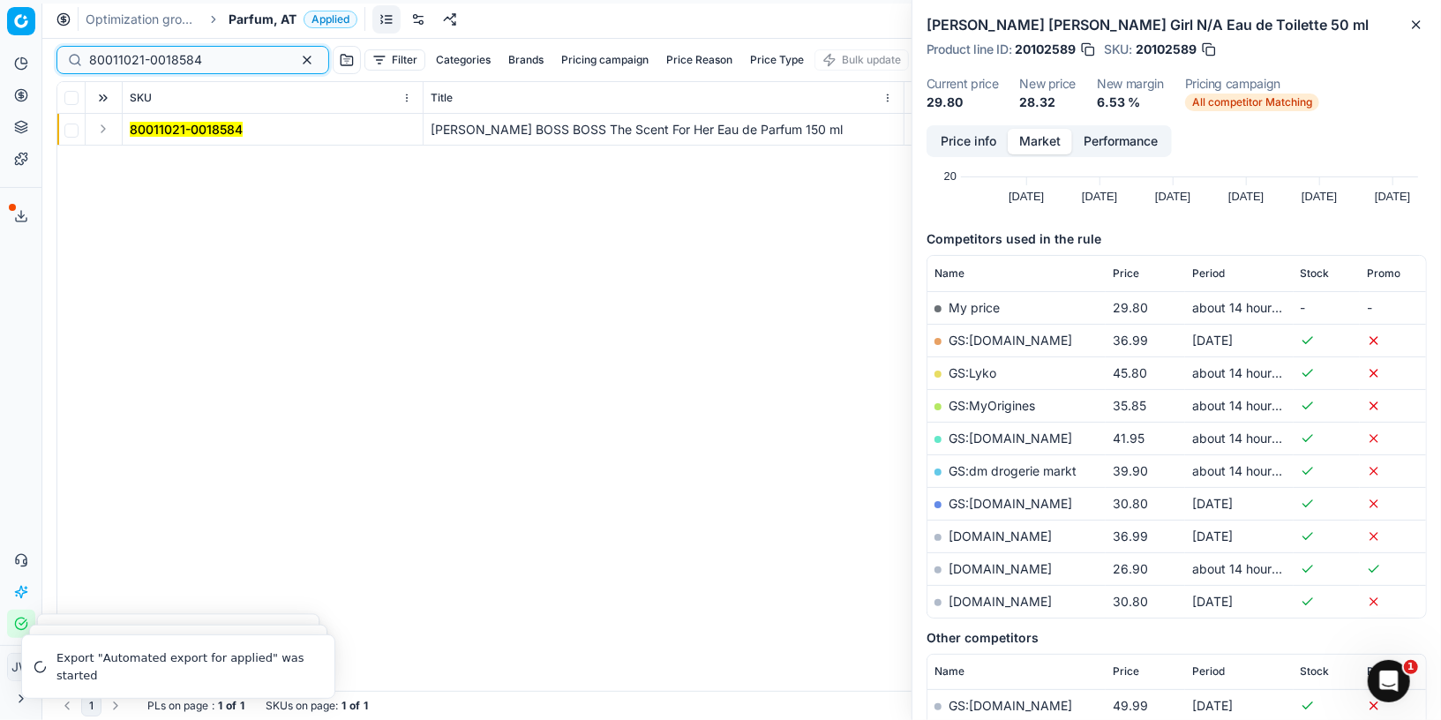
type input "80011021-0018584"
click at [106, 128] on button "Expand" at bounding box center [103, 128] width 21 height 21
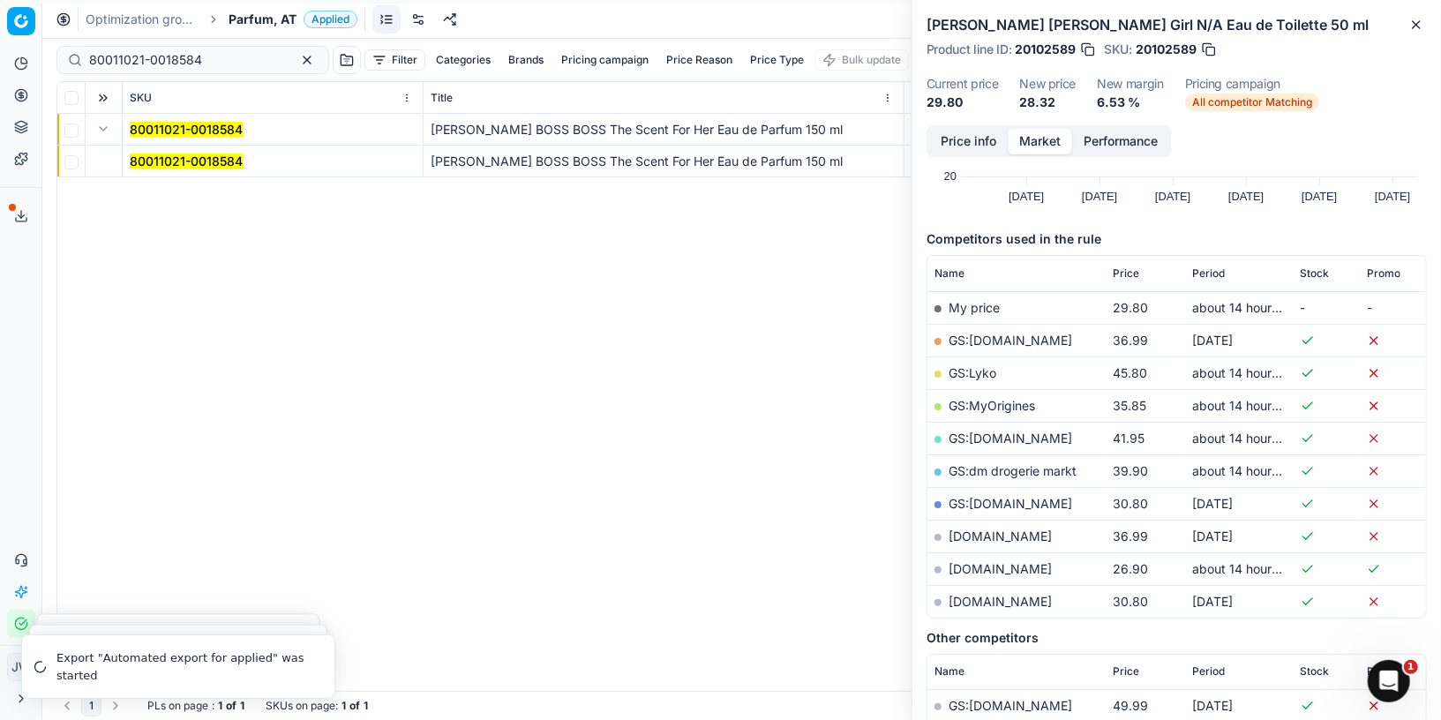
click at [153, 160] on mark "80011021-0018584" at bounding box center [186, 161] width 113 height 15
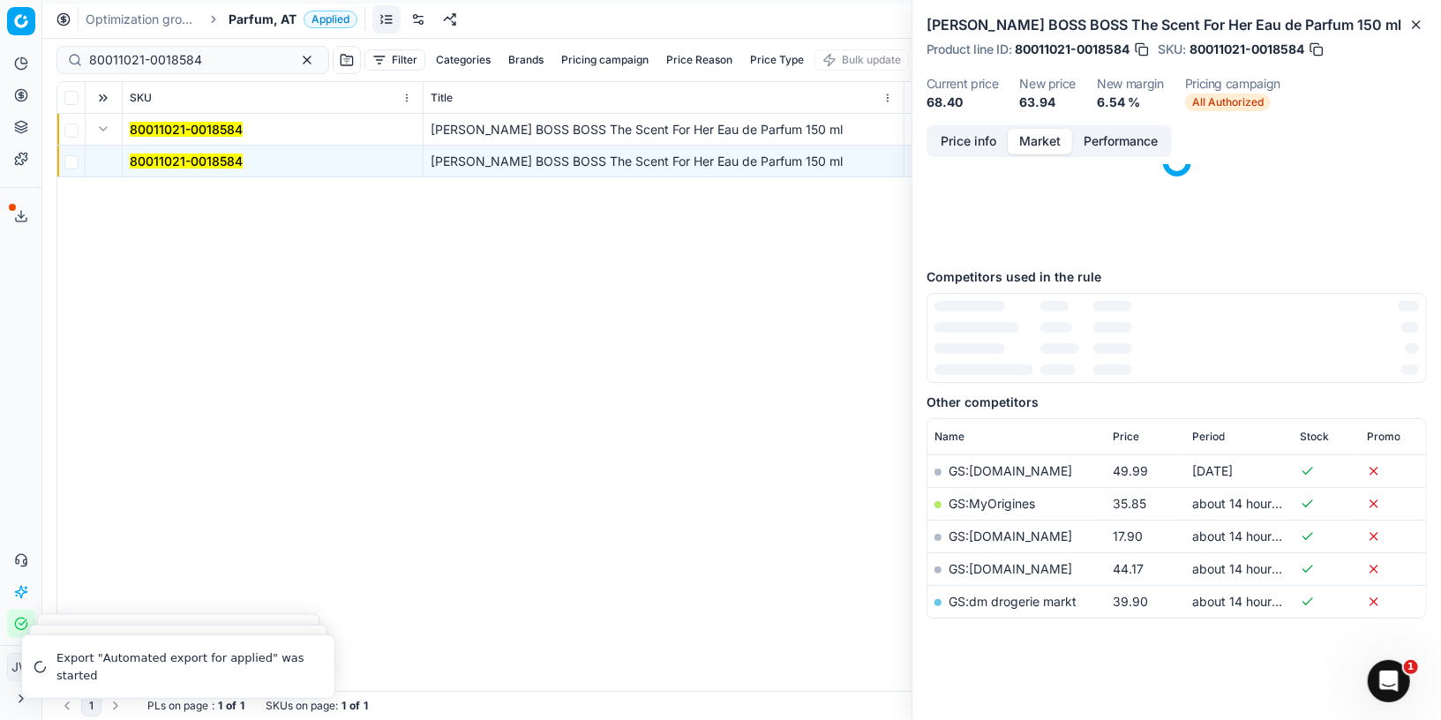
scroll to position [0, 0]
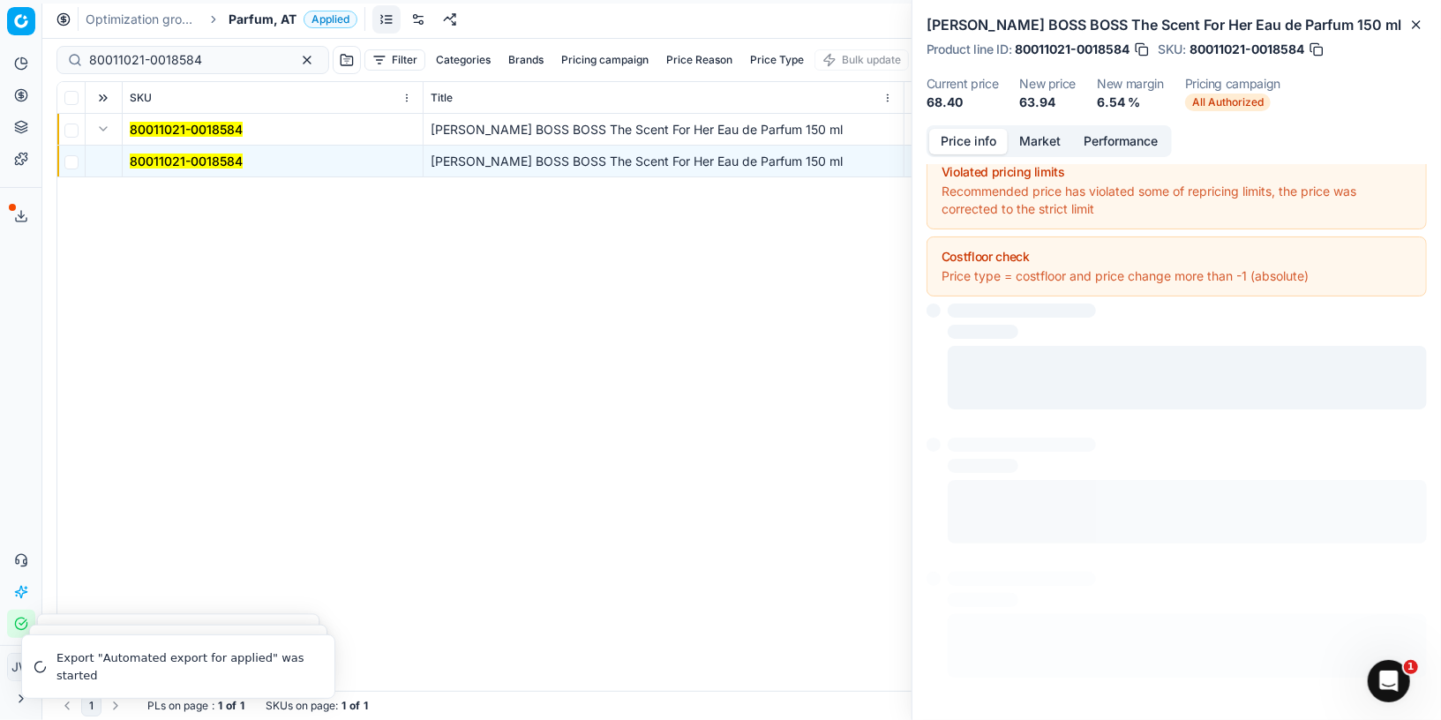
click at [980, 139] on button "Price info" at bounding box center [968, 142] width 79 height 26
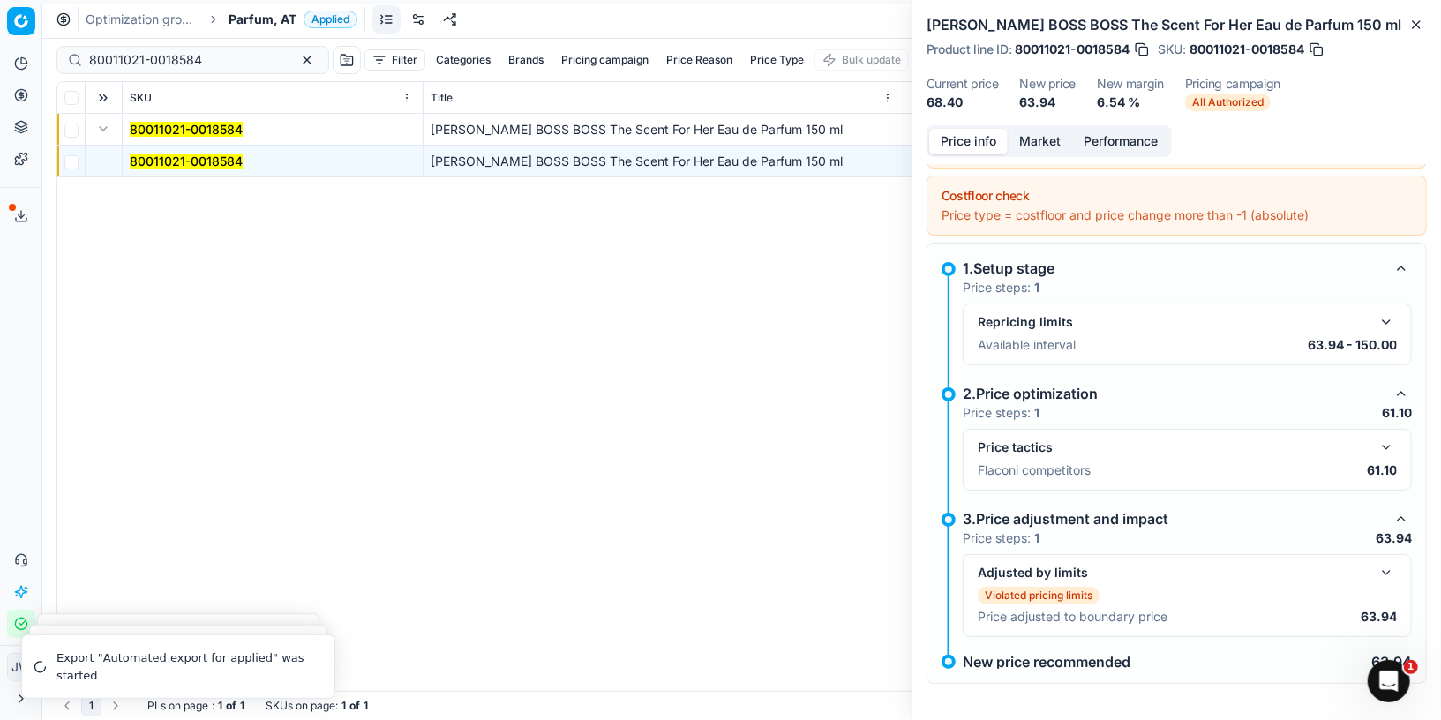
click at [1386, 440] on button "button" at bounding box center [1386, 447] width 21 height 21
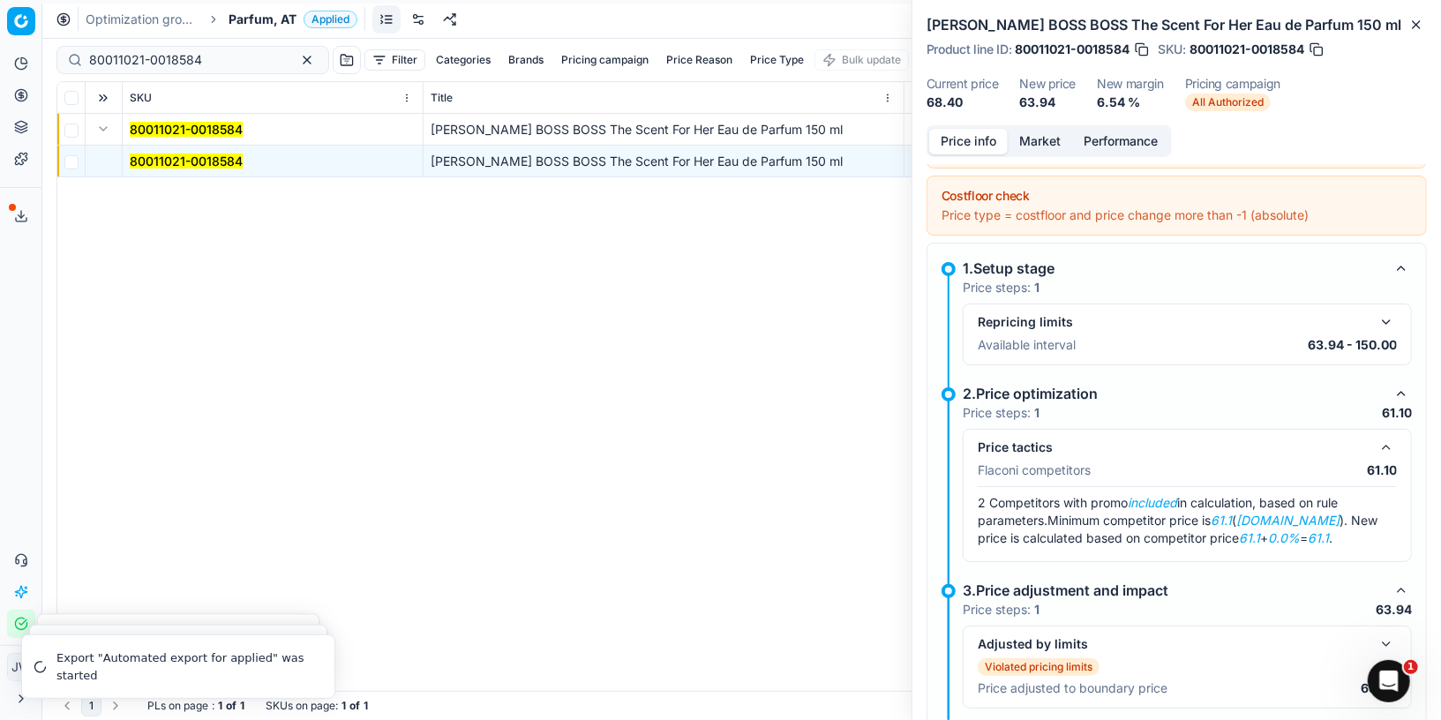
scroll to position [145, 0]
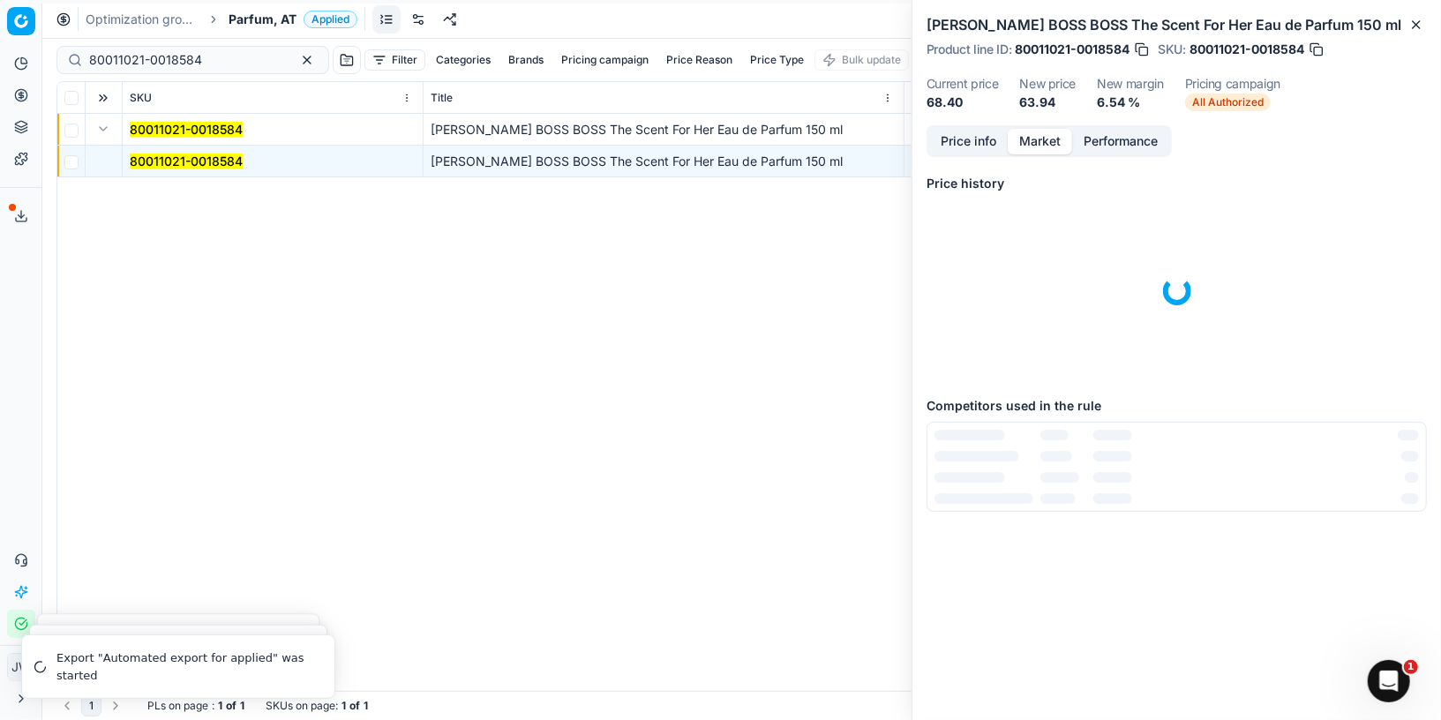
click at [1041, 138] on button "Market" at bounding box center [1040, 142] width 64 height 26
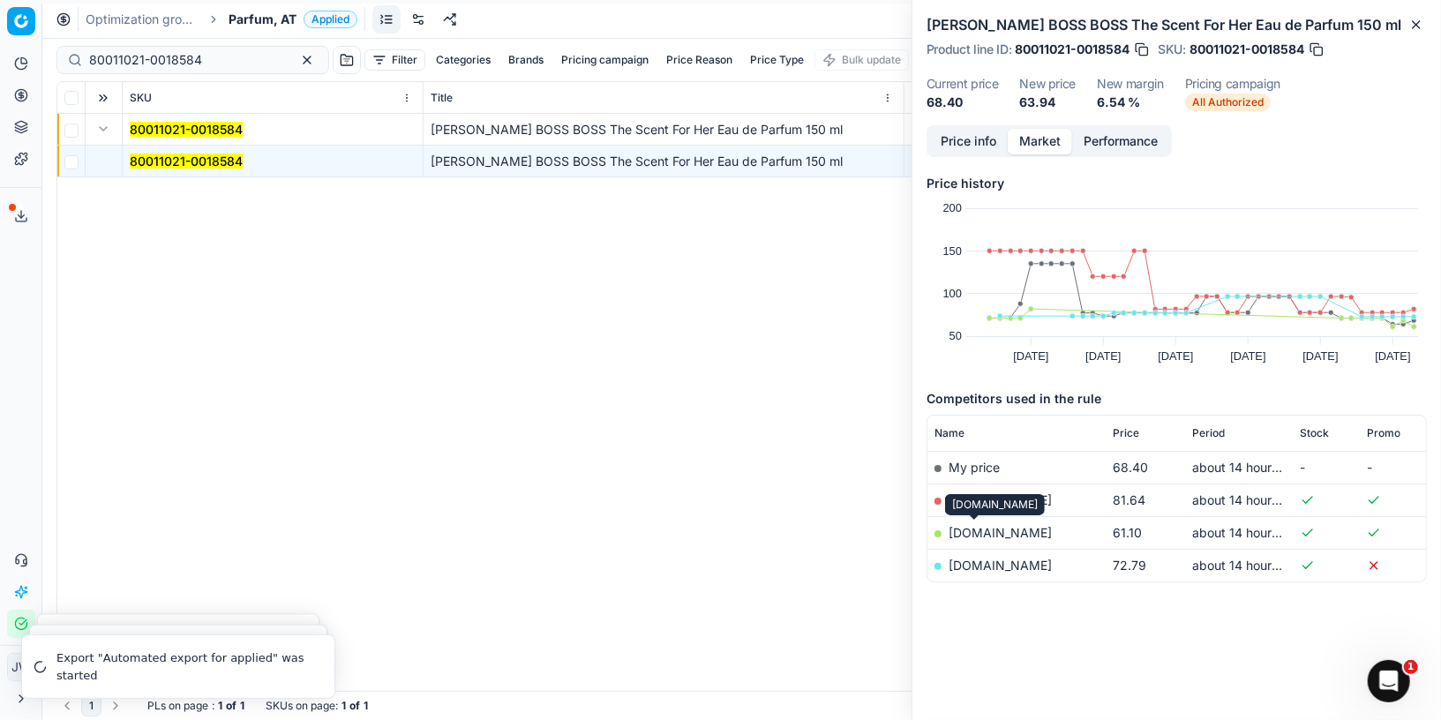
click at [964, 532] on link "[DOMAIN_NAME]" at bounding box center [999, 532] width 103 height 15
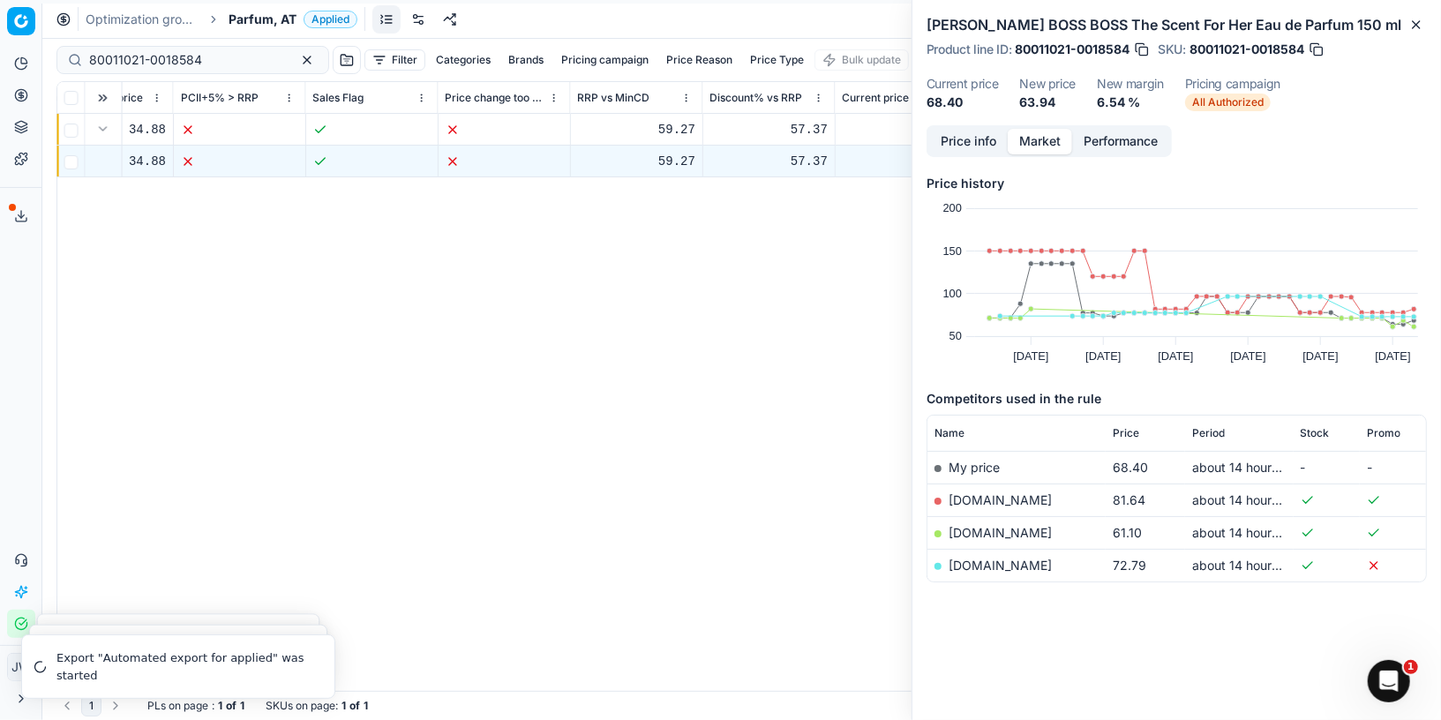
scroll to position [73, 0]
click at [959, 139] on button "Price info" at bounding box center [968, 142] width 79 height 26
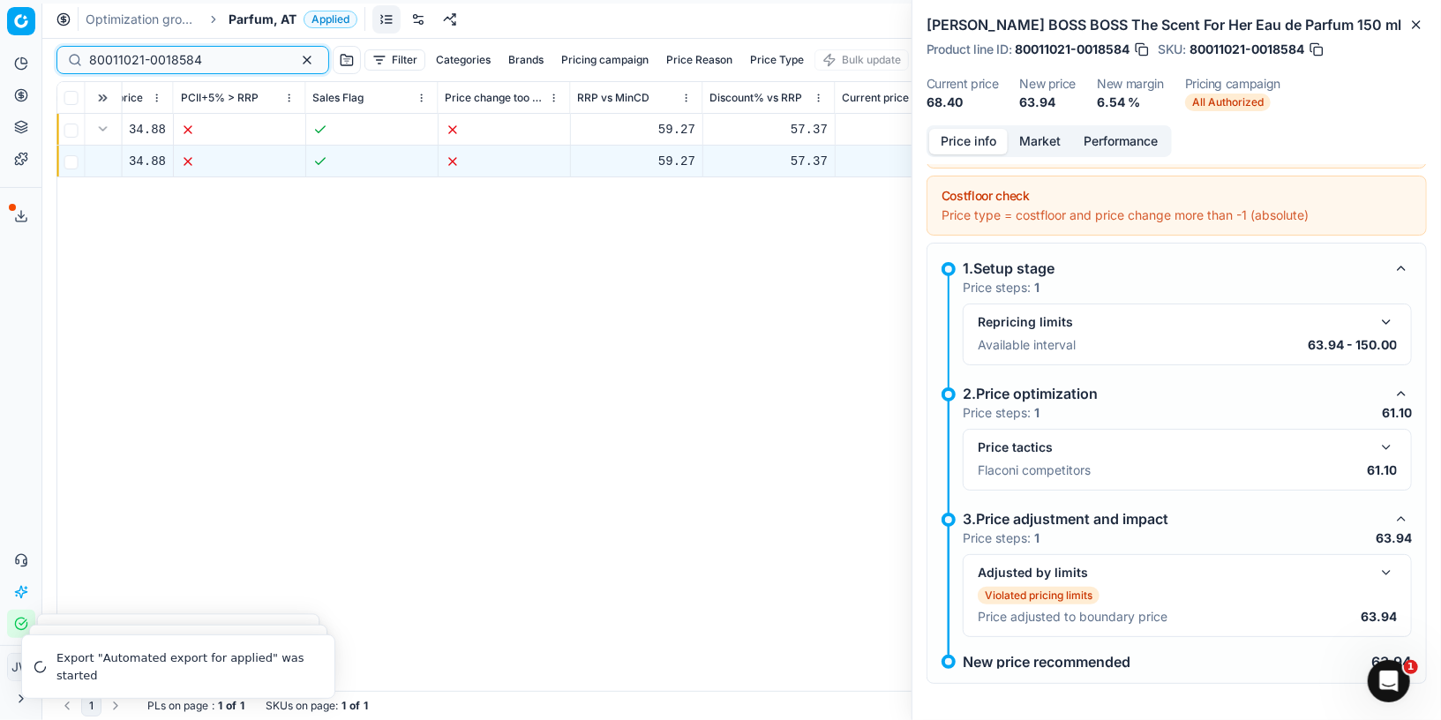
click at [296, 58] on button "button" at bounding box center [306, 59] width 21 height 21
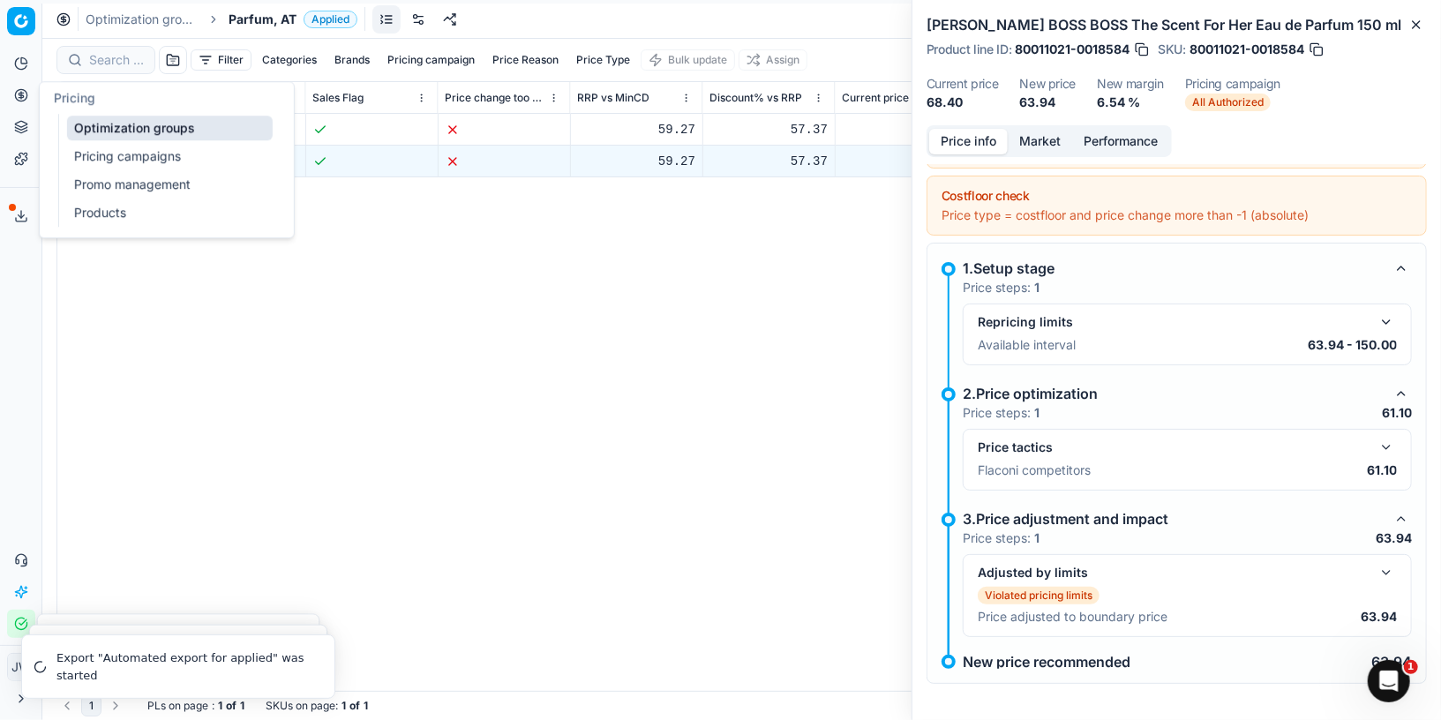
click at [22, 94] on icon at bounding box center [21, 95] width 14 height 14
click at [89, 123] on link "Optimization groups" at bounding box center [170, 128] width 206 height 25
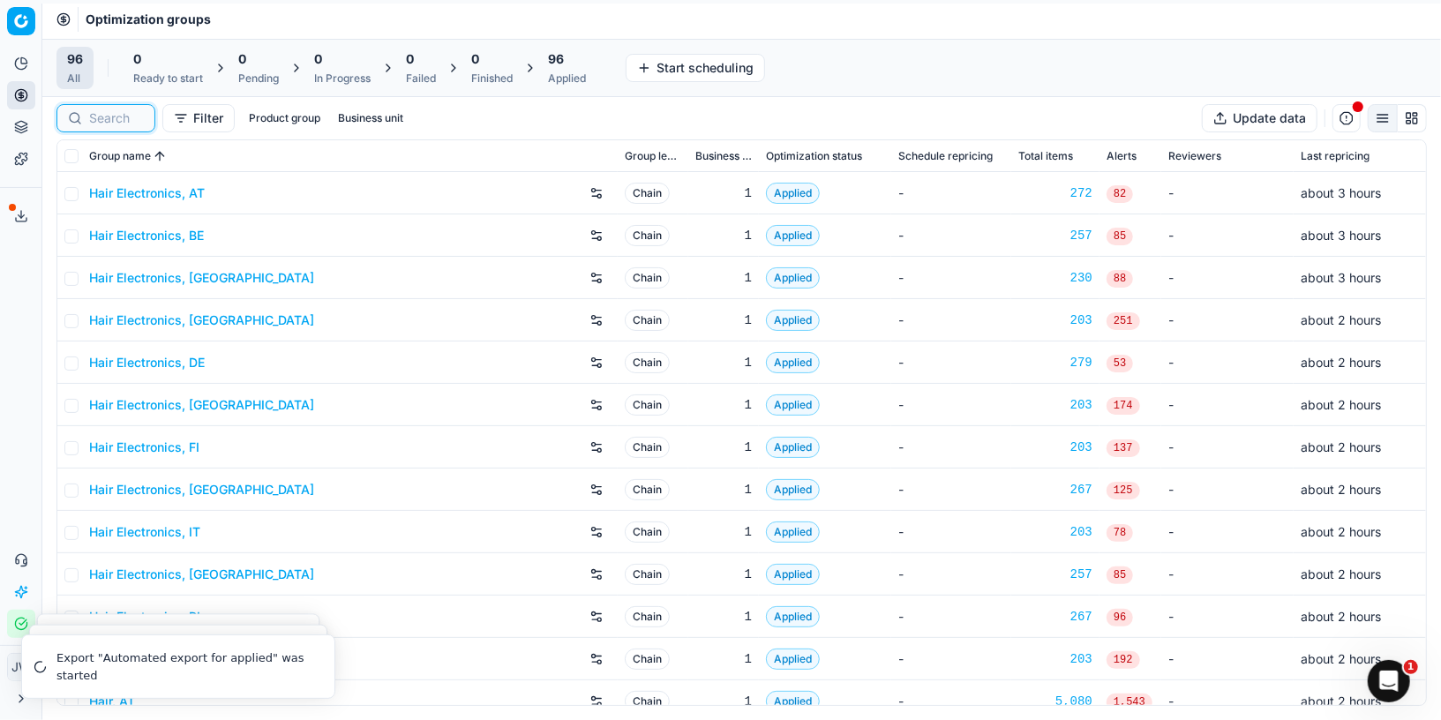
click at [131, 113] on input at bounding box center [116, 118] width 55 height 18
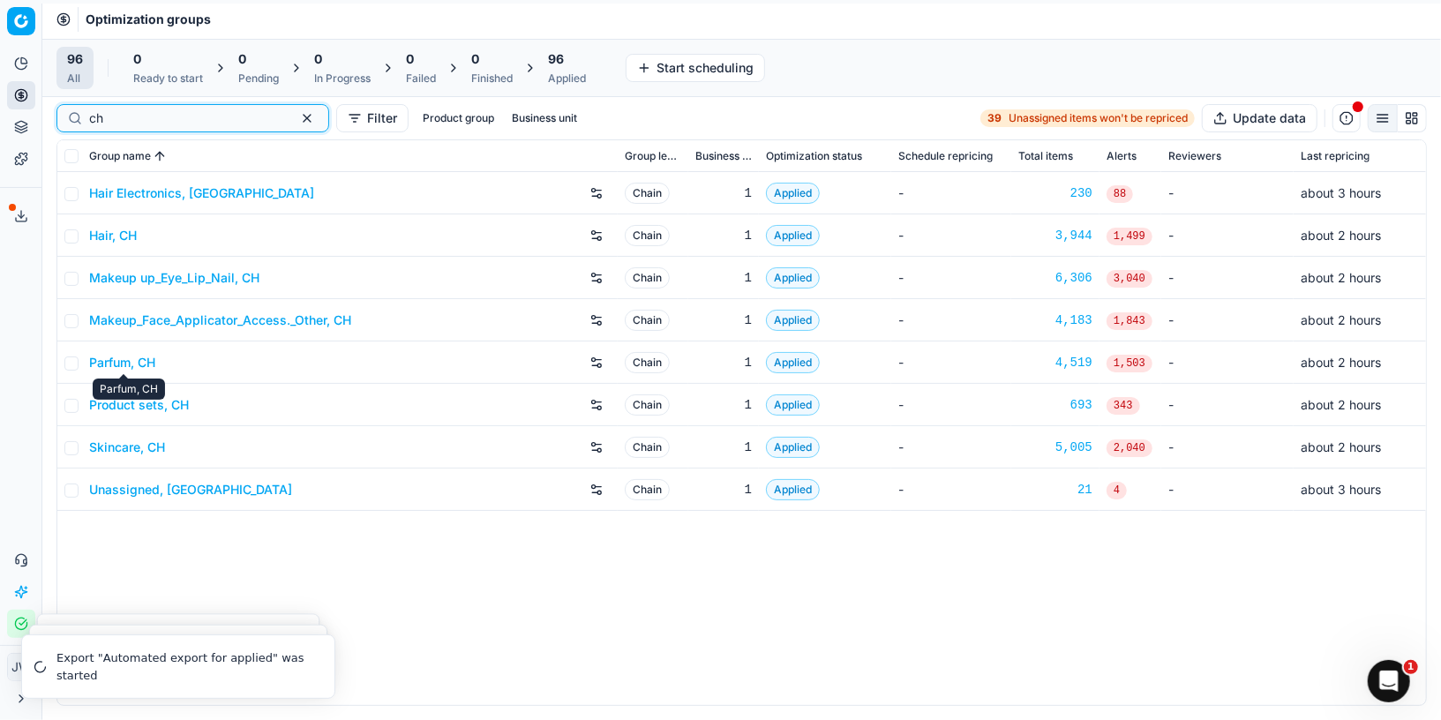
type input "ch"
click at [131, 363] on link "Parfum, CH" at bounding box center [122, 363] width 66 height 18
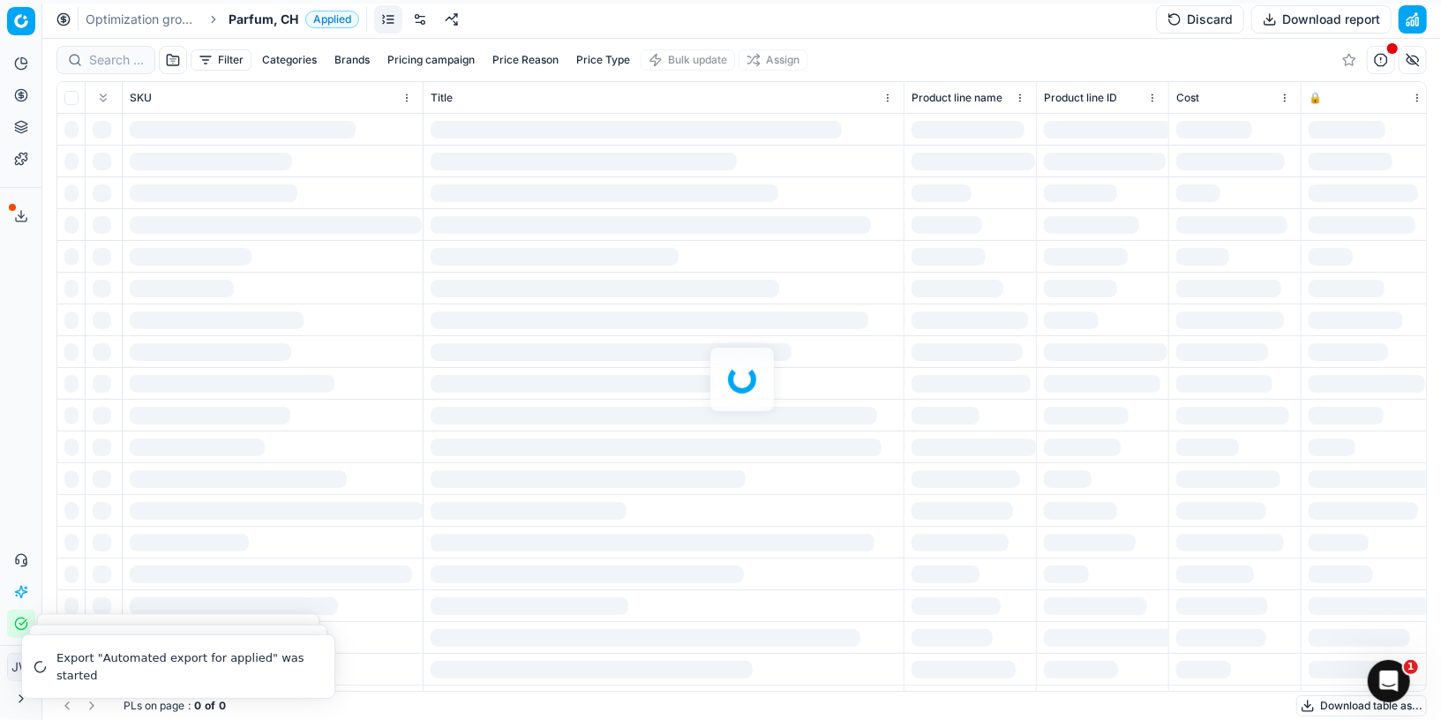
click at [112, 64] on div at bounding box center [741, 379] width 1398 height 681
click at [112, 58] on div at bounding box center [741, 379] width 1398 height 681
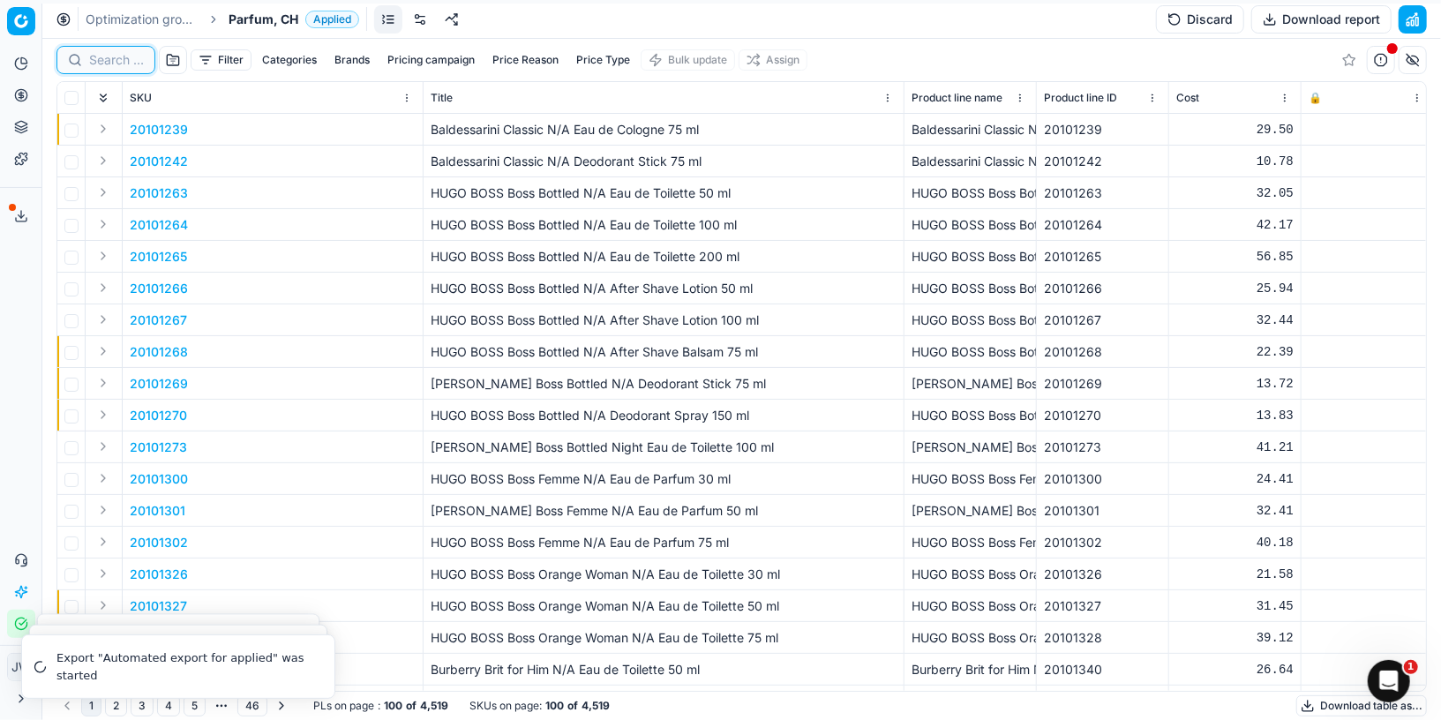
click at [112, 58] on input at bounding box center [116, 60] width 55 height 18
paste input "80011021-0018584"
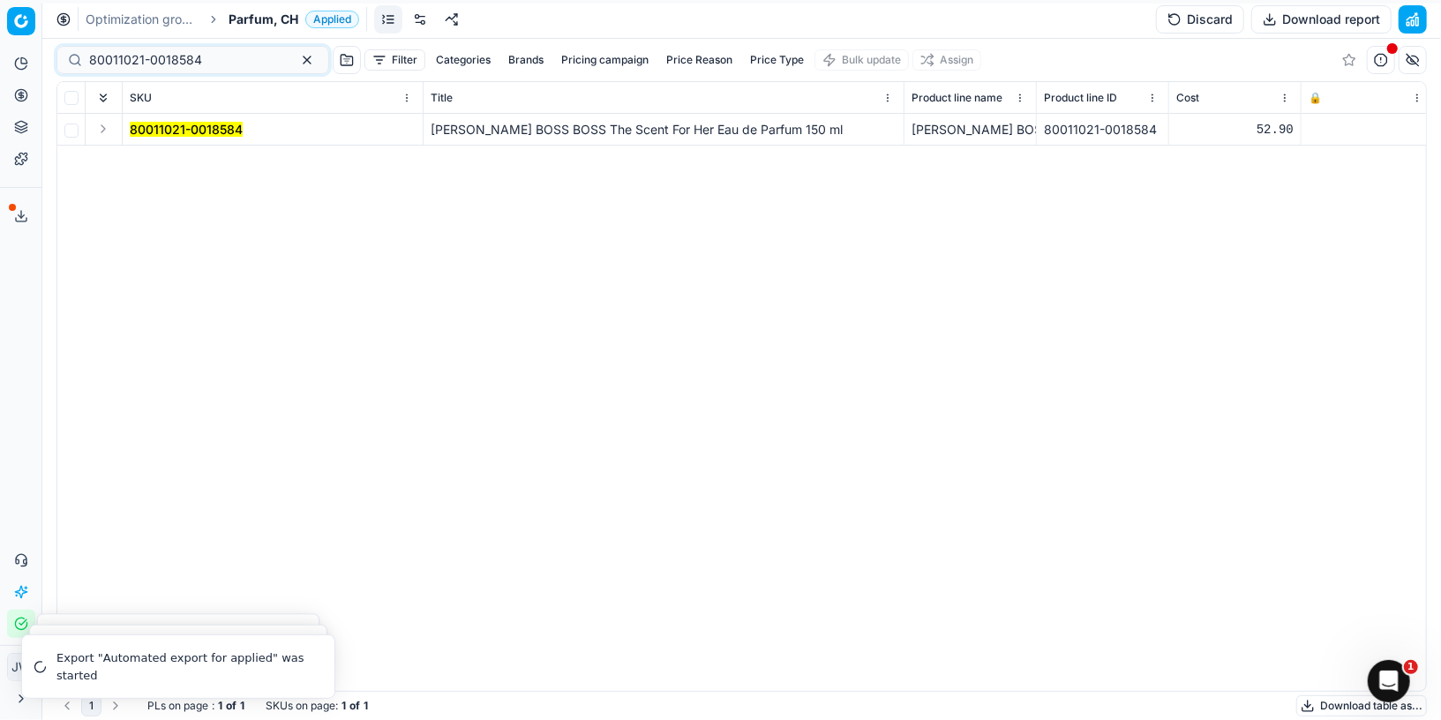
click at [103, 126] on button "Expand" at bounding box center [103, 128] width 21 height 21
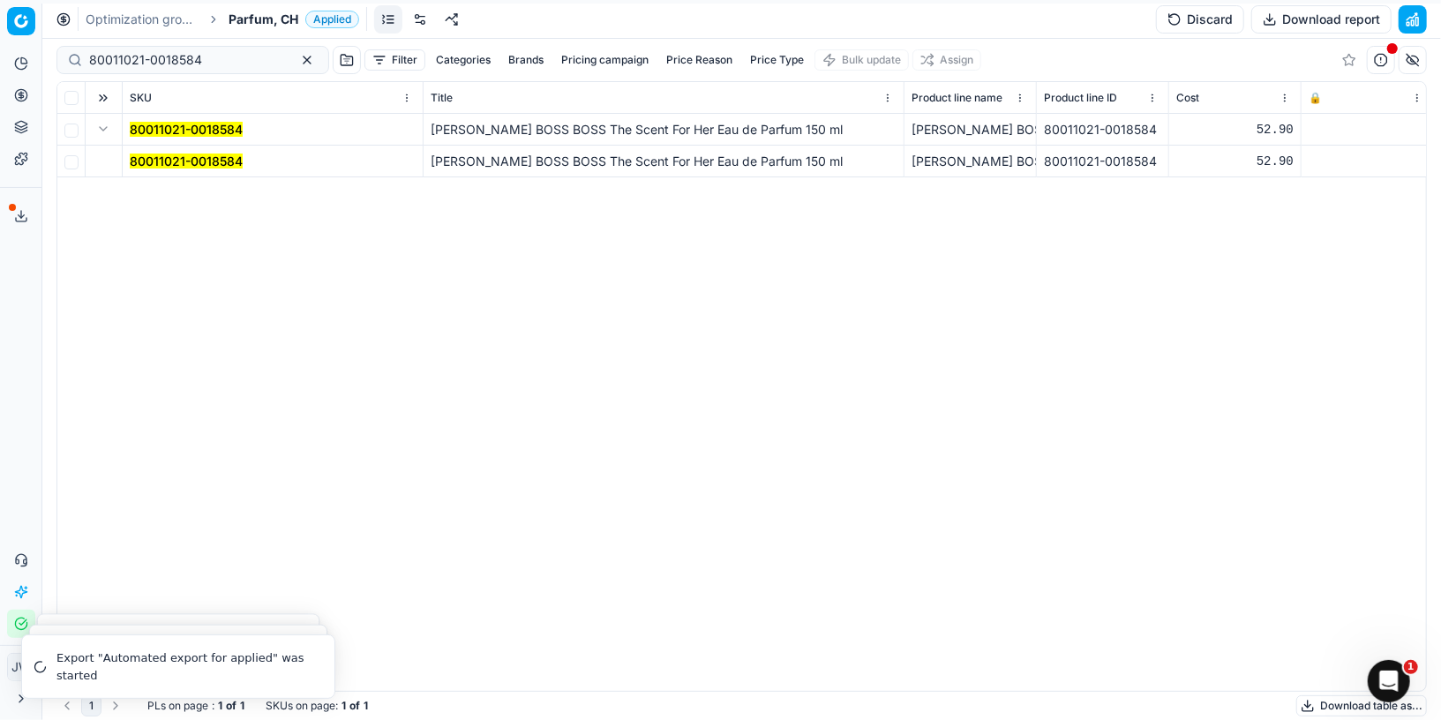
click at [156, 161] on mark "80011021-0018584" at bounding box center [186, 161] width 113 height 15
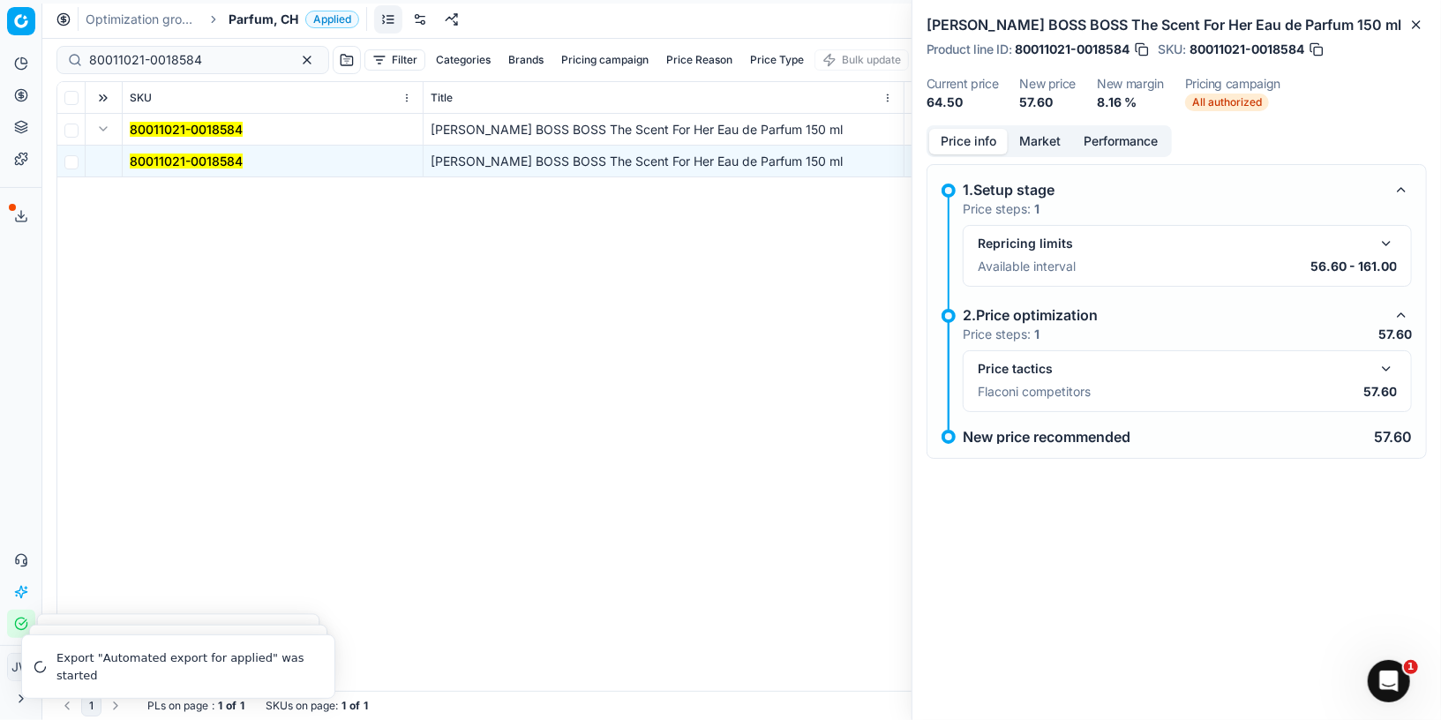
click at [1049, 135] on button "Market" at bounding box center [1040, 142] width 64 height 26
click at [987, 134] on button "Price info" at bounding box center [968, 142] width 79 height 26
click at [1388, 352] on div "Price tactics Flaconi competitors 57.60" at bounding box center [1187, 381] width 449 height 62
click at [1388, 358] on button "button" at bounding box center [1386, 368] width 21 height 21
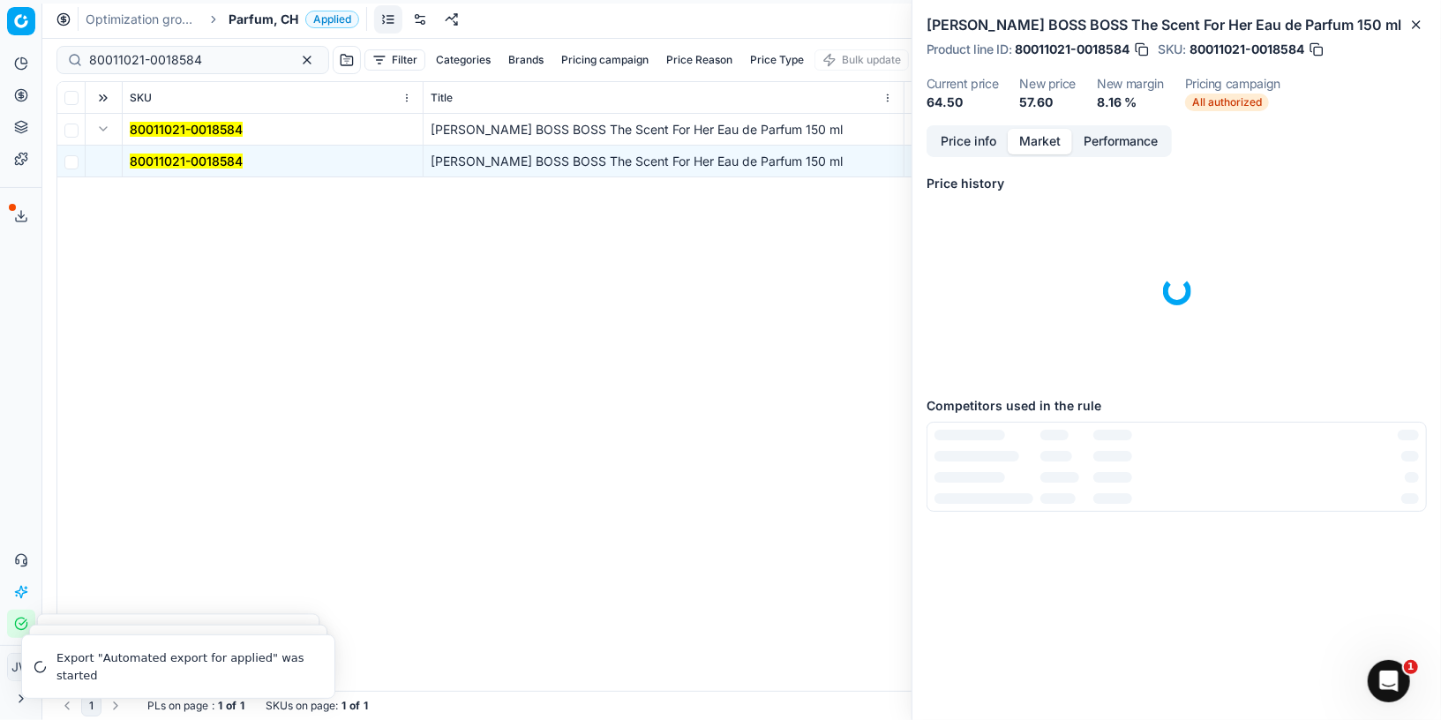
click at [1047, 137] on button "Market" at bounding box center [1040, 142] width 64 height 26
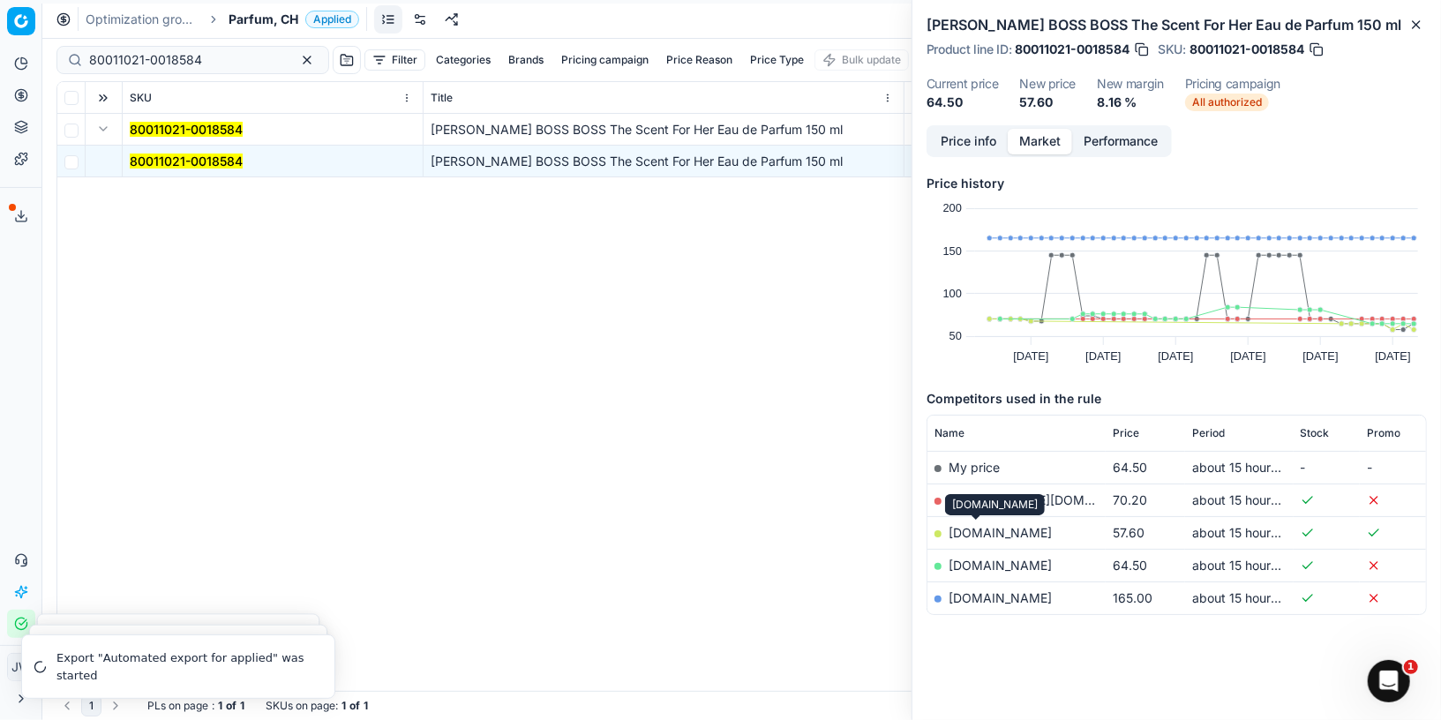
click at [963, 527] on link "[DOMAIN_NAME]" at bounding box center [999, 532] width 103 height 15
drag, startPoint x: 204, startPoint y: 56, endPoint x: 9, endPoint y: 22, distance: 198.0
click at [9, 22] on div "Pricing platform Analytics Pricing Product portfolio Templates Export service 5…" at bounding box center [720, 360] width 1441 height 720
paste input "57364-50"
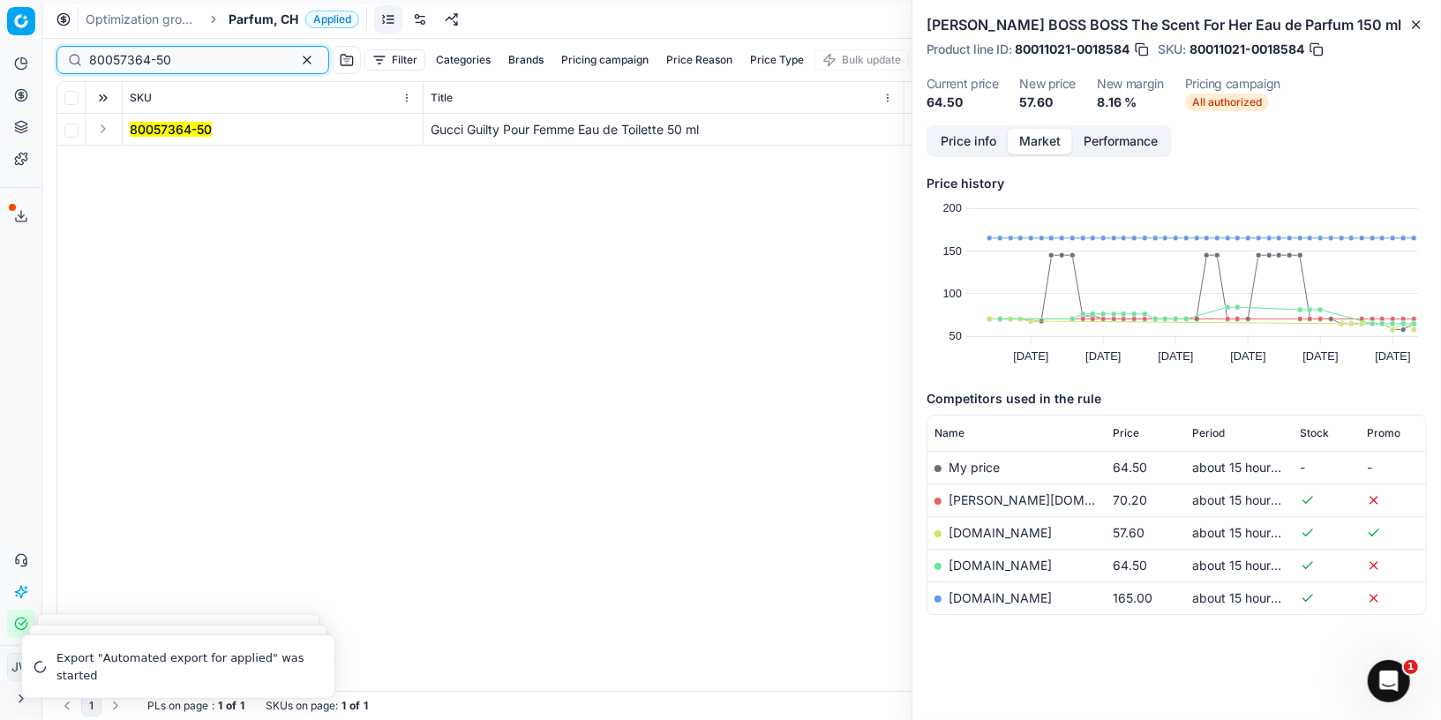
type input "80057364-50"
click at [105, 131] on button "Expand" at bounding box center [103, 128] width 21 height 21
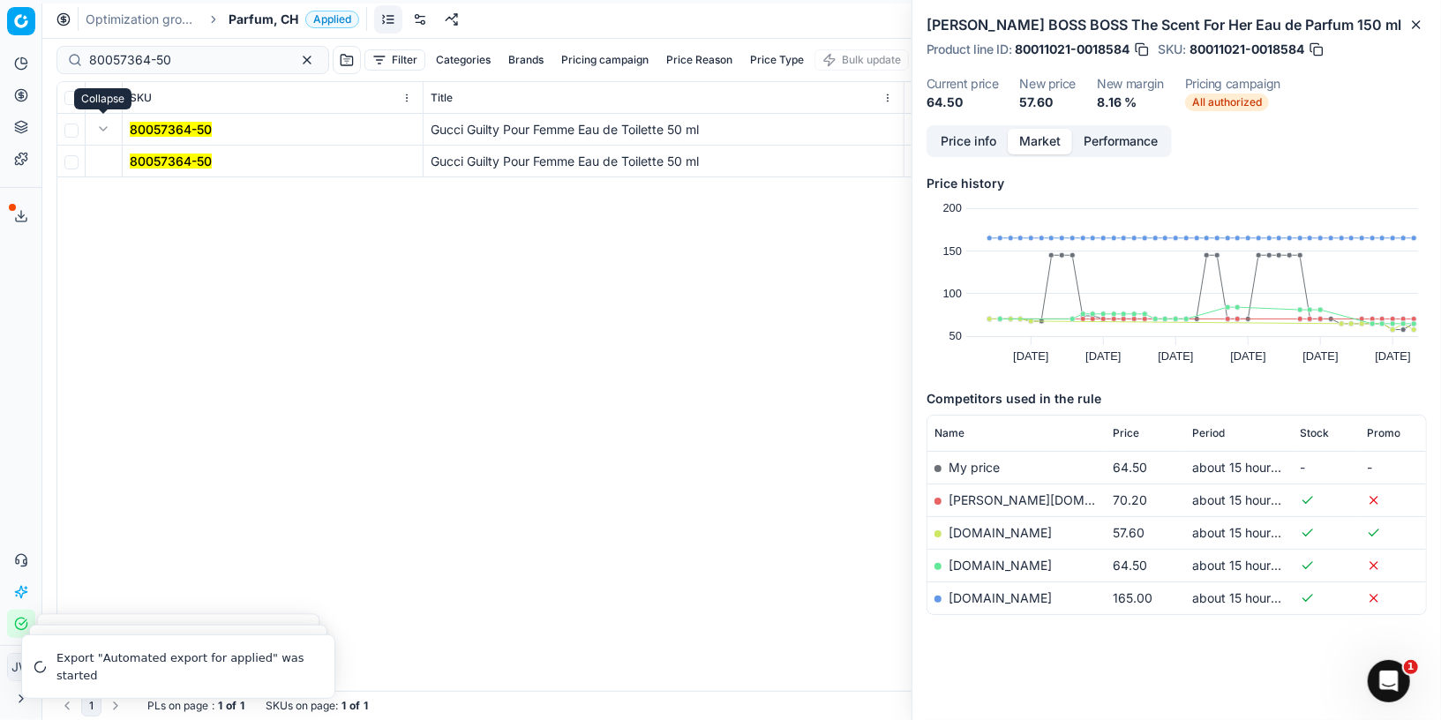
click at [152, 161] on mark "80057364-50" at bounding box center [171, 161] width 82 height 15
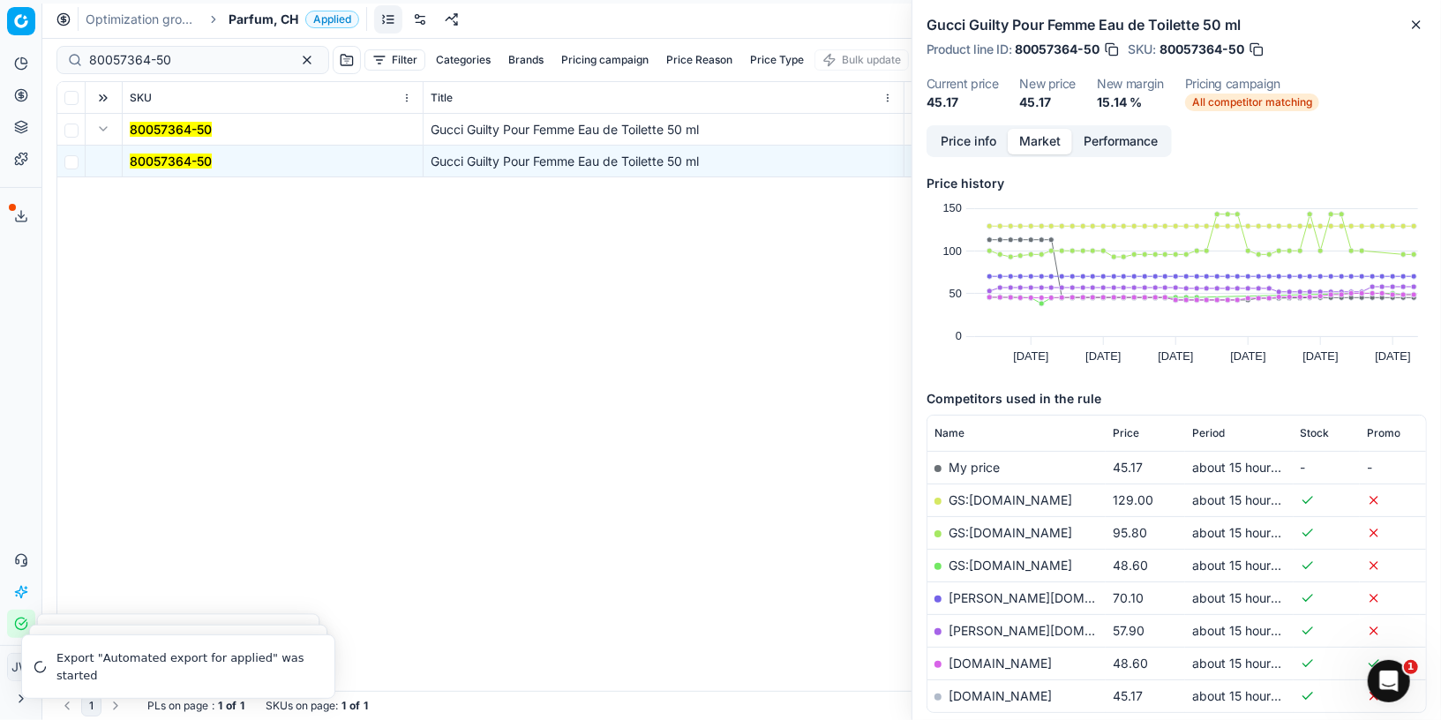
click at [951, 153] on button "Price info" at bounding box center [968, 142] width 79 height 26
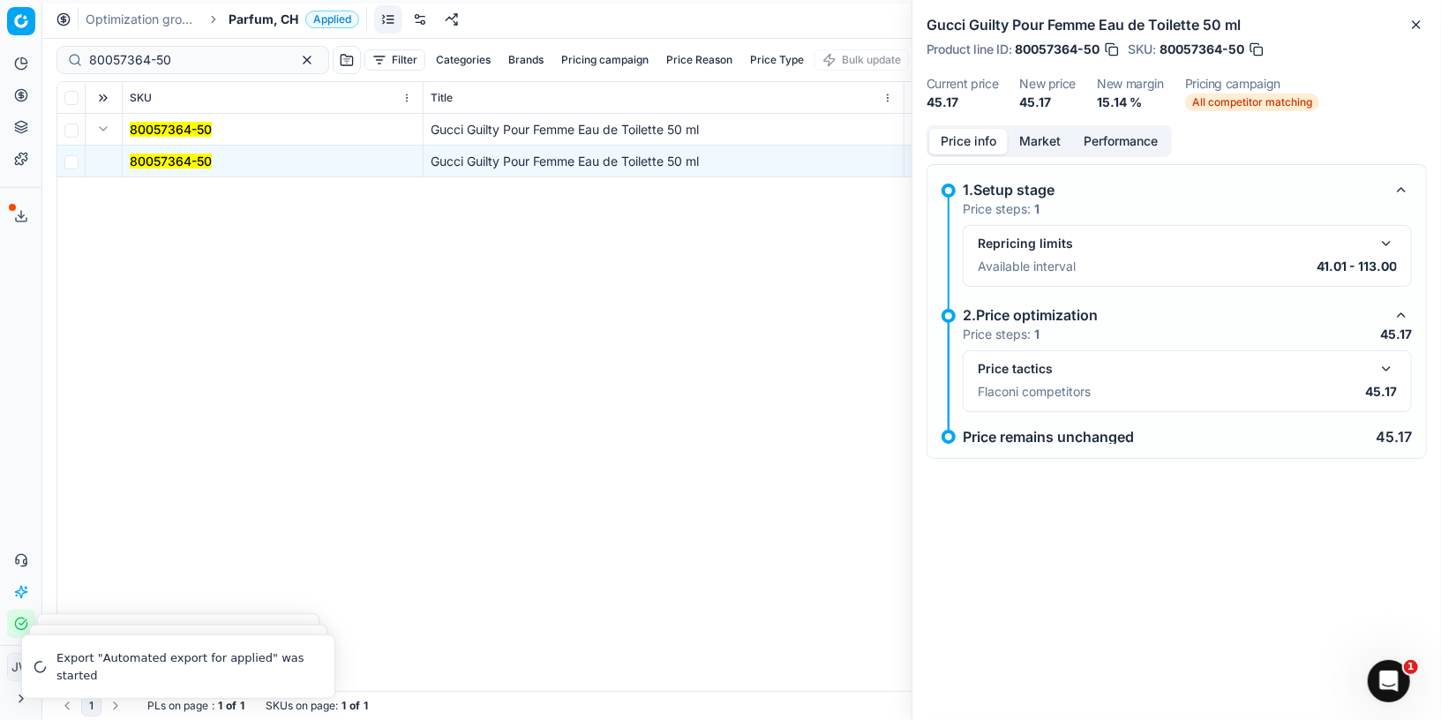
click at [1394, 359] on button "button" at bounding box center [1386, 368] width 21 height 21
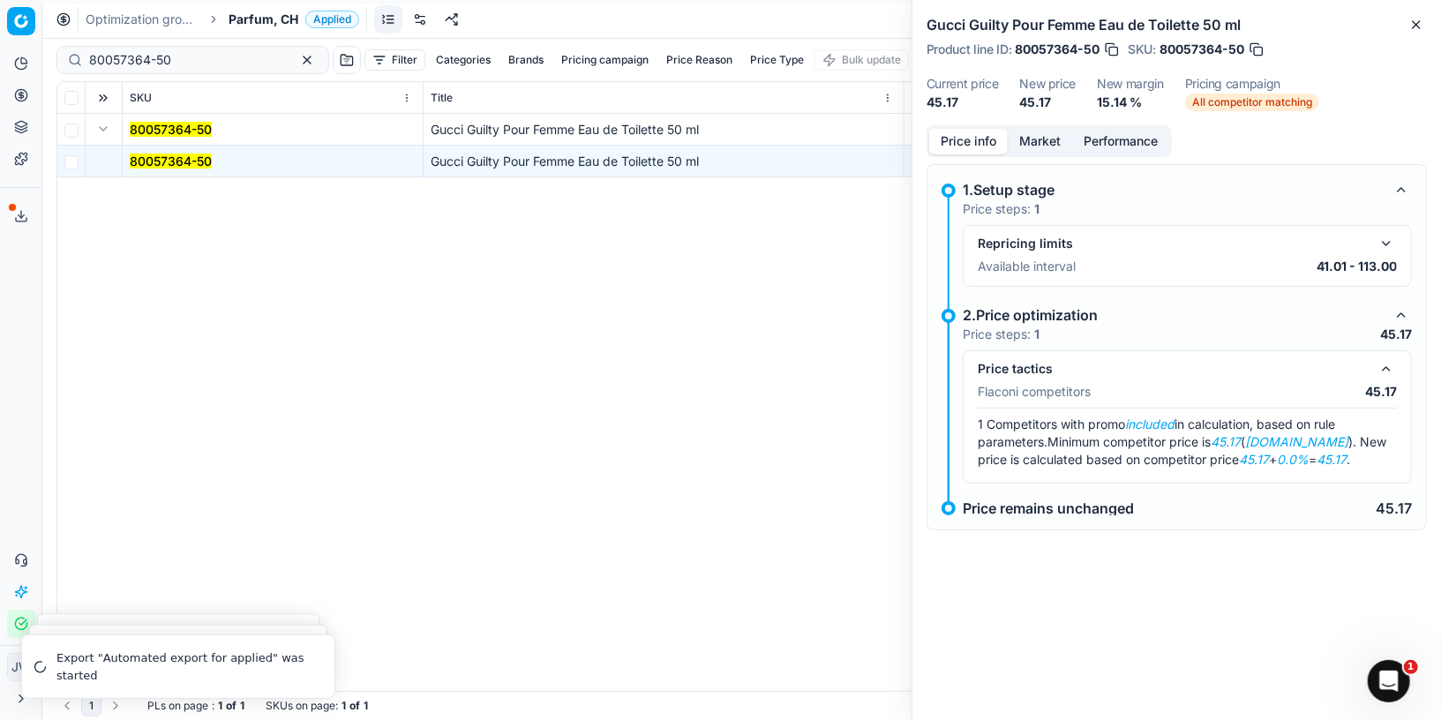
click at [1038, 132] on button "Market" at bounding box center [1040, 142] width 64 height 26
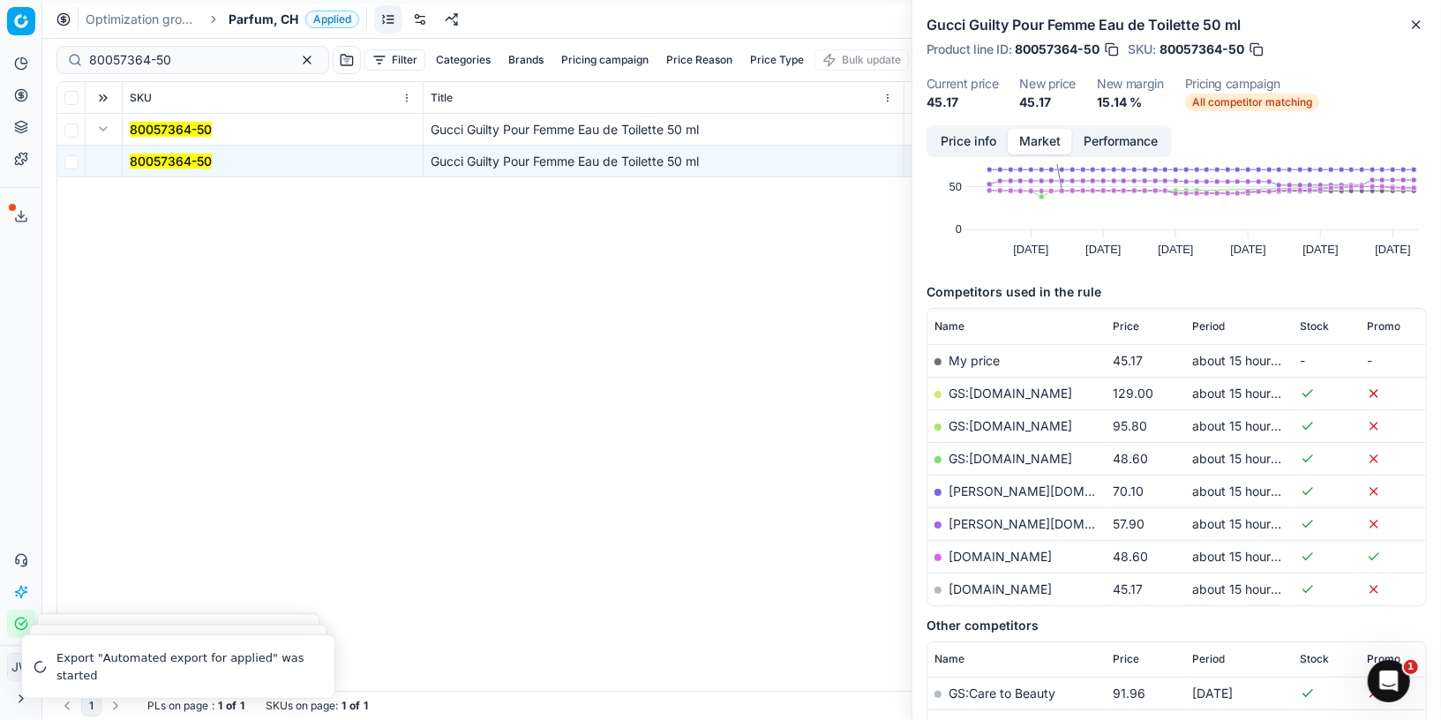
scroll to position [138, 0]
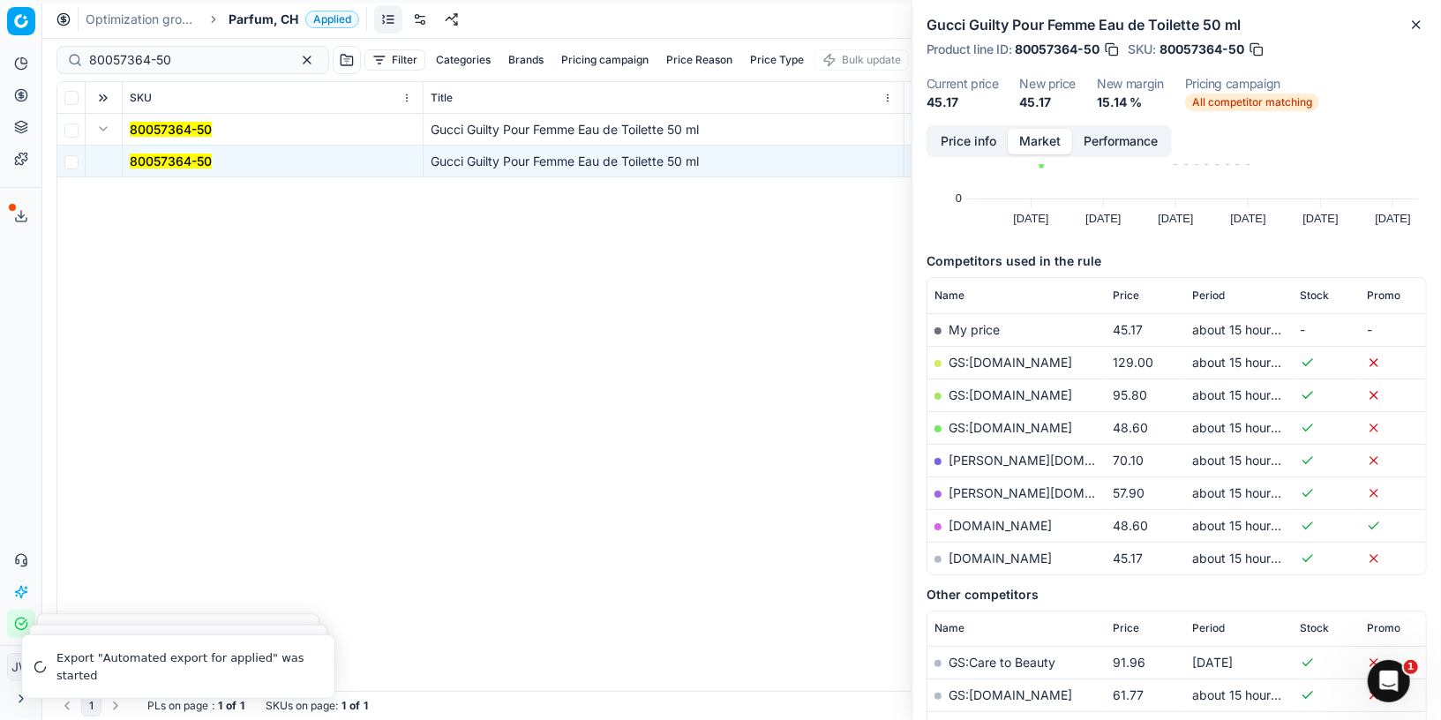
click at [1014, 551] on link "[DOMAIN_NAME]" at bounding box center [999, 558] width 103 height 15
